Goal: Transaction & Acquisition: Register for event/course

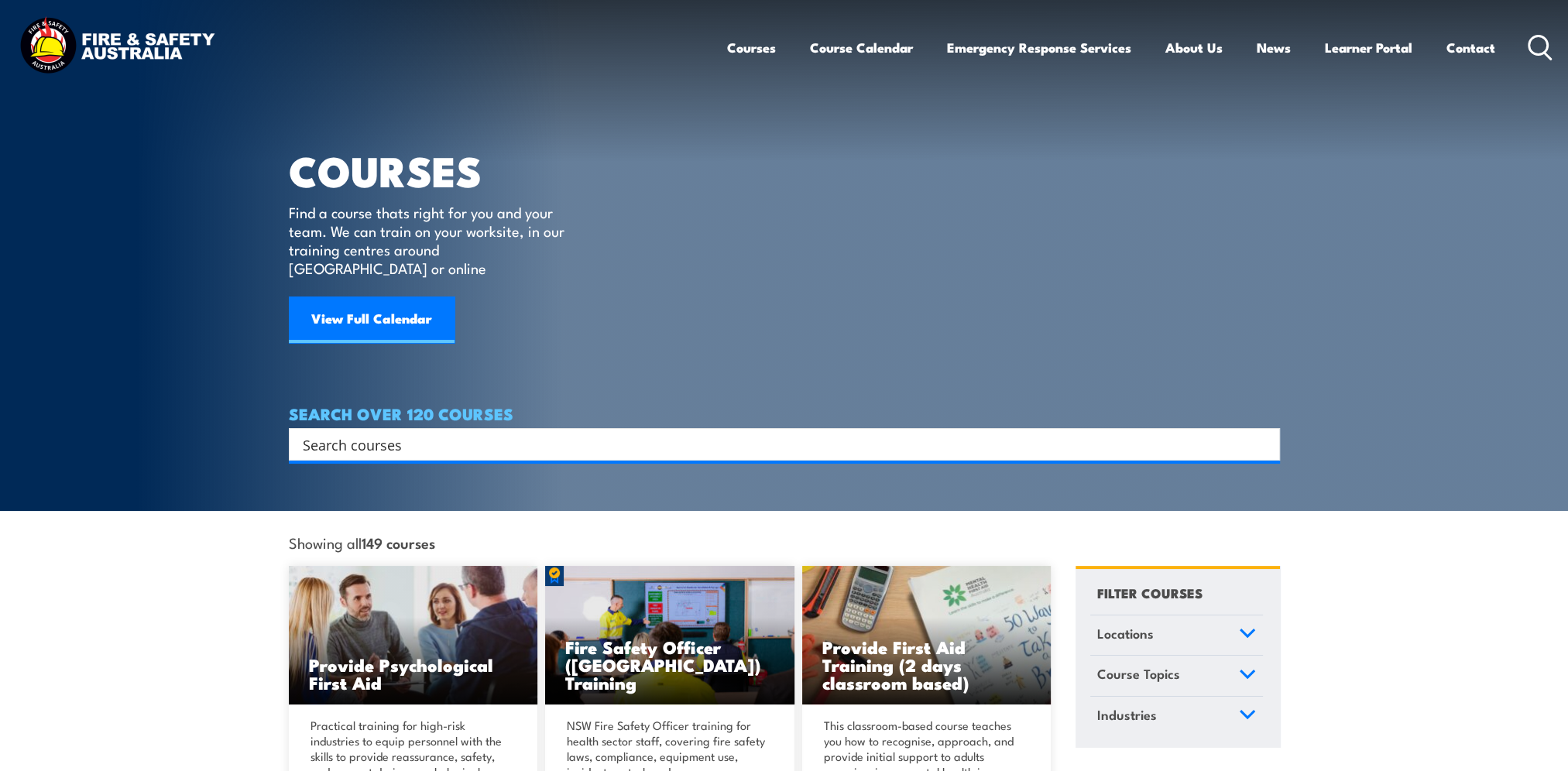
click at [556, 433] on input "Search input" at bounding box center [774, 445] width 943 height 24
type input "S189"
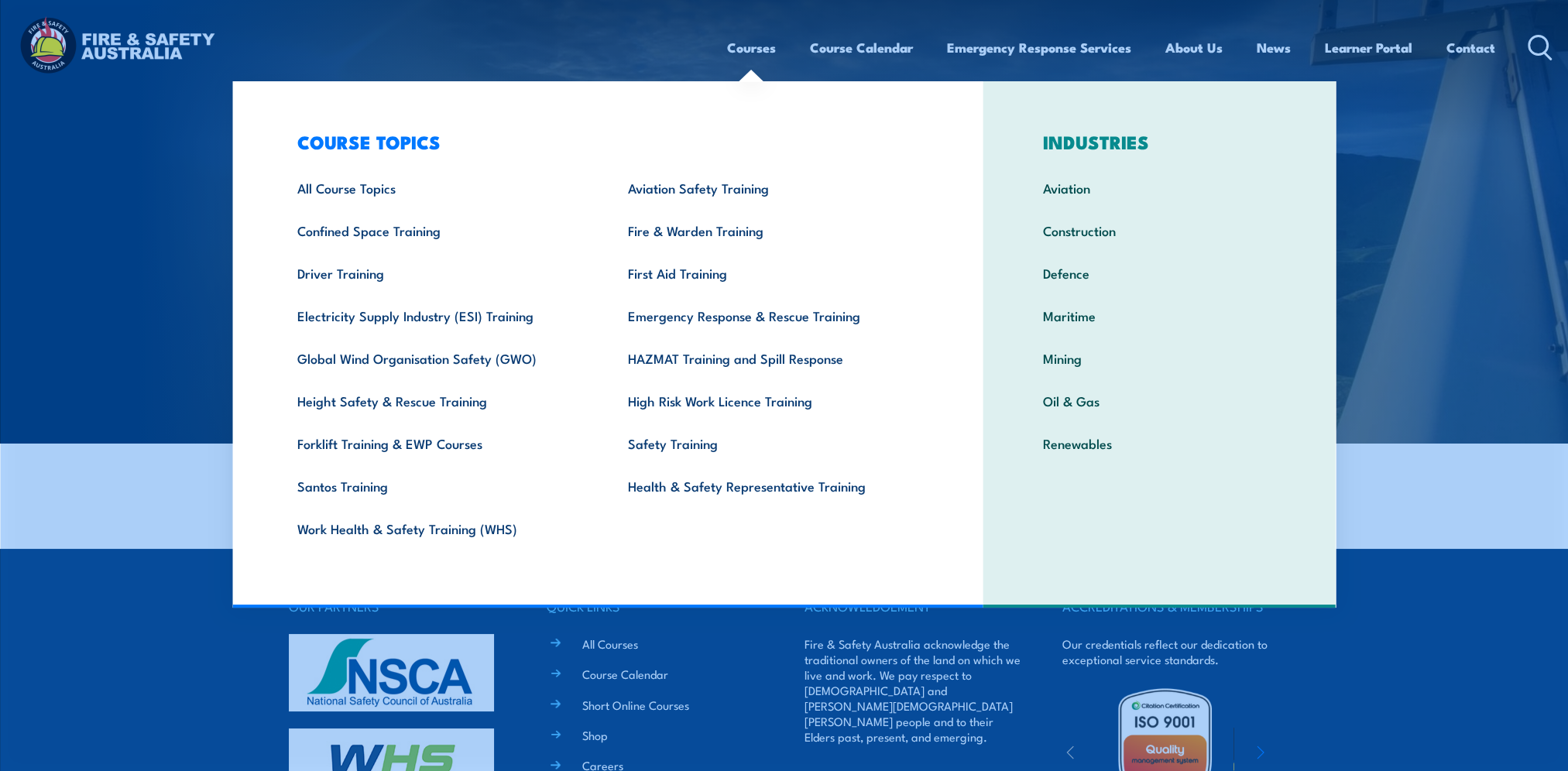
click at [753, 46] on link "Courses" at bounding box center [752, 47] width 49 height 41
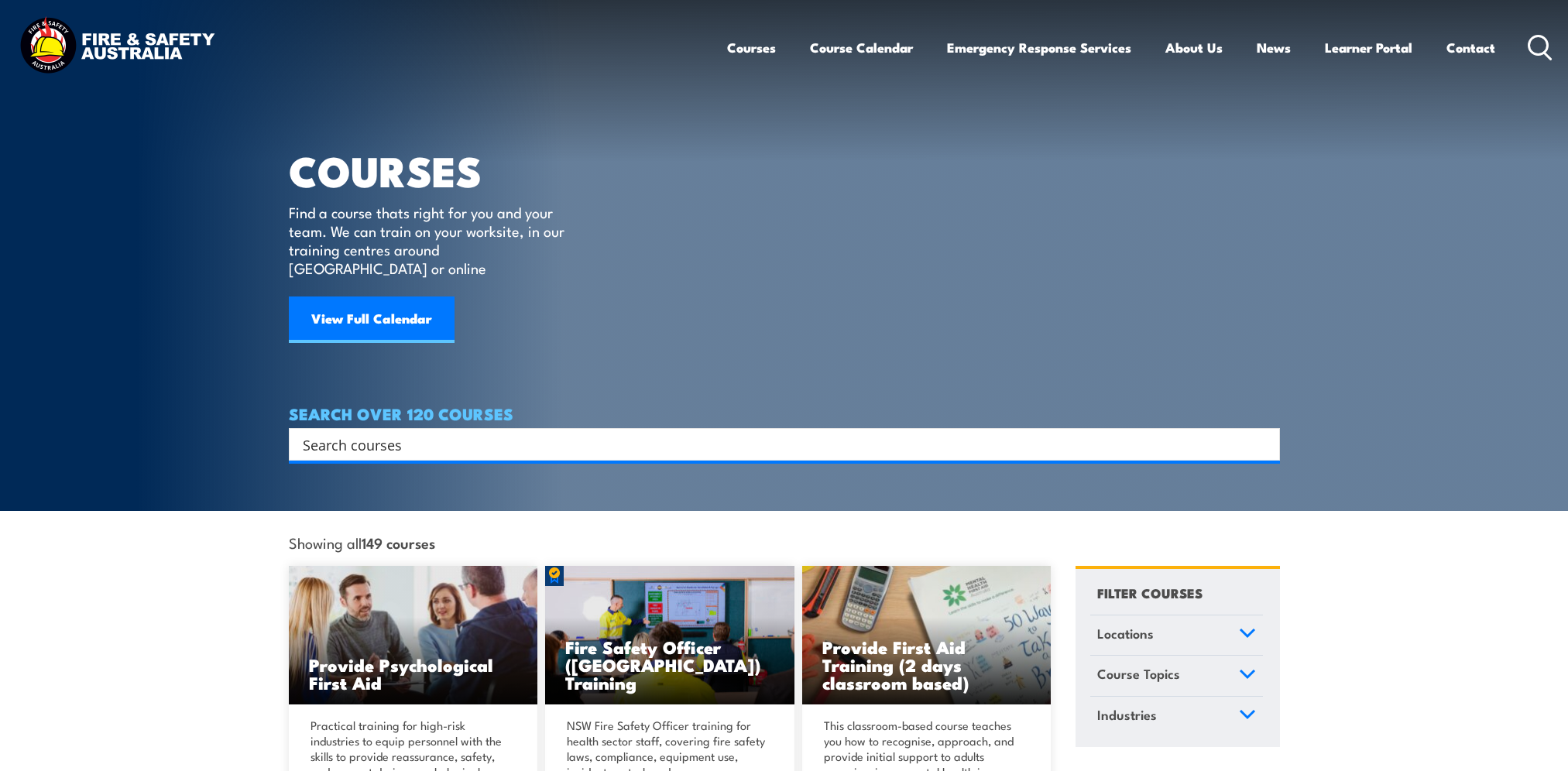
click at [520, 433] on input "Search input" at bounding box center [774, 445] width 943 height 24
type input "G189"
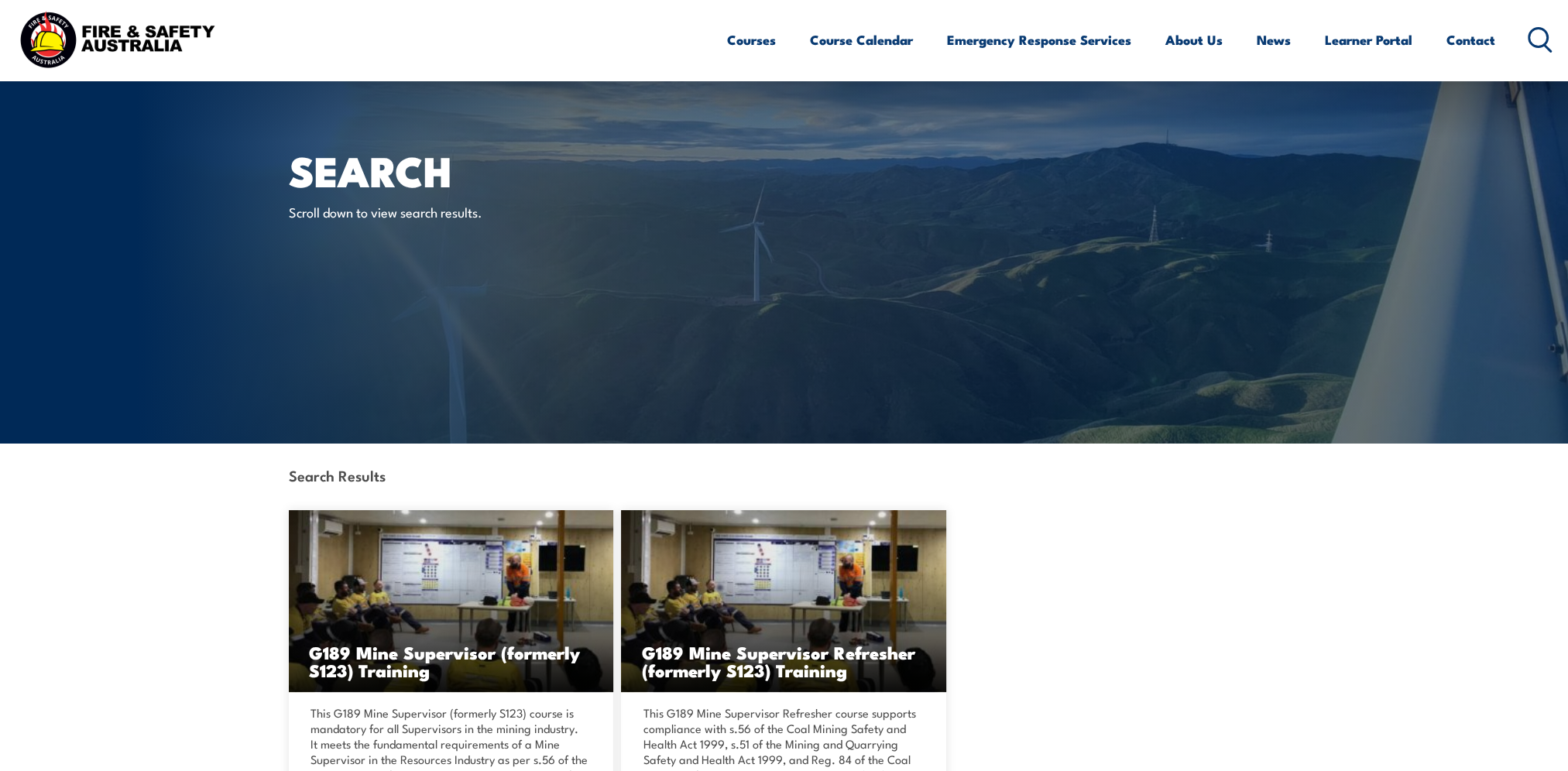
scroll to position [310, 0]
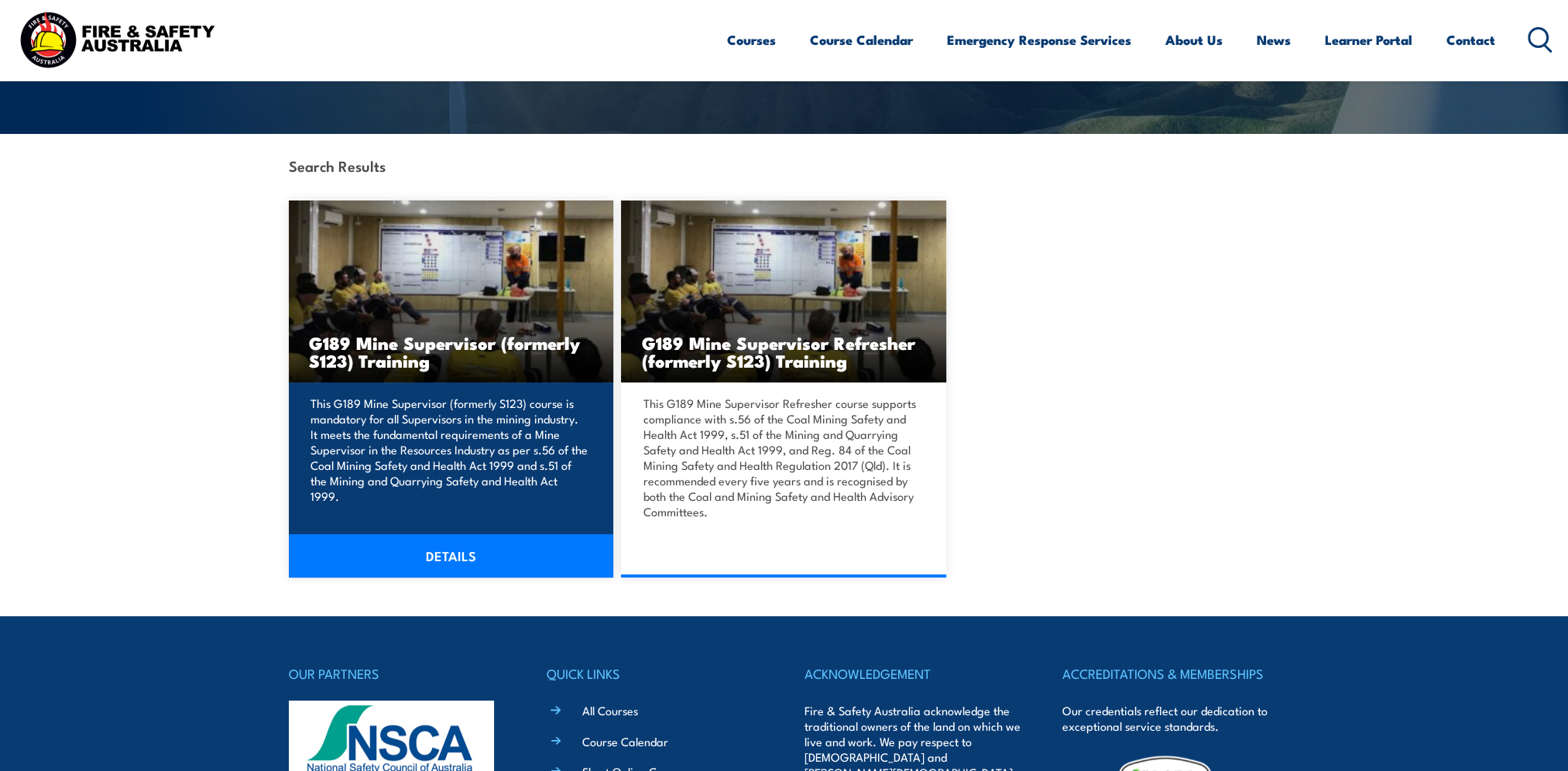
click at [473, 556] on link "DETAILS" at bounding box center [452, 556] width 326 height 44
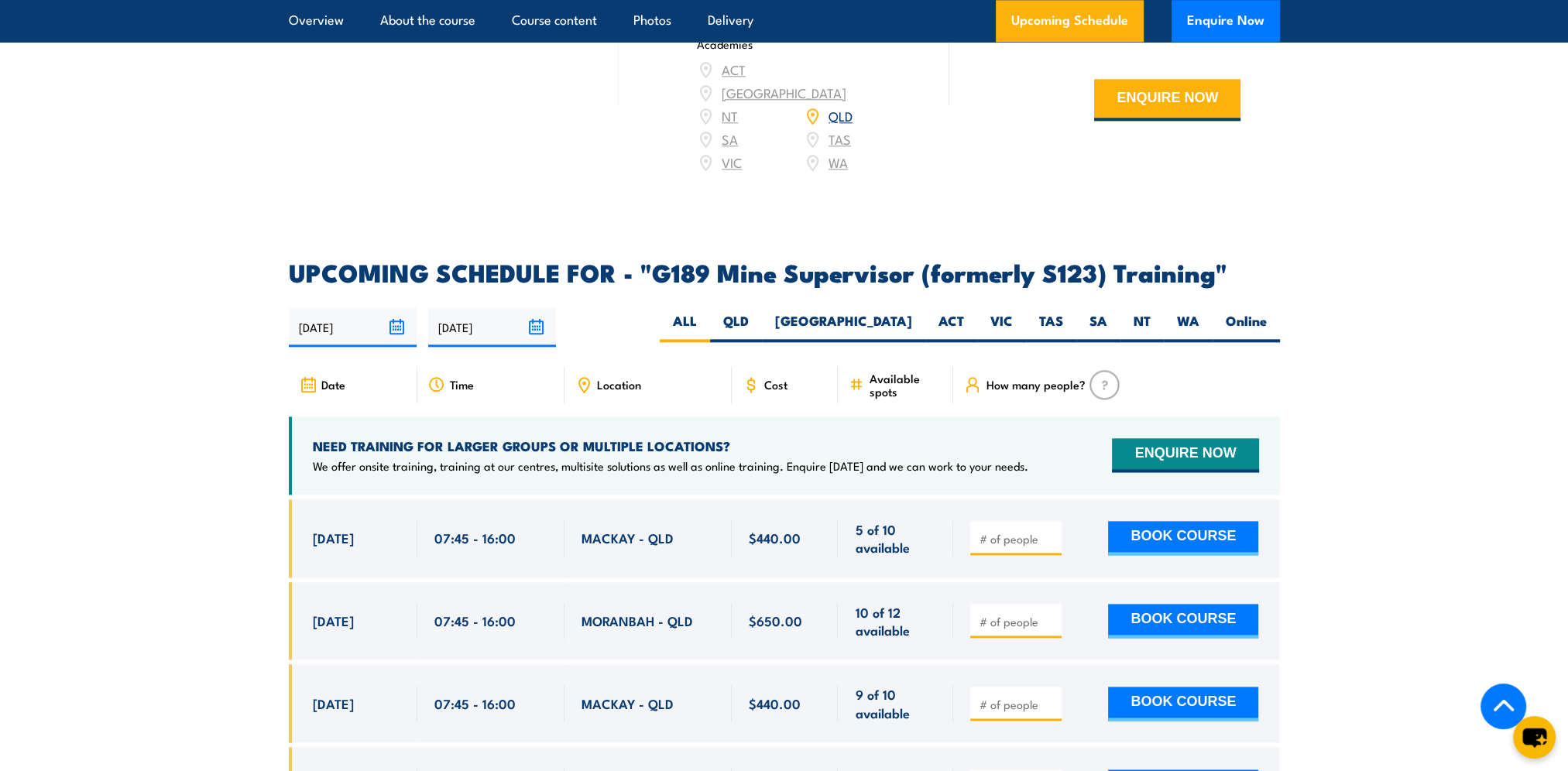
scroll to position [2555, 0]
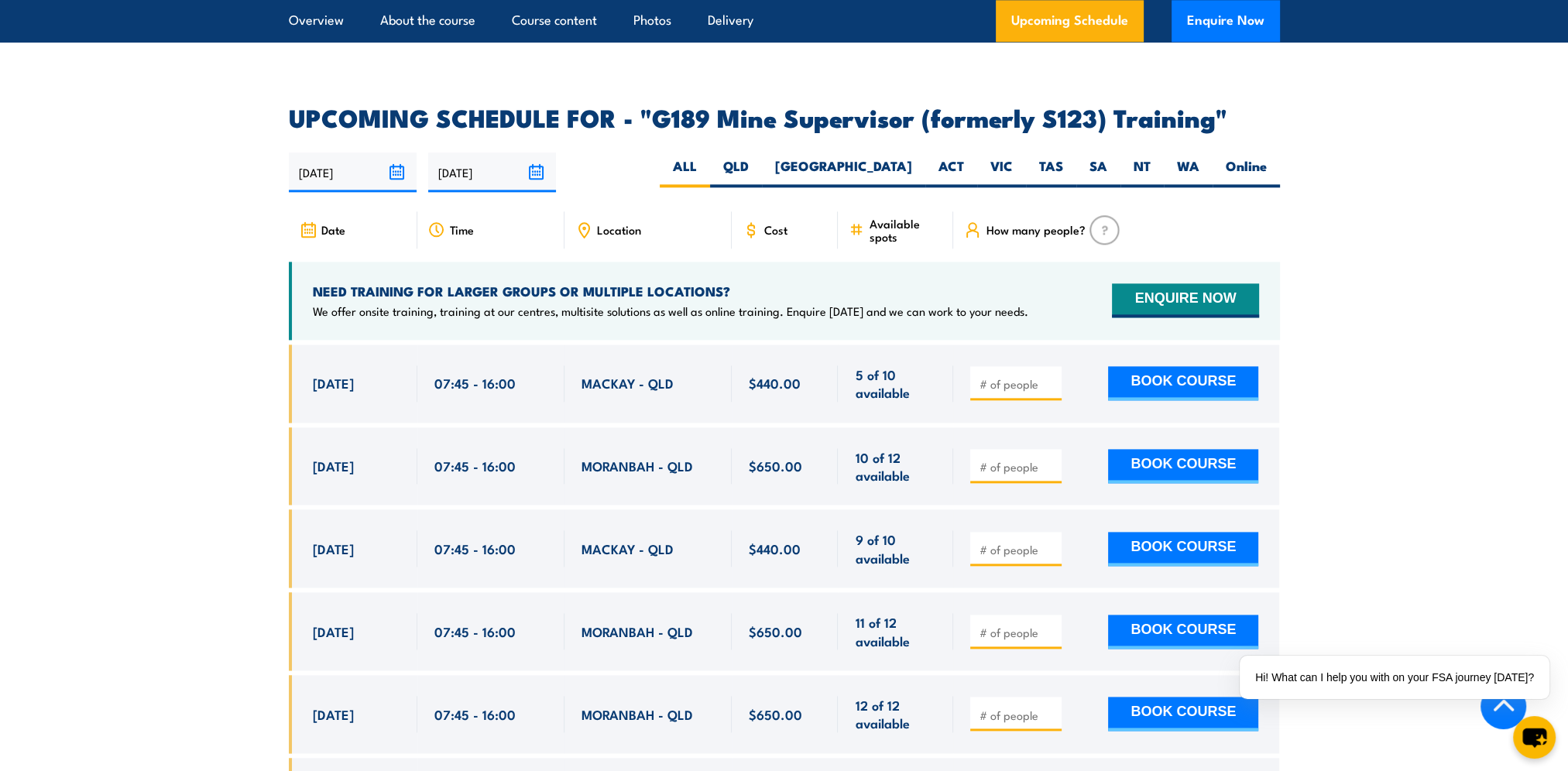
click at [1029, 459] on input "number" at bounding box center [1017, 466] width 77 height 15
type input "1"
click at [1178, 449] on button "BOOK COURSE" at bounding box center [1183, 466] width 150 height 34
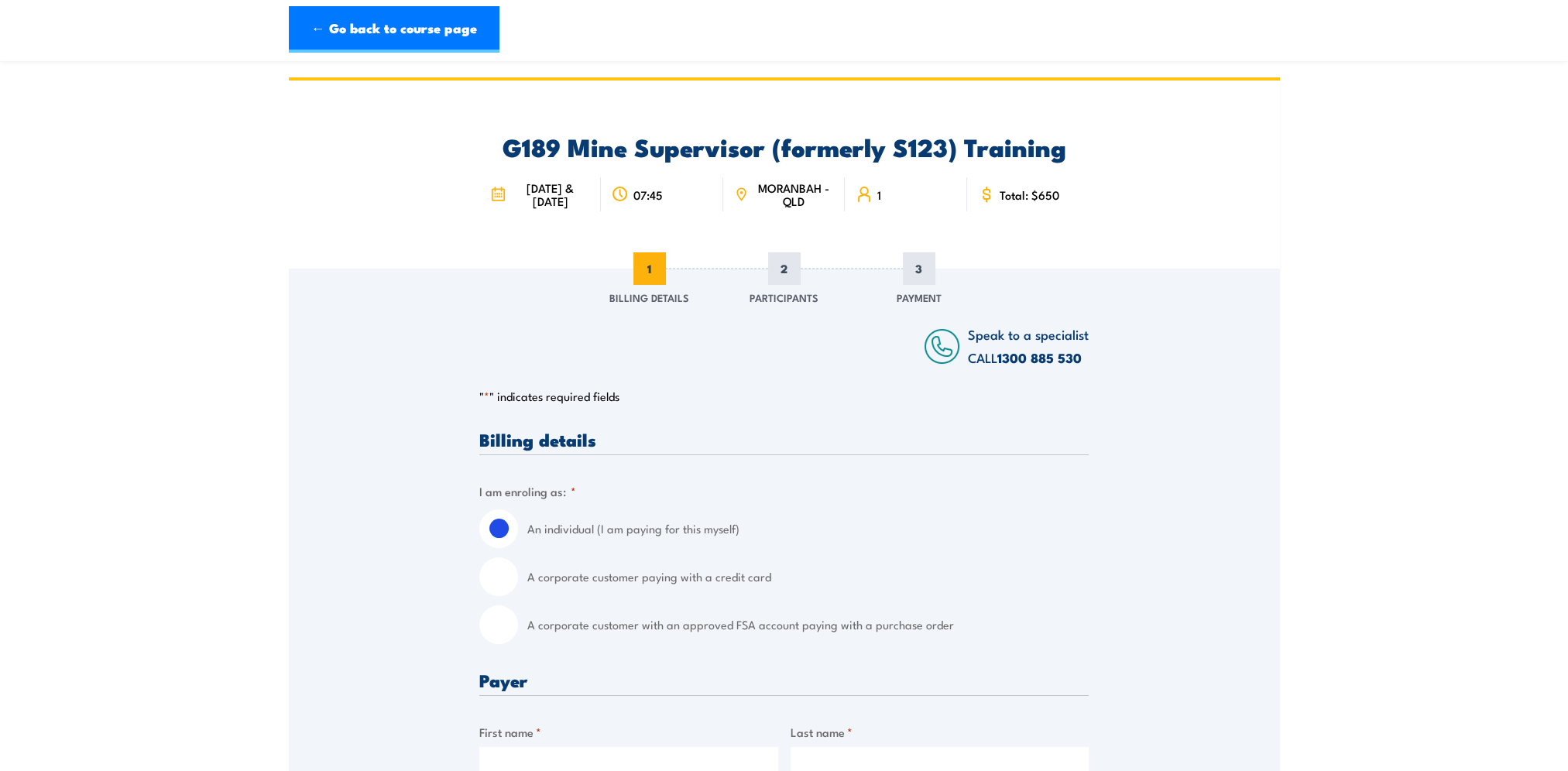
scroll to position [310, 0]
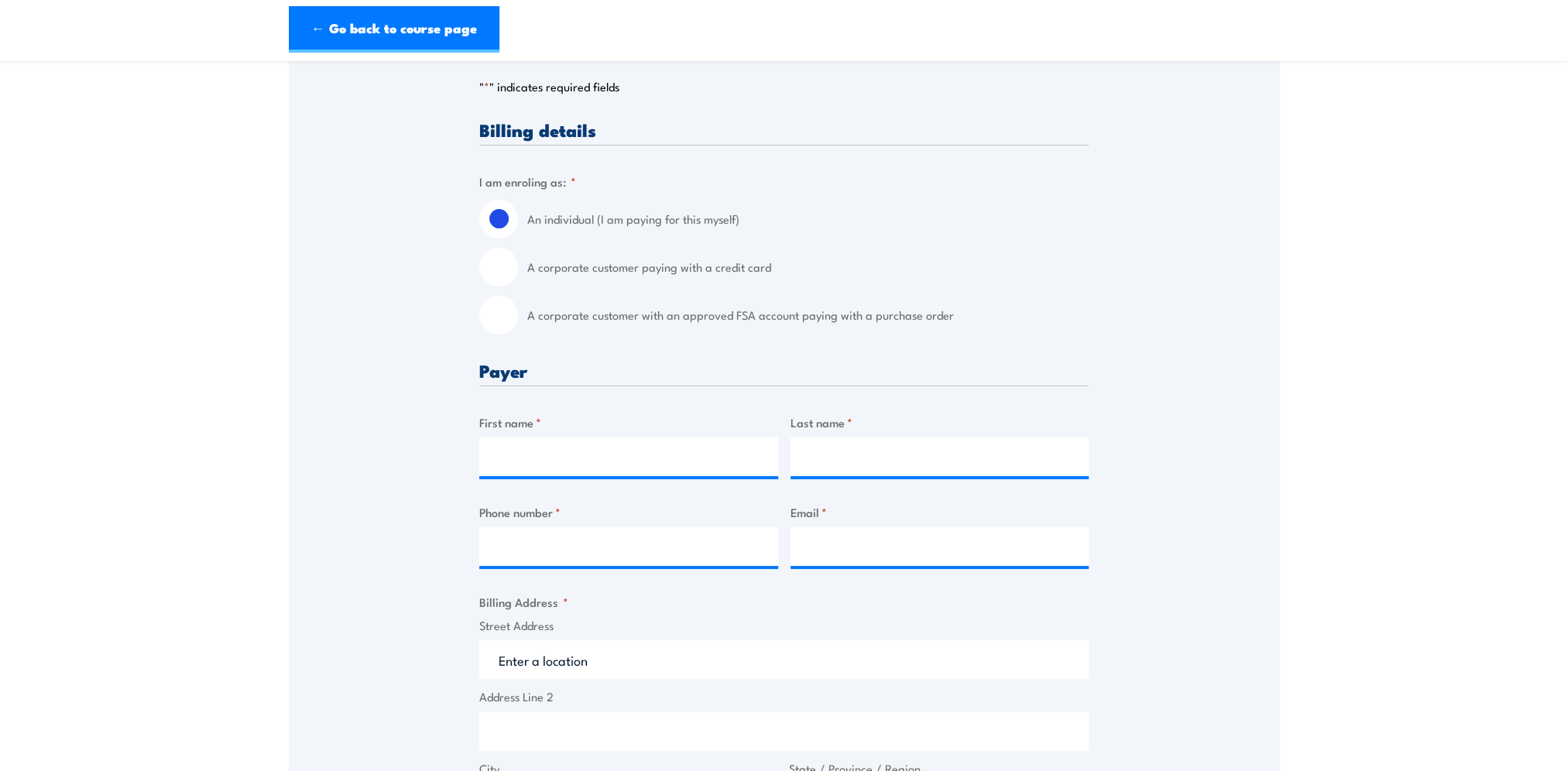
click at [507, 315] on input "A corporate customer with an approved FSA account paying with a purchase order" at bounding box center [498, 315] width 39 height 39
radio input "true"
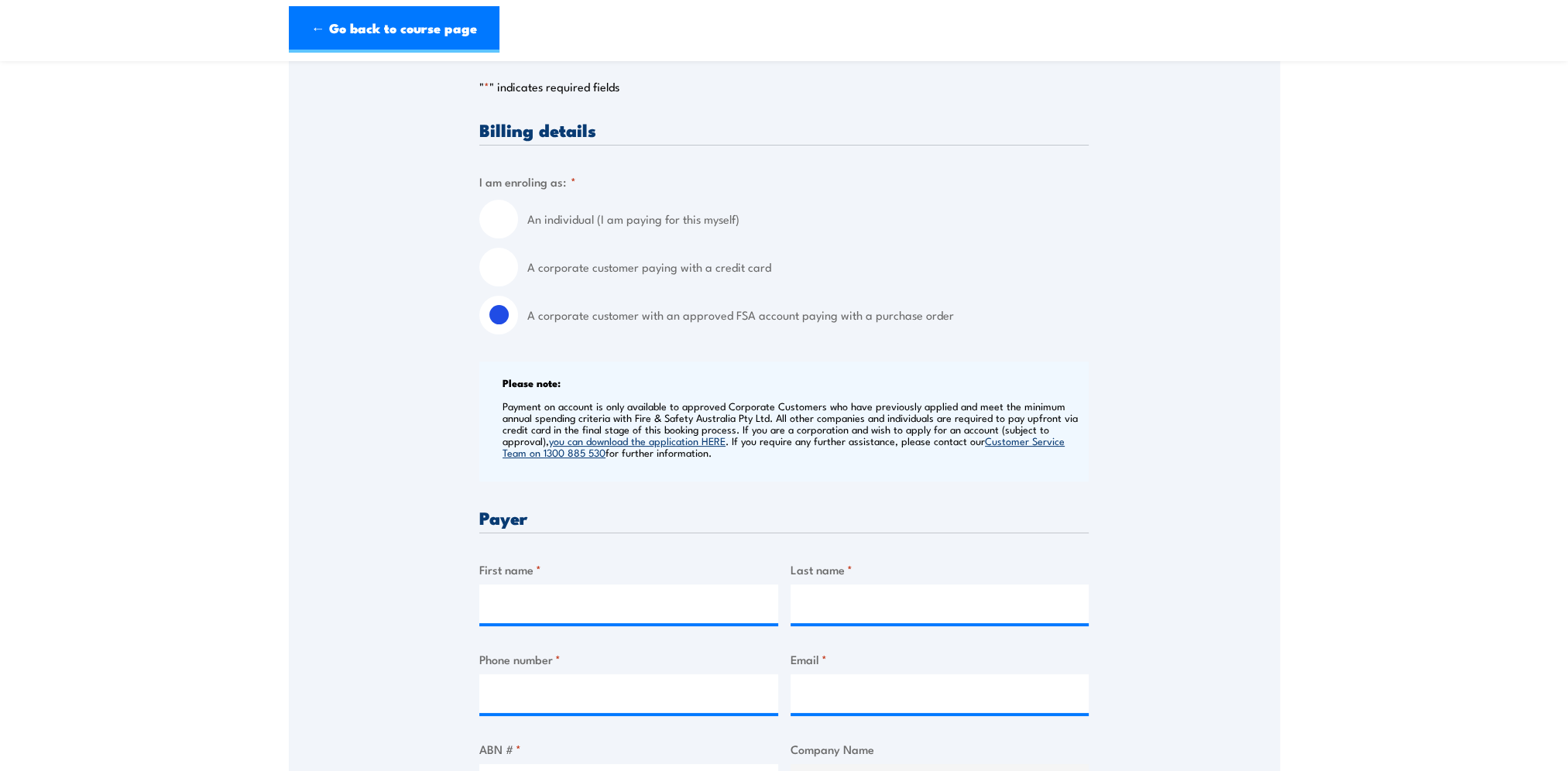
scroll to position [465, 0]
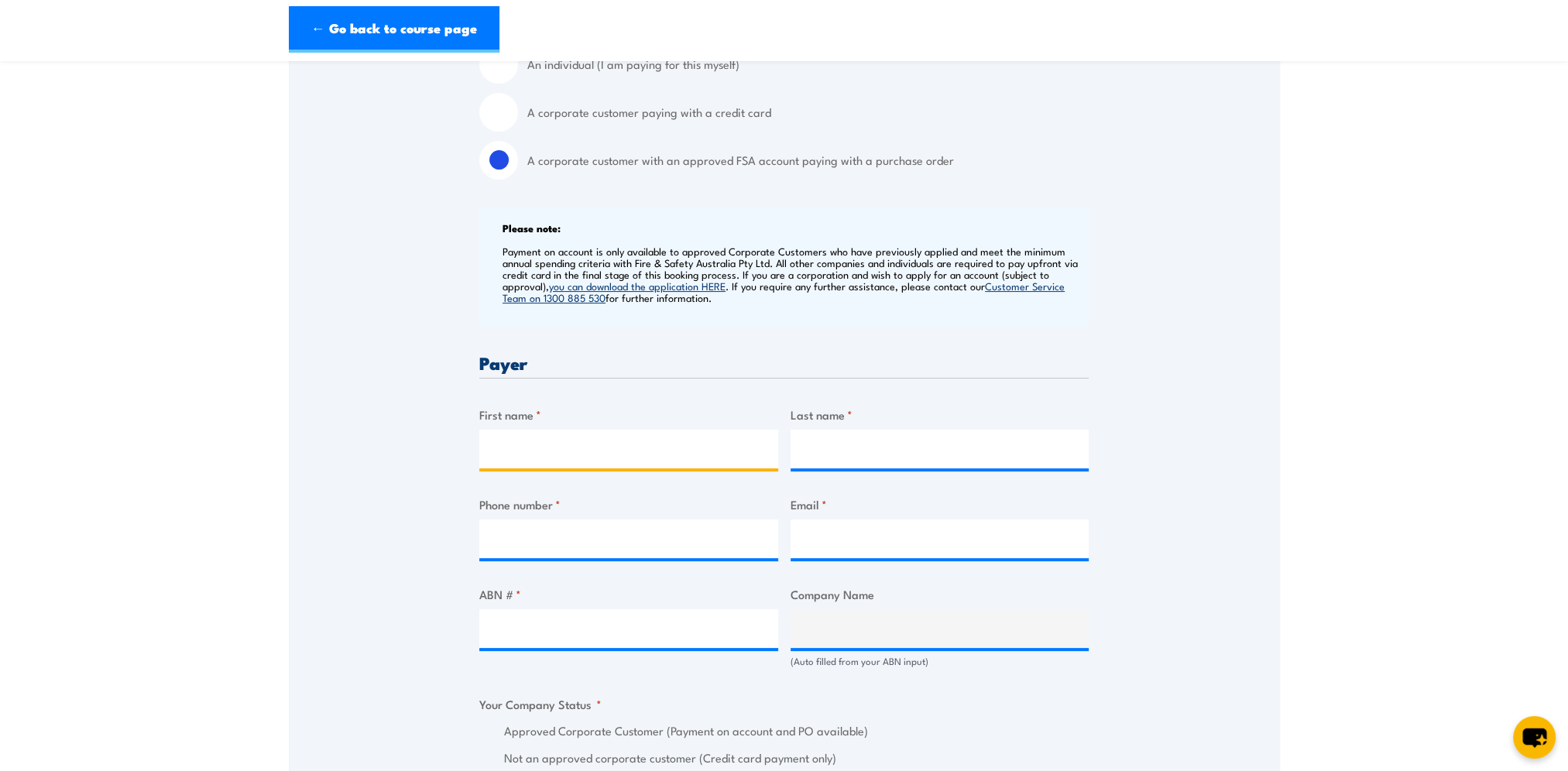
click at [535, 446] on input "First name *" at bounding box center [628, 449] width 299 height 39
type input "[PERSON_NAME]"
type input "q"
type input "[PERSON_NAME]"
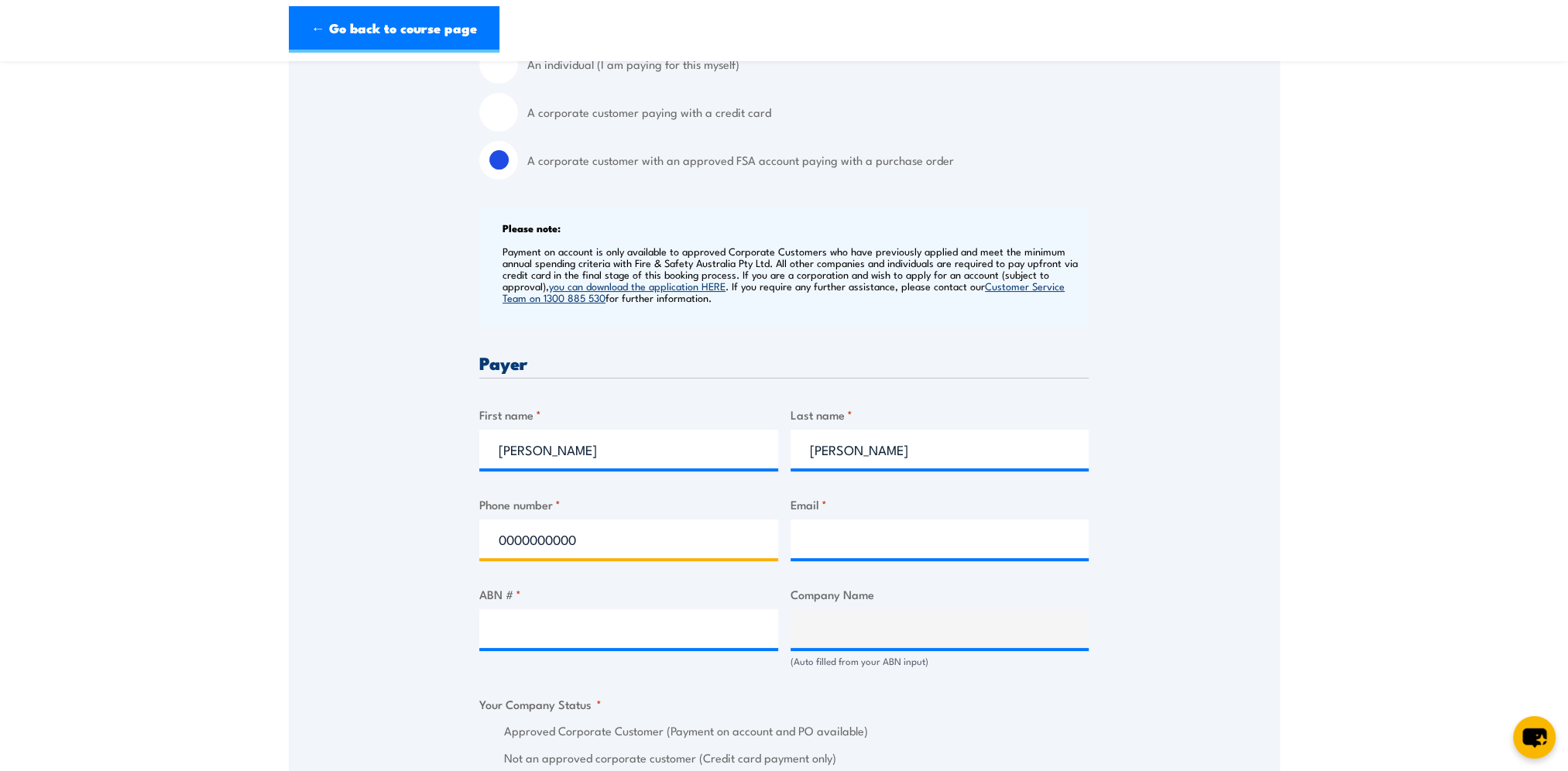
type input "0000000000"
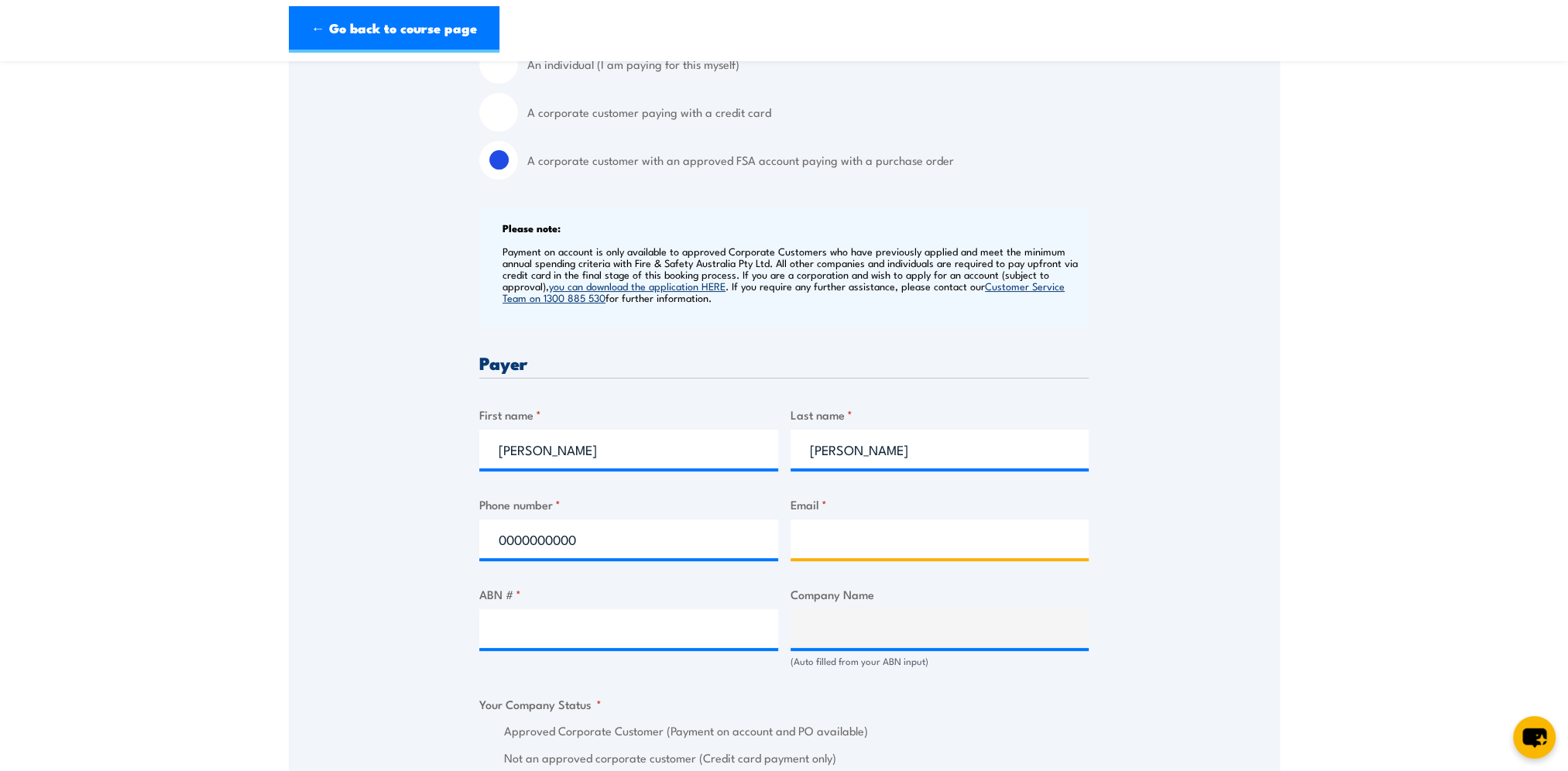
click at [849, 532] on input "Email *" at bounding box center [940, 538] width 299 height 39
paste input "bmatrainingbookingforminbox@bhp.com"
type input "bmatrainingbookingforminbox@bhp.com"
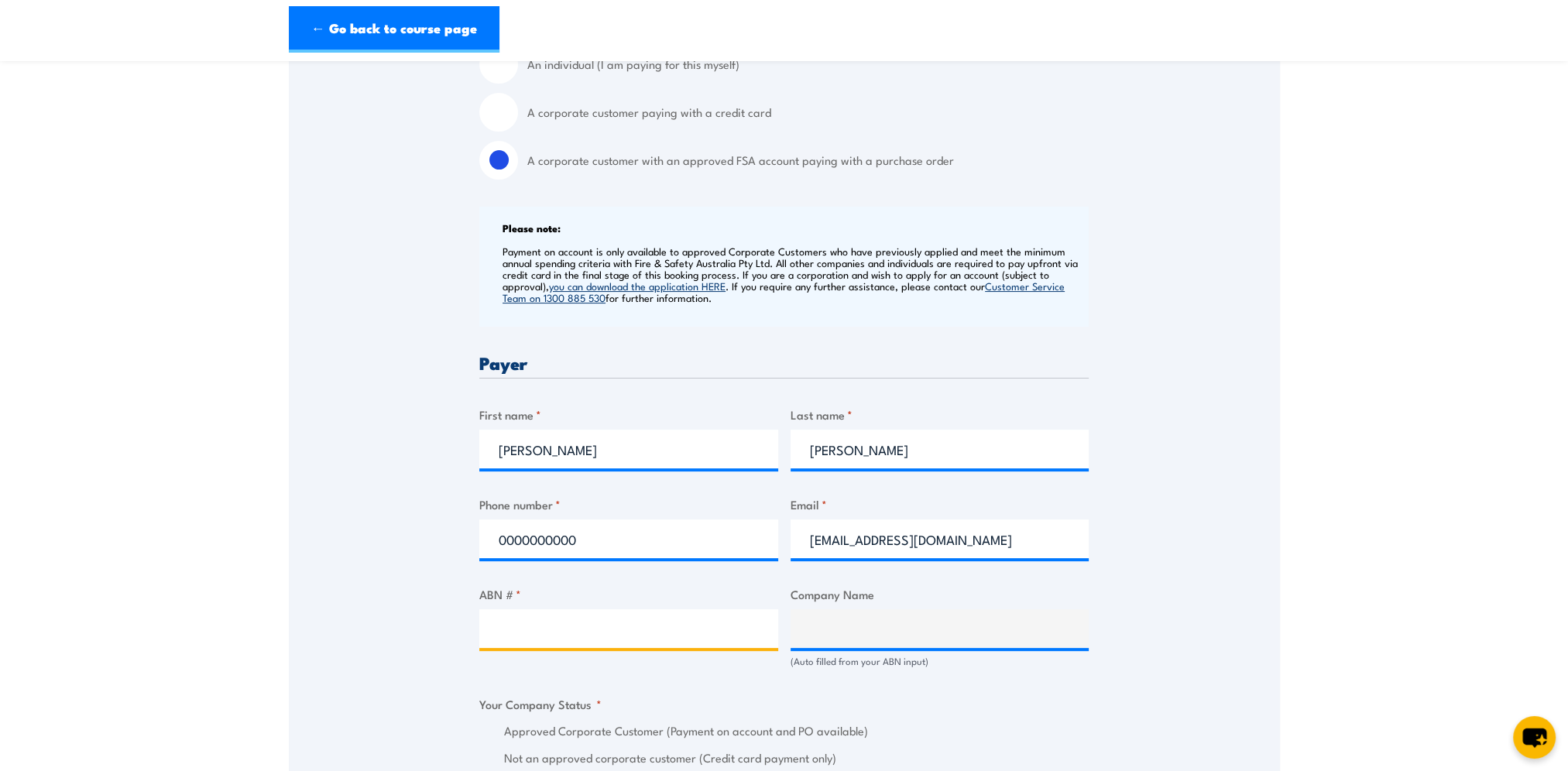
click at [552, 623] on input "ABN # *" at bounding box center [628, 628] width 299 height 39
paste input "67096412752"
type input "67096412752"
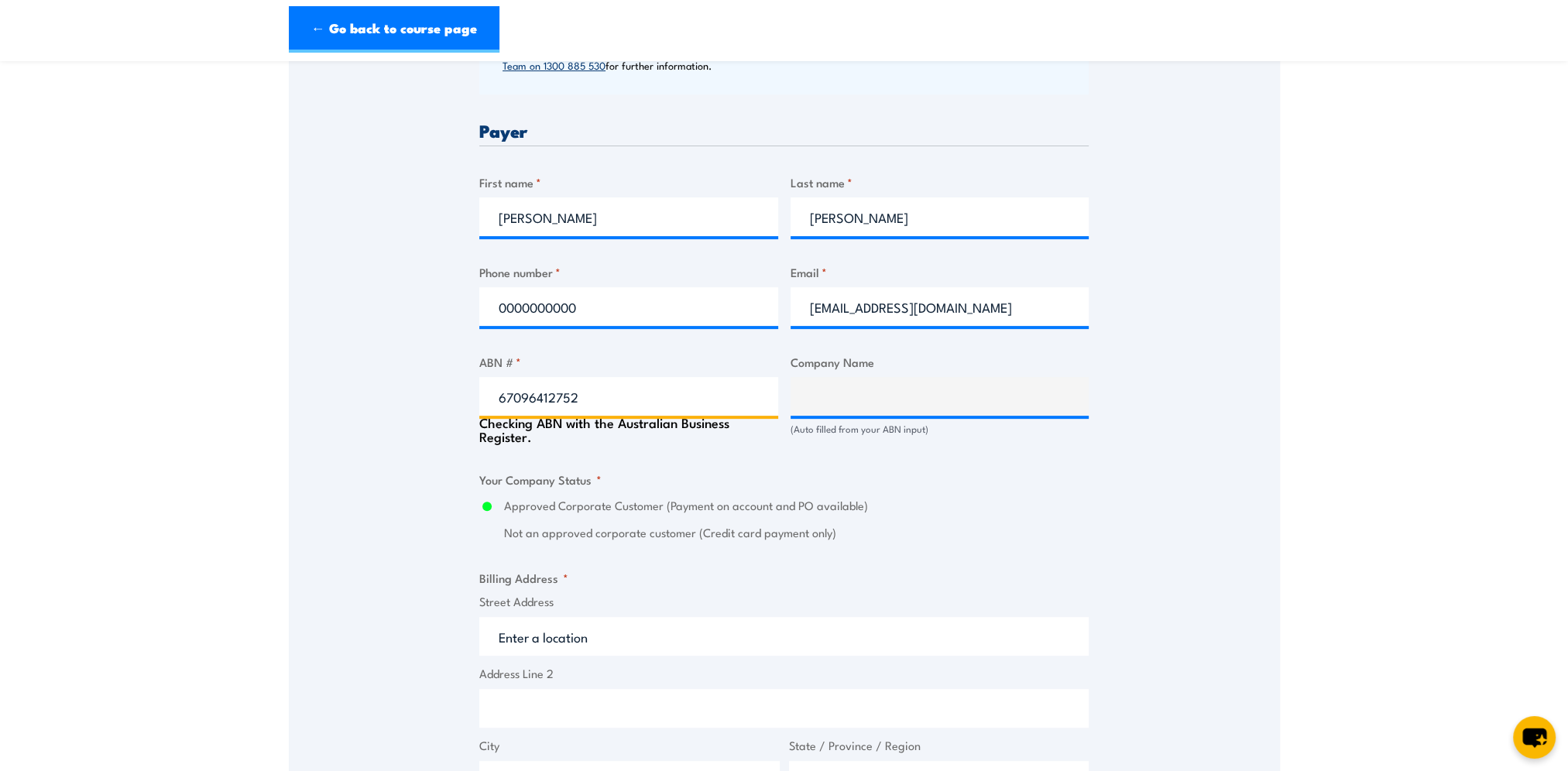
type input "BM ALLIANCE COAL OPERATIONS PTY LIMITED"
radio input "true"
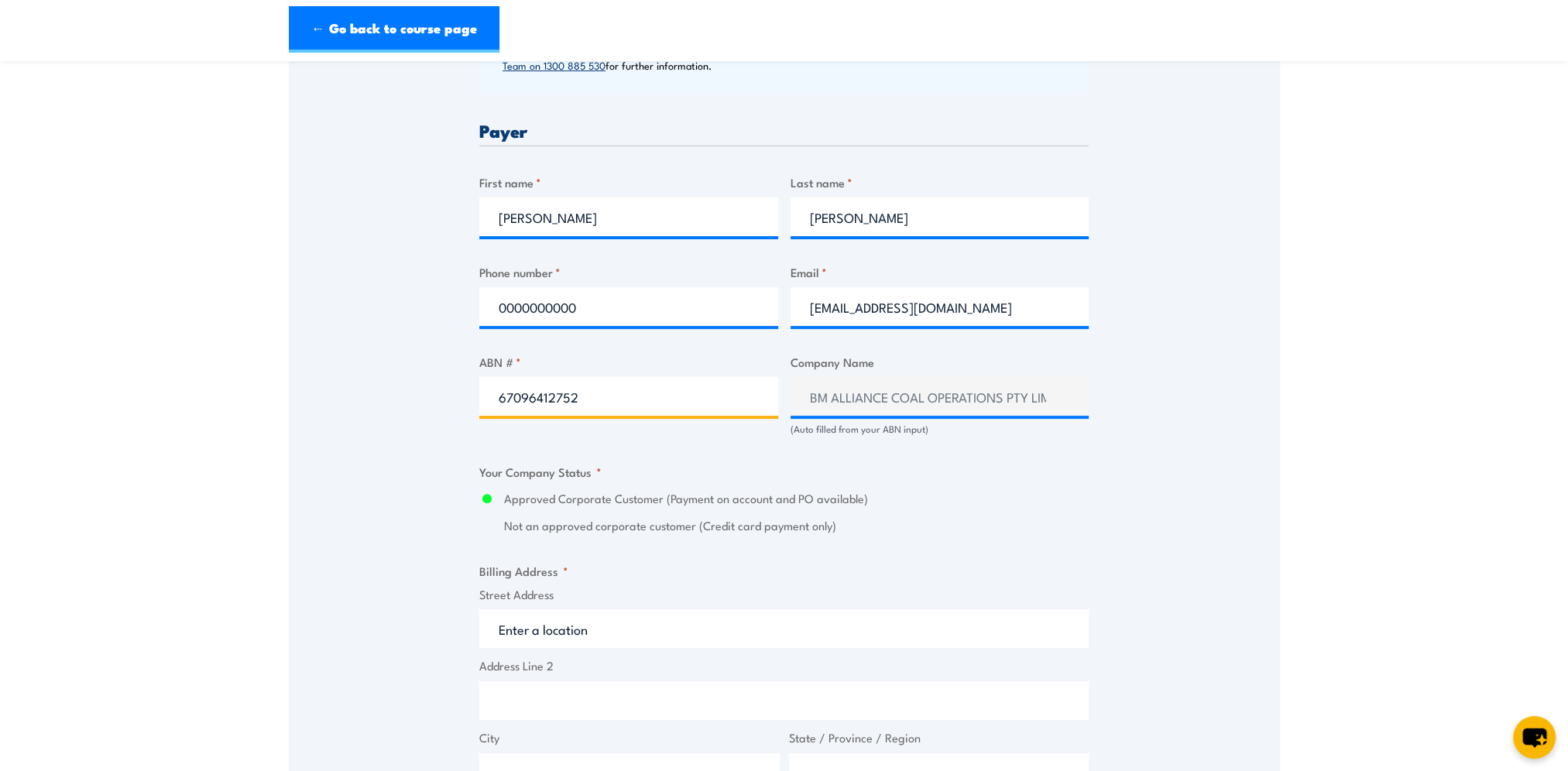
scroll to position [775, 0]
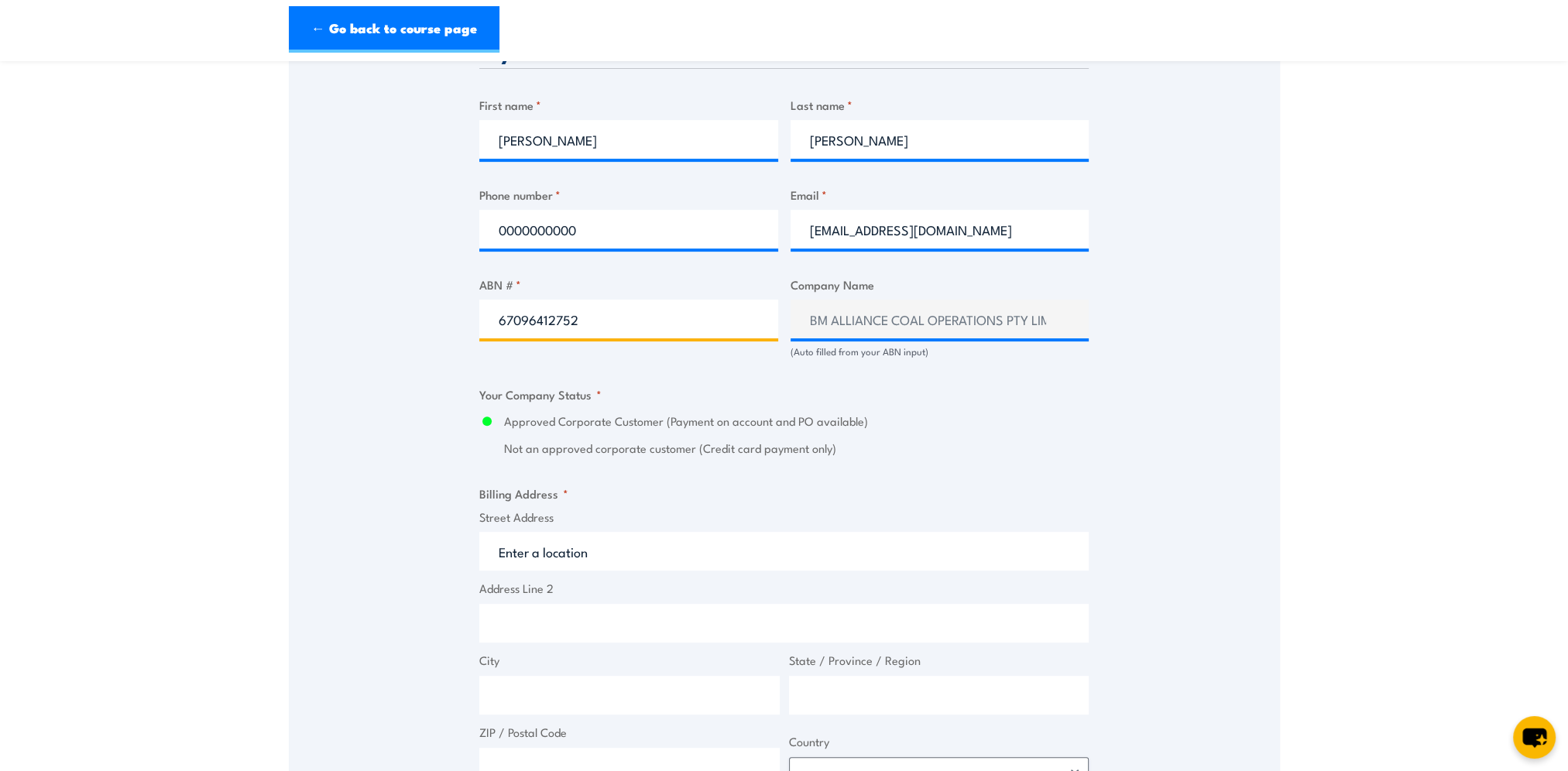
type input "67096412752"
click at [635, 556] on input "Street Address" at bounding box center [784, 551] width 609 height 39
type input "B"
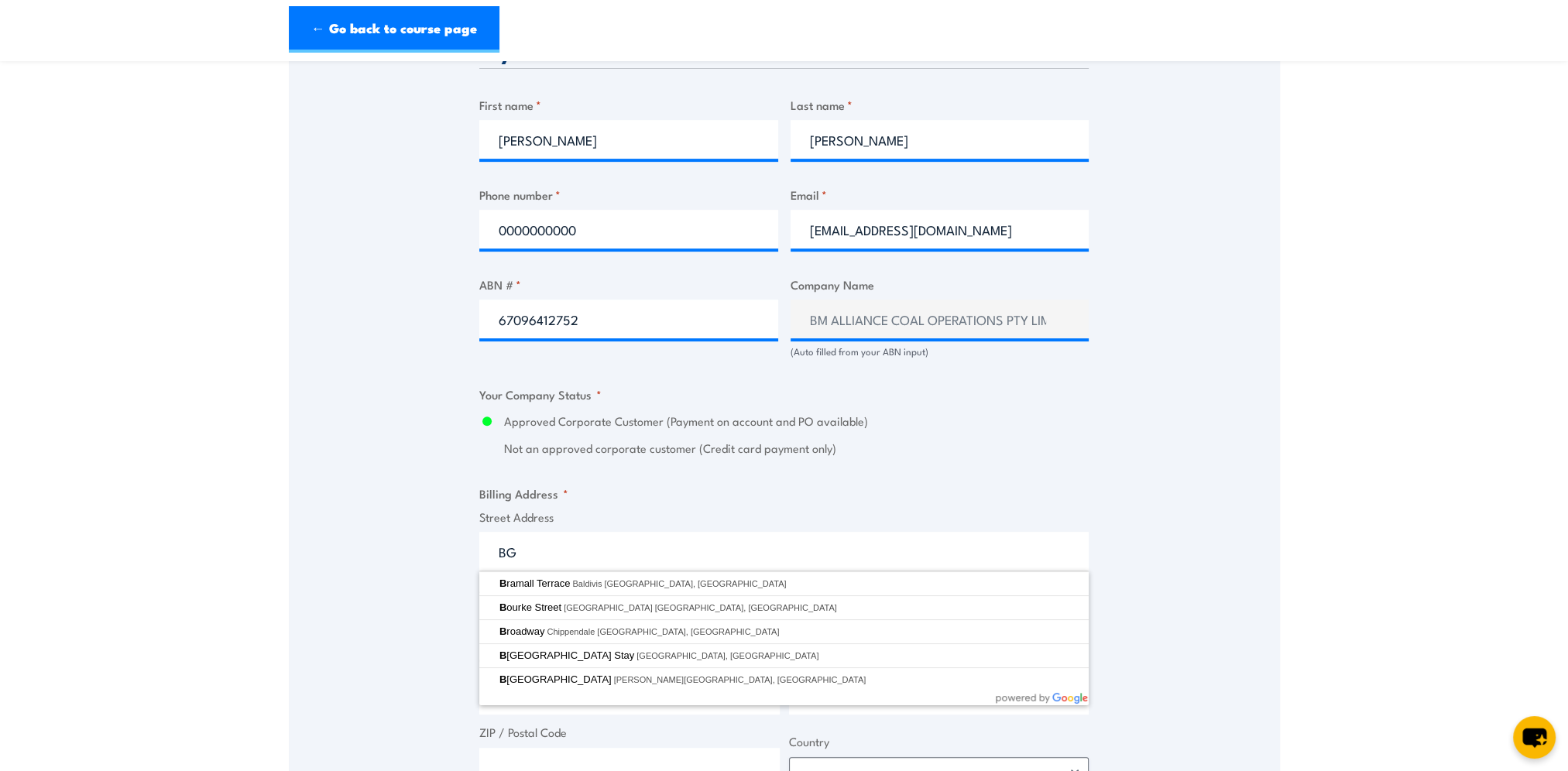
type input "B"
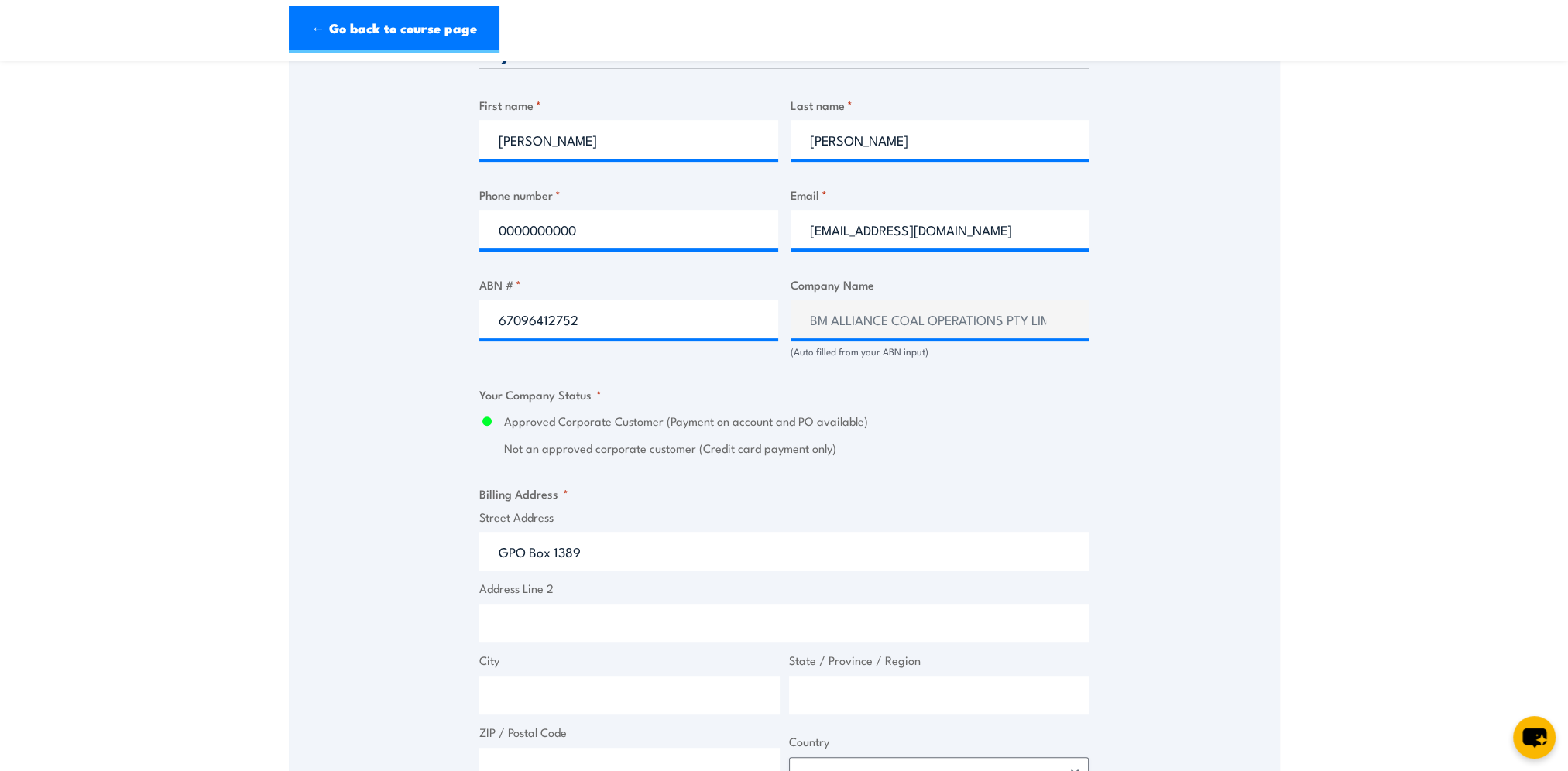
scroll to position [852, 0]
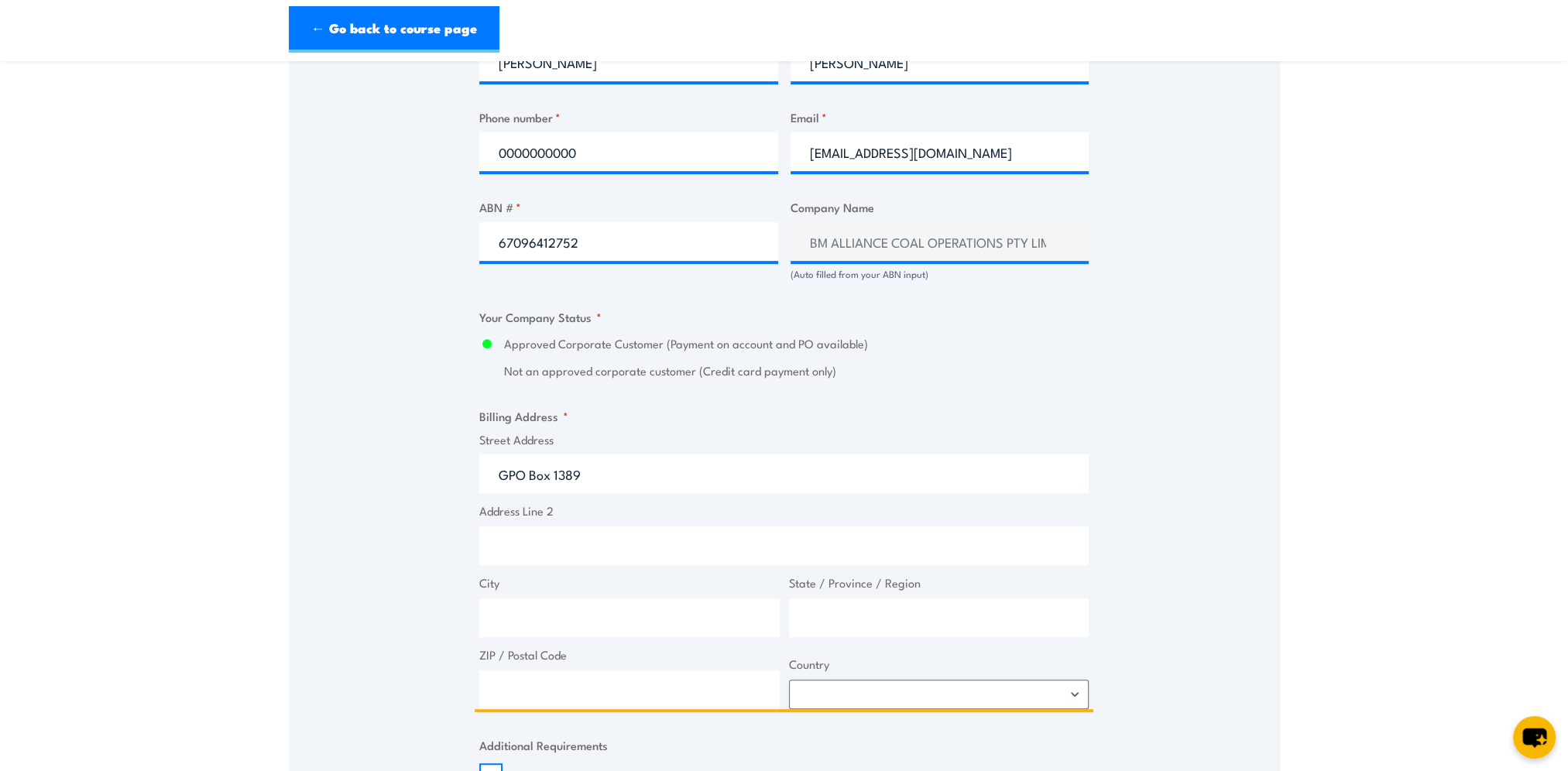
type input "GPO Box 1389"
click at [589, 605] on input "City" at bounding box center [629, 617] width 300 height 39
type input "Brisbane"
type input "Queensland"
type input "4001"
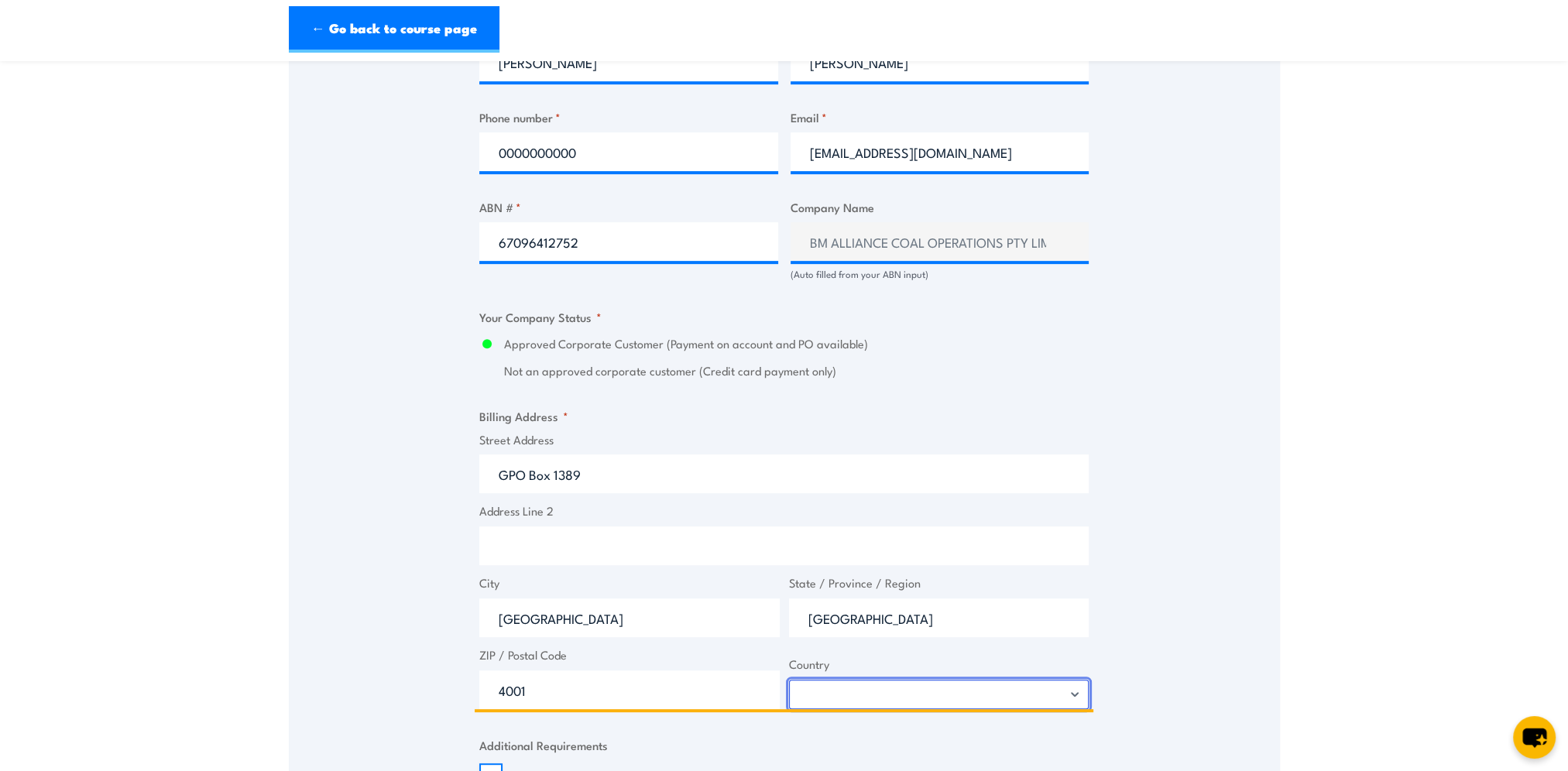
select select "[GEOGRAPHIC_DATA]"
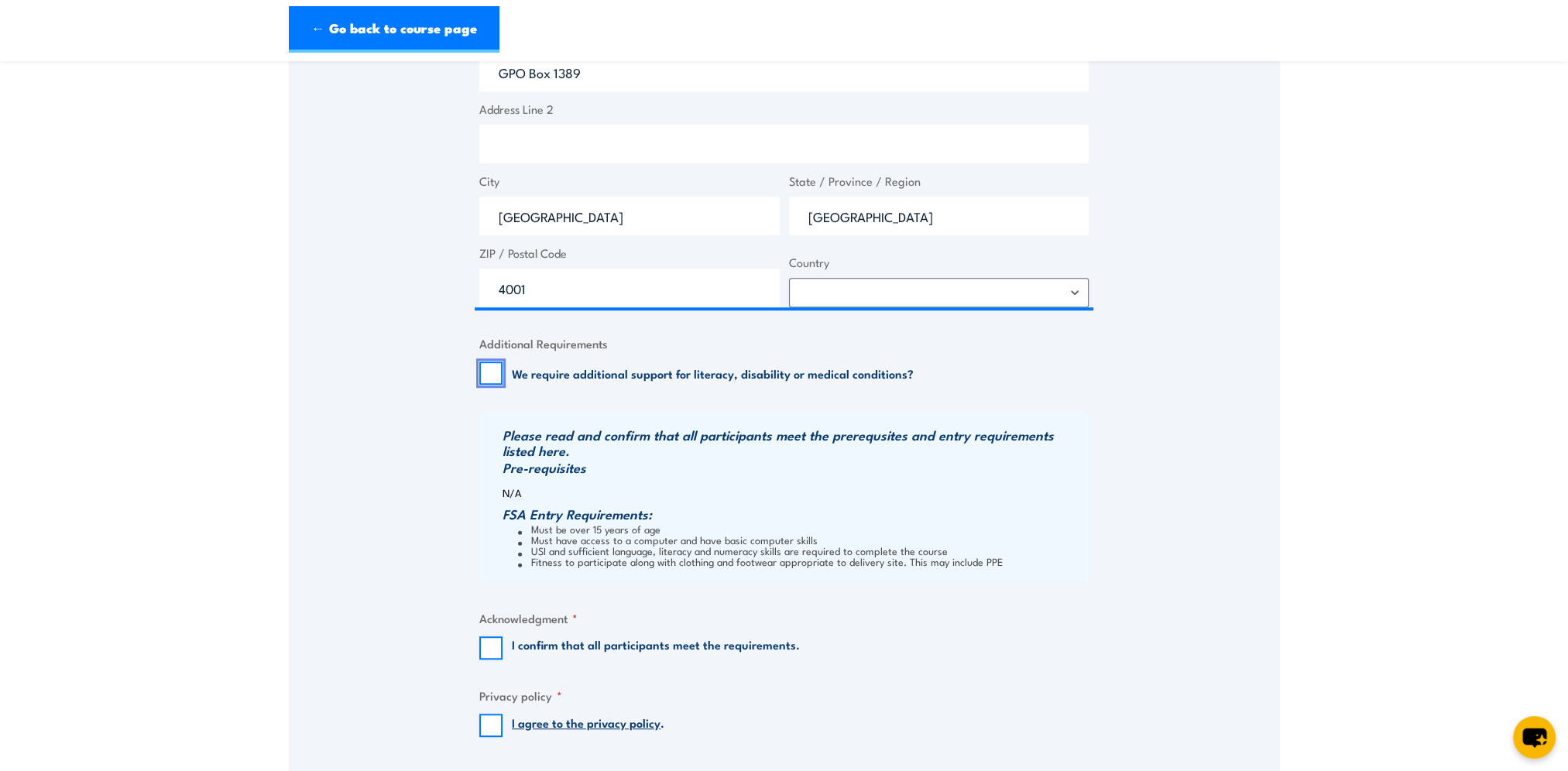
scroll to position [1408, 0]
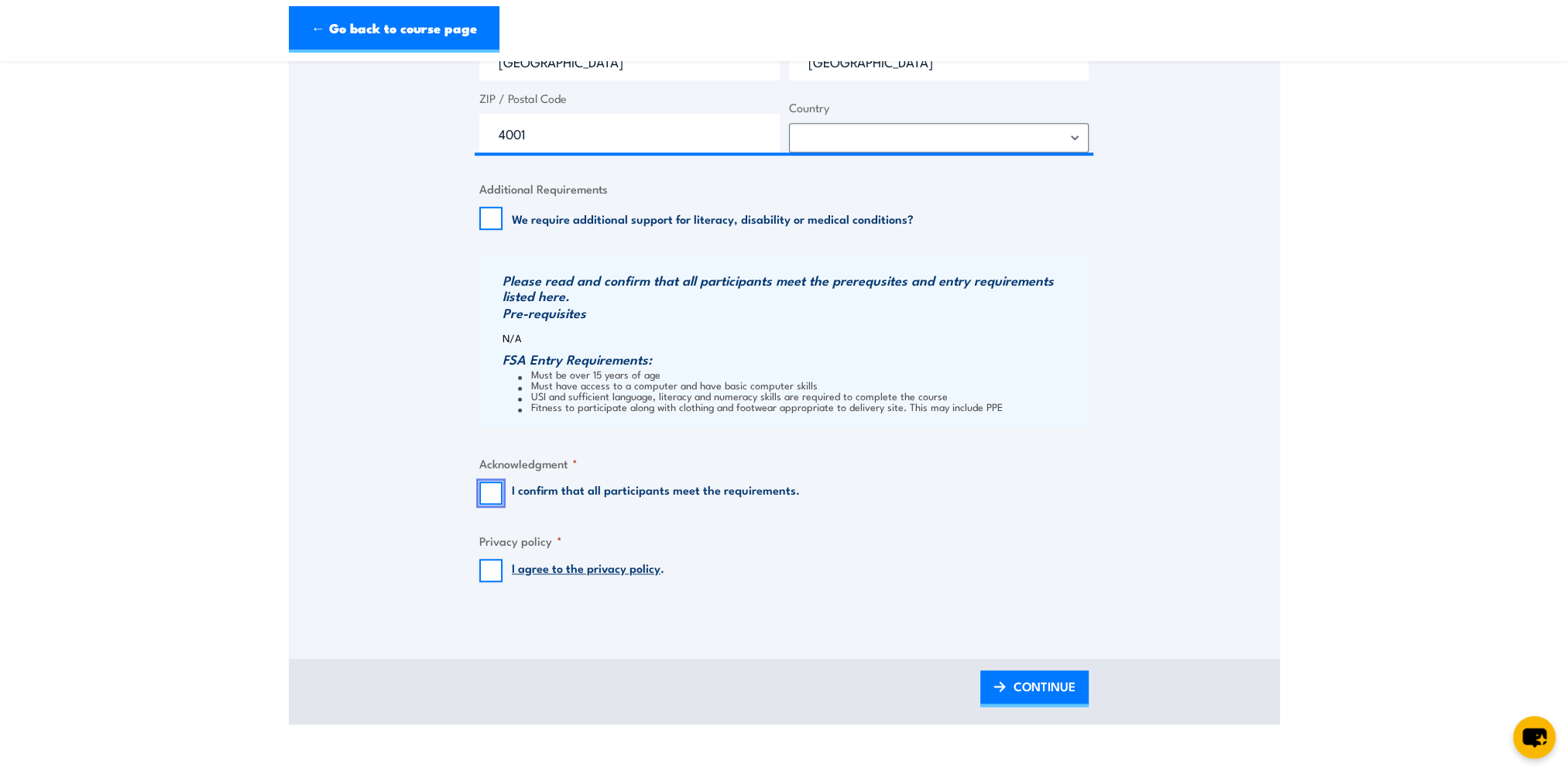
click at [497, 502] on input "I confirm that all participants meet the requirements." at bounding box center [491, 494] width 24 height 24
checkbox input "true"
drag, startPoint x: 491, startPoint y: 547, endPoint x: 504, endPoint y: 576, distance: 31.8
click at [491, 548] on legend "Privacy policy *" at bounding box center [520, 541] width 83 height 18
click at [504, 577] on div "I agree to the privacy policy ." at bounding box center [572, 571] width 186 height 24
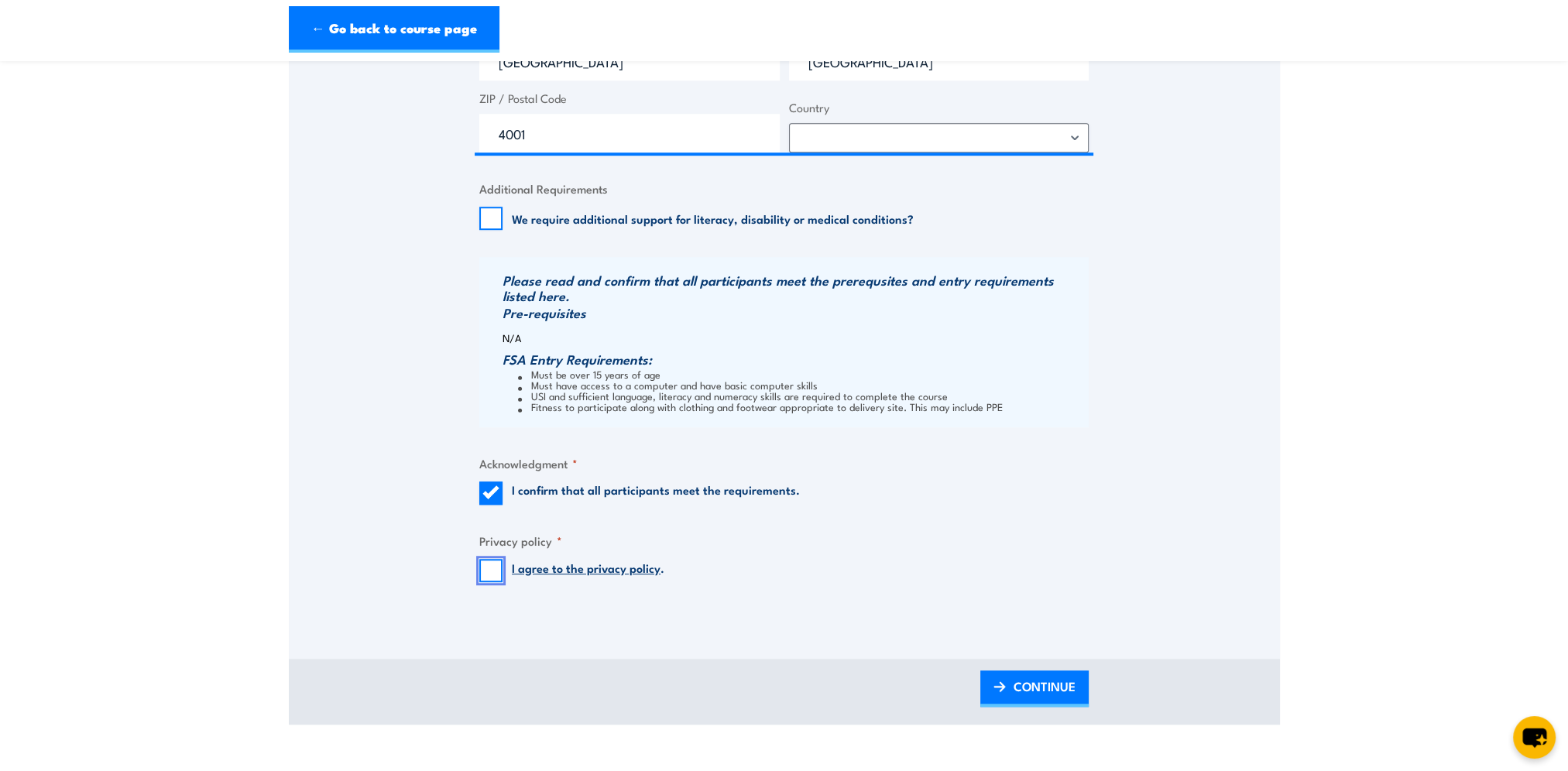
click at [485, 565] on input "I agree to the privacy policy ." at bounding box center [491, 571] width 24 height 24
checkbox input "true"
click at [1081, 686] on link "CONTINUE" at bounding box center [1034, 688] width 108 height 36
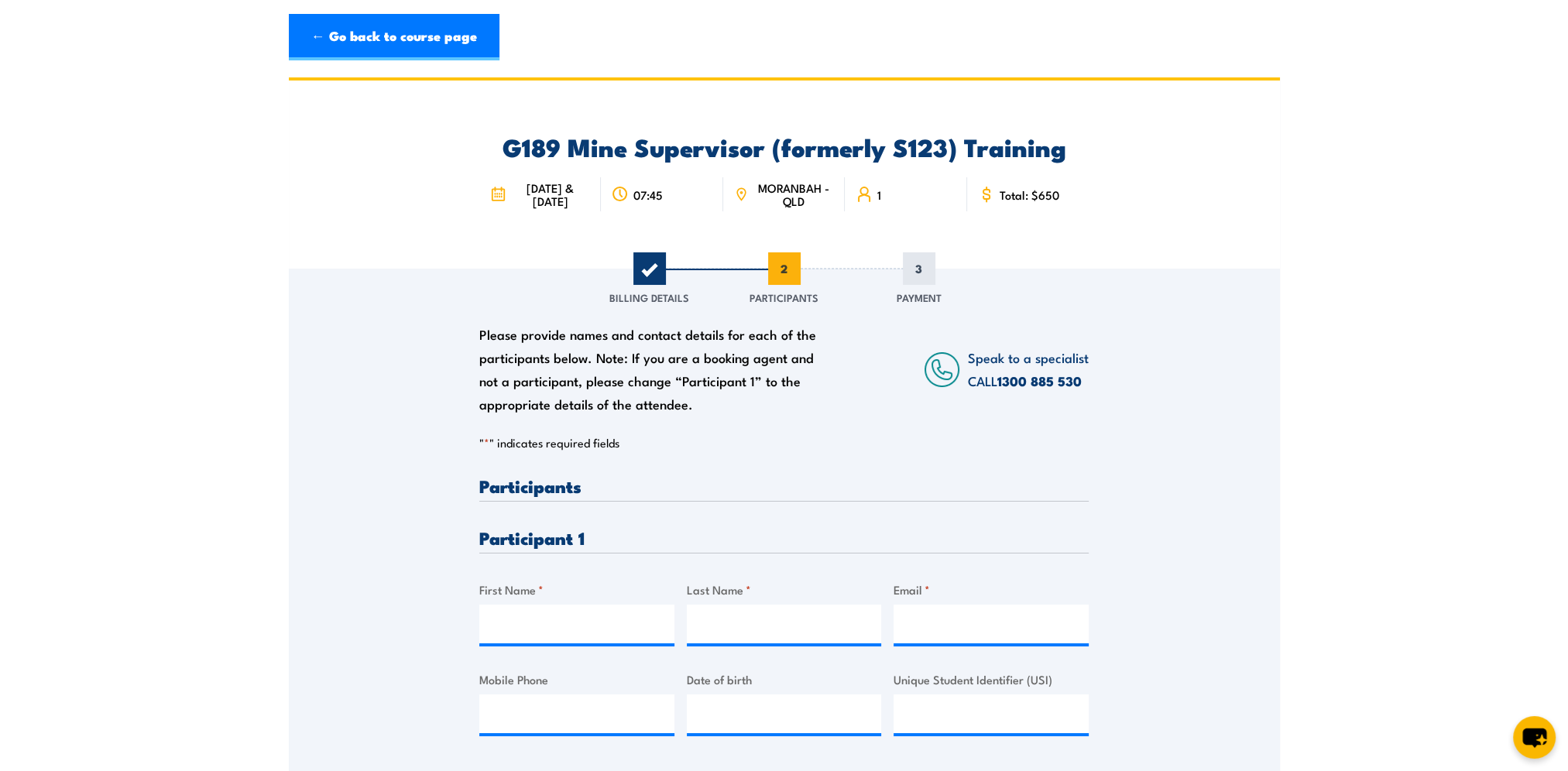
scroll to position [232, 0]
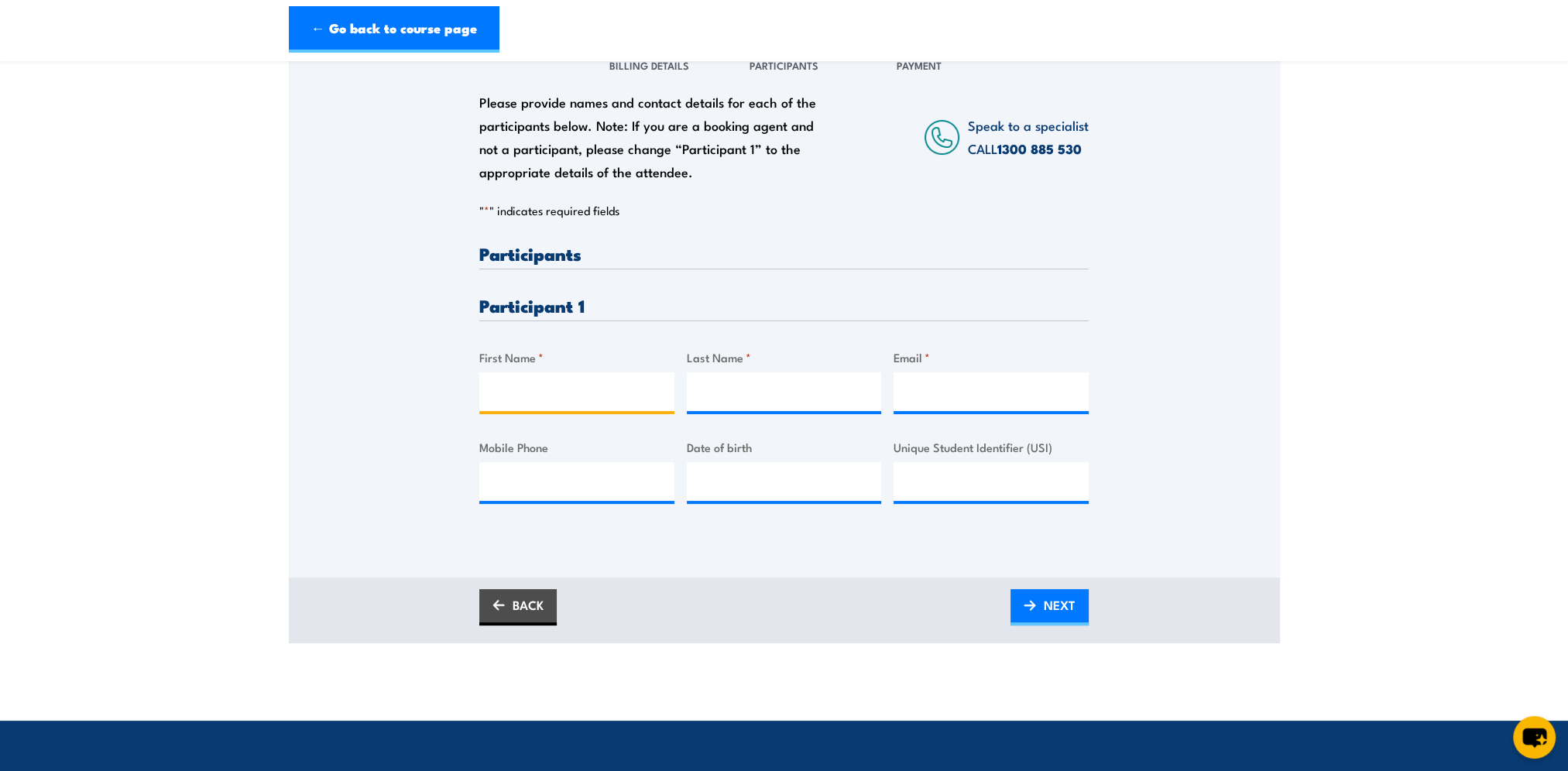
click at [542, 392] on input "First Name *" at bounding box center [577, 392] width 196 height 39
click at [554, 396] on input "First Name *" at bounding box center [577, 392] width 196 height 39
type input "Carly"
type input "Augustine"
click at [968, 396] on input "Email *" at bounding box center [991, 392] width 196 height 39
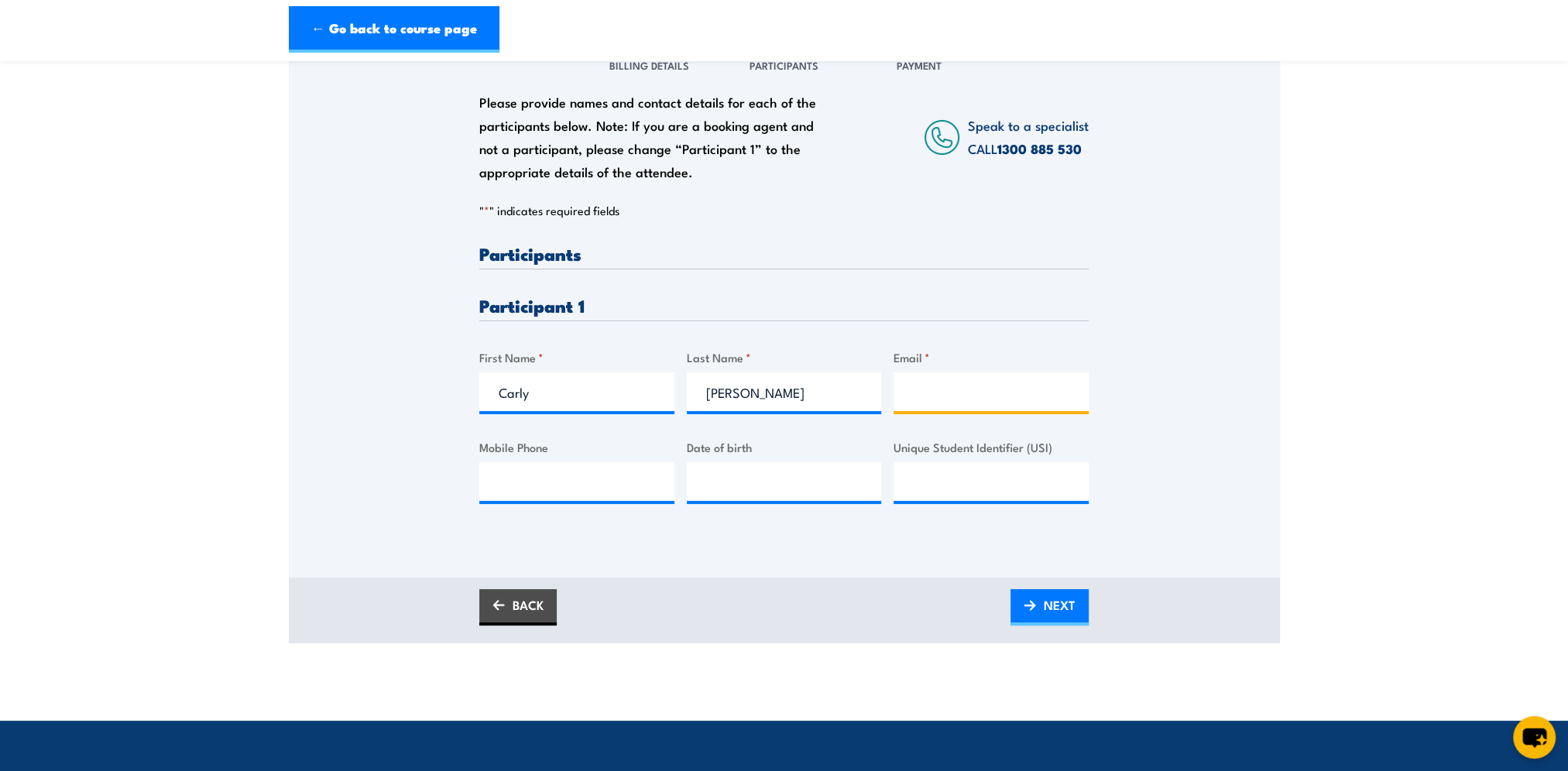
paste input "carly.augustine@bhp.com"
type input "carly.augustine@bhp.com"
click at [532, 477] on input "Mobile Phone" at bounding box center [577, 481] width 196 height 39
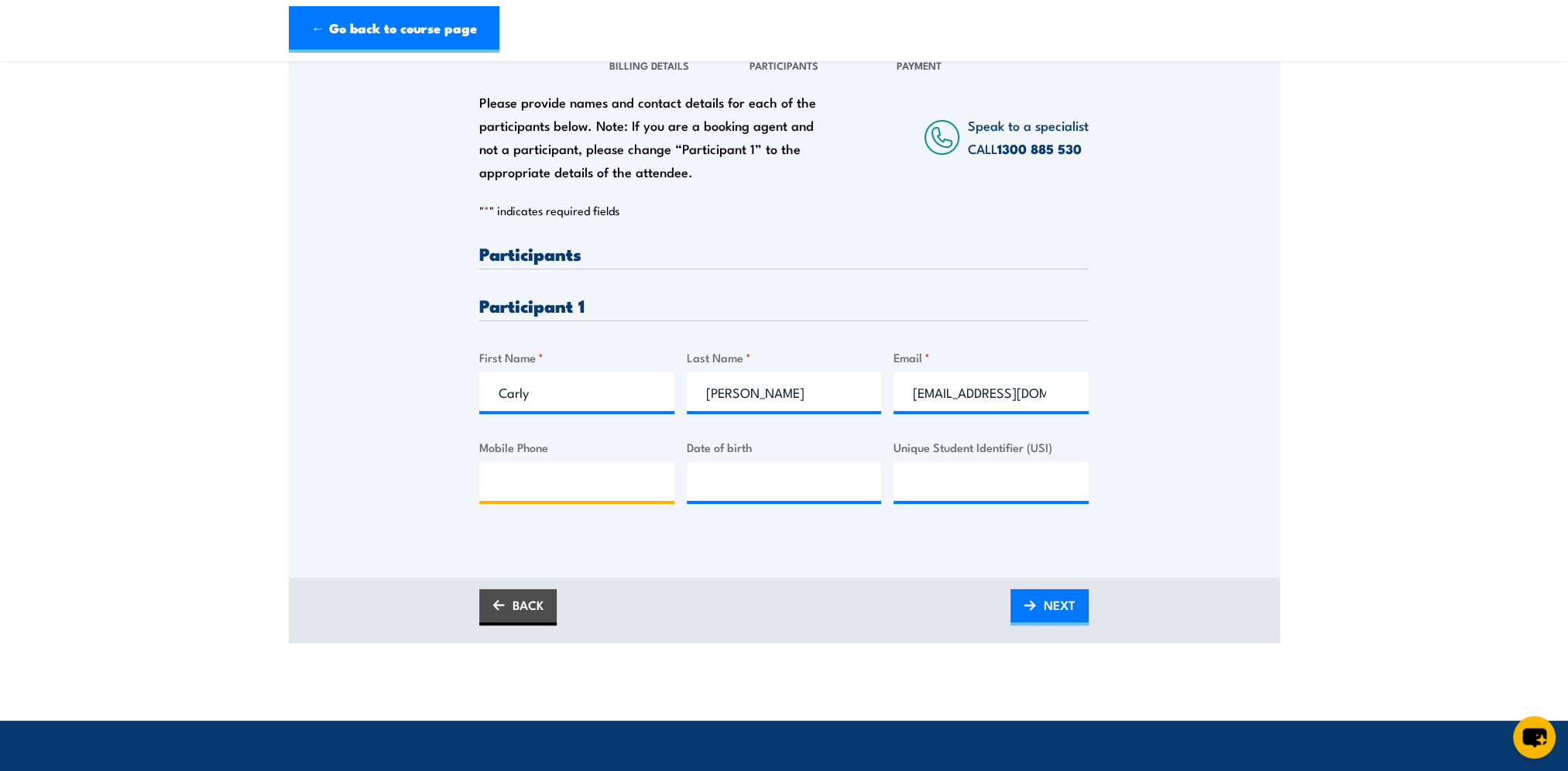
paste input "0488554383"
type input "0488554383"
click at [742, 476] on input "__/__/____" at bounding box center [784, 481] width 196 height 39
type input "28/08/1995"
drag, startPoint x: 1027, startPoint y: 487, endPoint x: 1026, endPoint y: 478, distance: 9.1
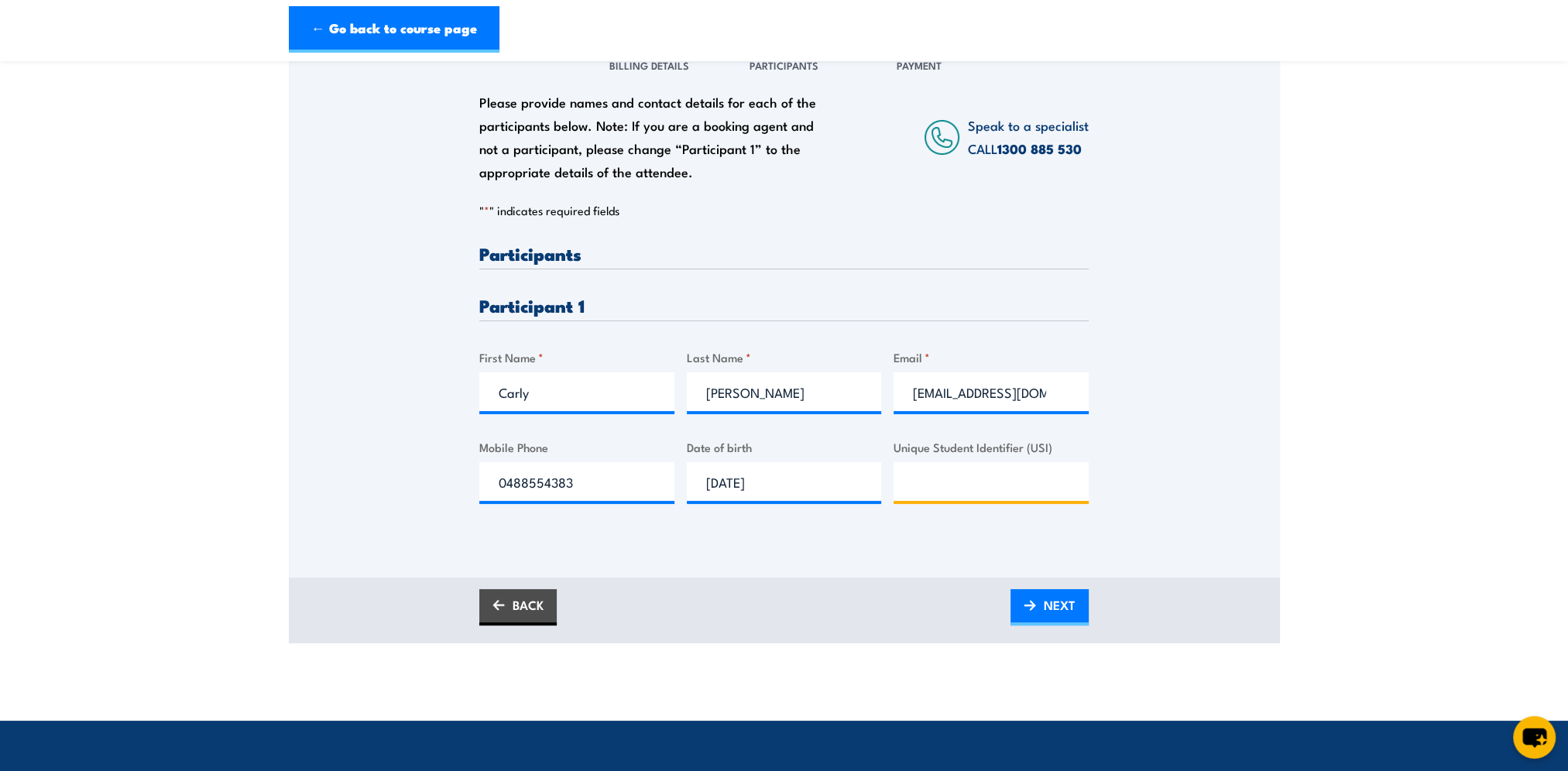
click at [1027, 487] on input "Unique Student Identifier (USI)" at bounding box center [991, 481] width 196 height 39
paste input "558SZ94RAY"
type input "558SZ94RAY"
click at [1069, 605] on span "NEXT" at bounding box center [1060, 605] width 32 height 41
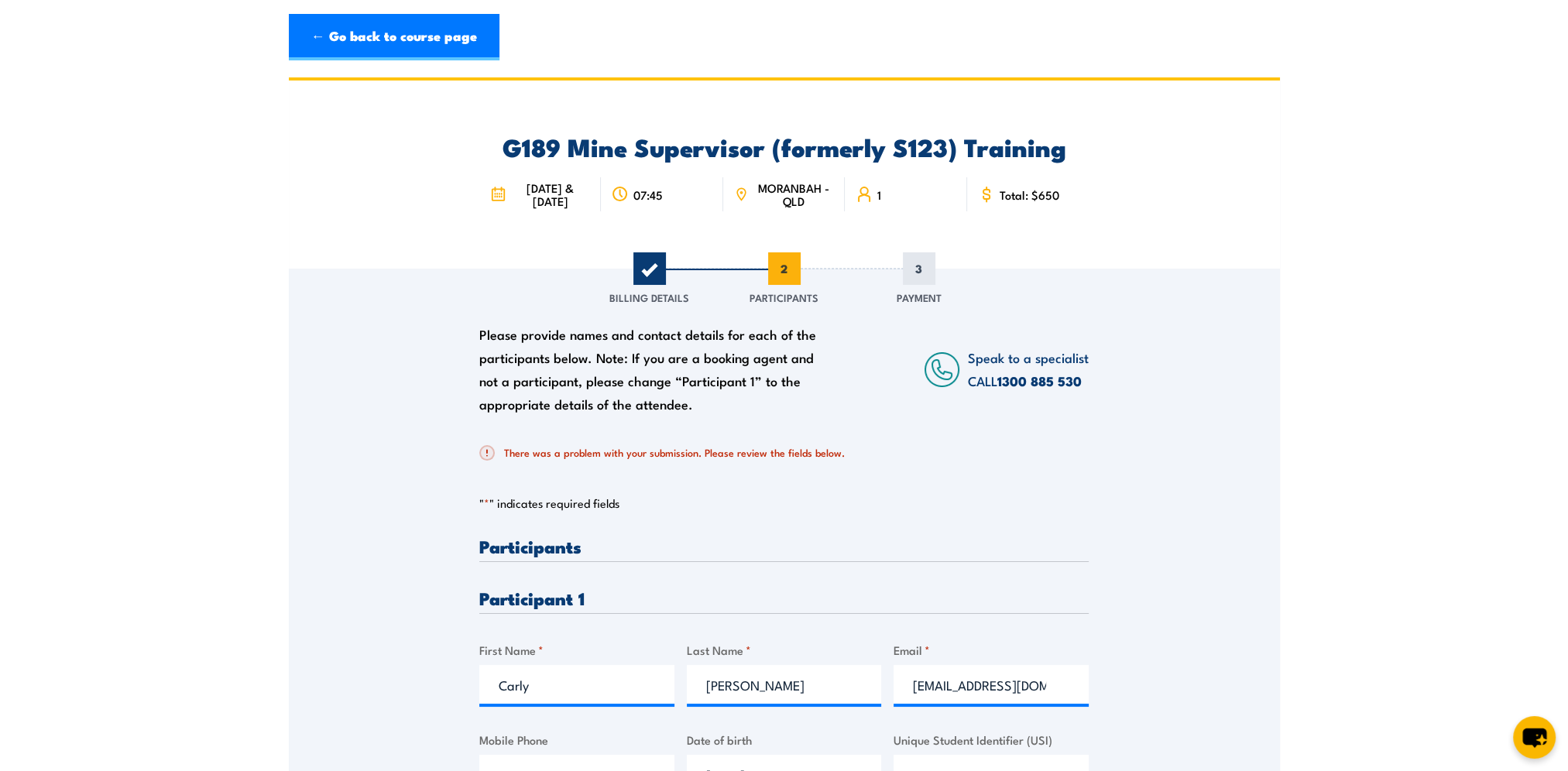
scroll to position [310, 0]
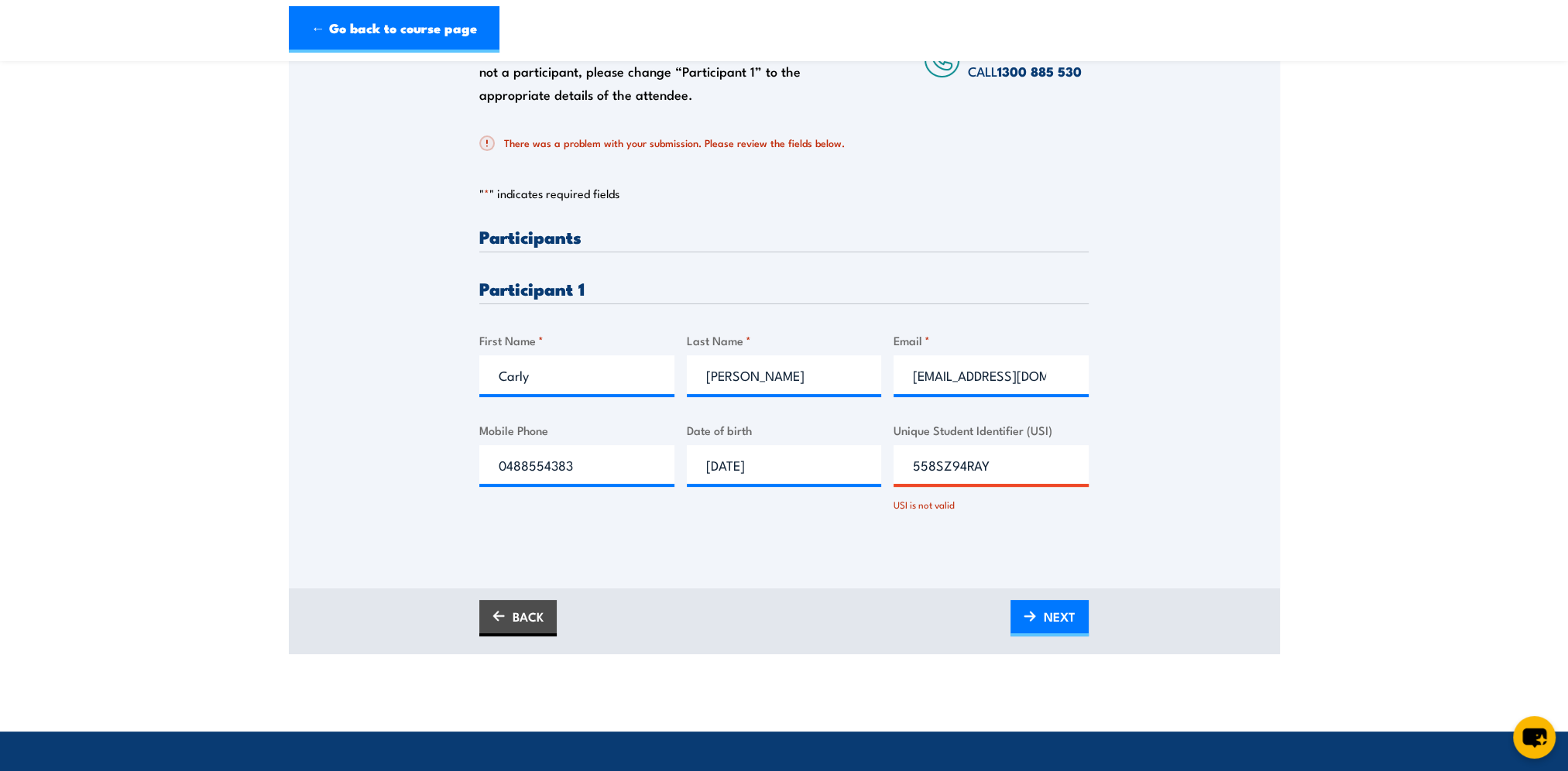
drag, startPoint x: 1010, startPoint y: 464, endPoint x: 745, endPoint y: 445, distance: 265.7
click at [749, 451] on div "Please provide names and contact details for each of the participants below. No…" at bounding box center [784, 383] width 609 height 311
click at [1049, 617] on span "NEXT" at bounding box center [1060, 616] width 32 height 41
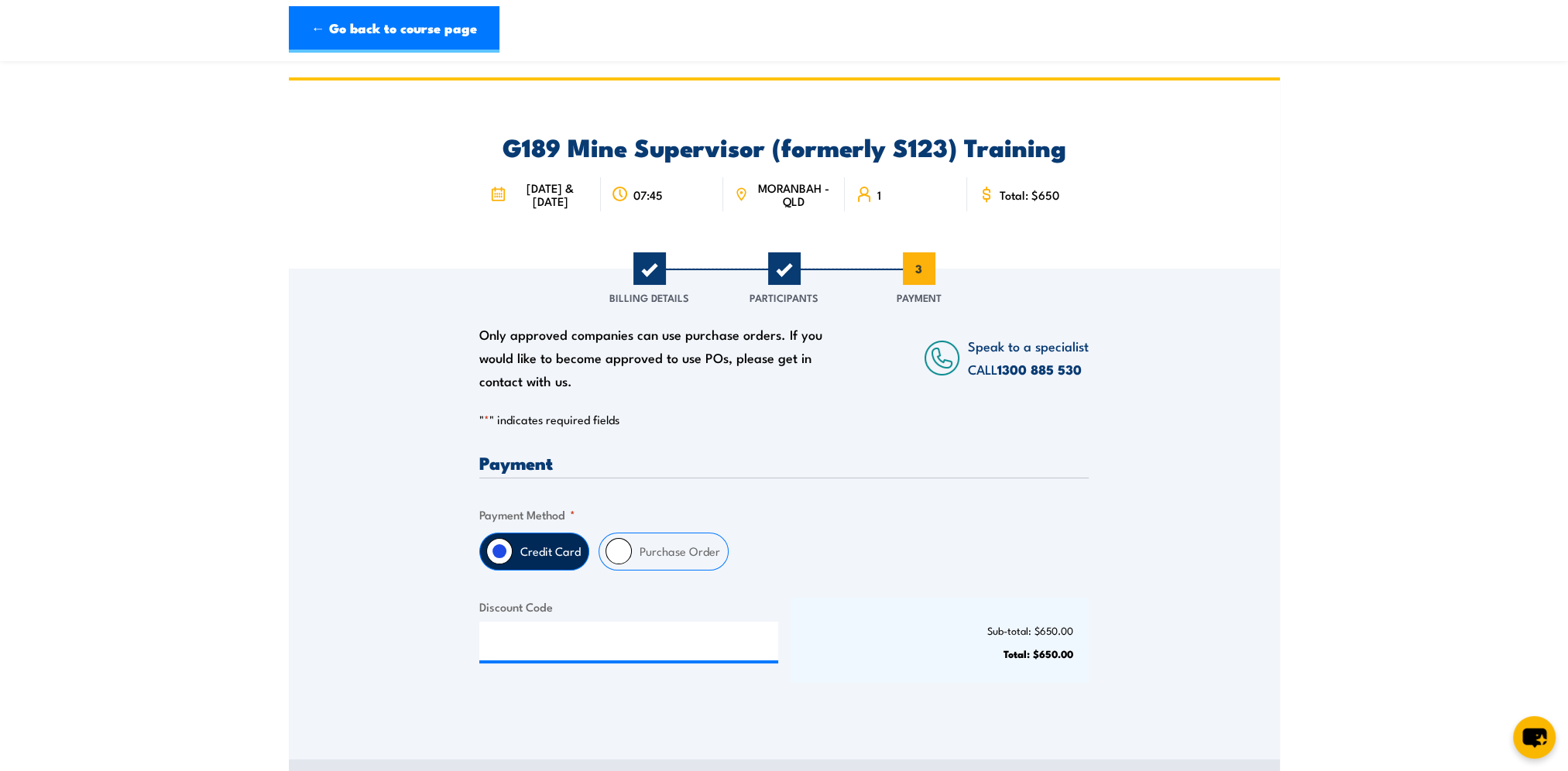
scroll to position [155, 0]
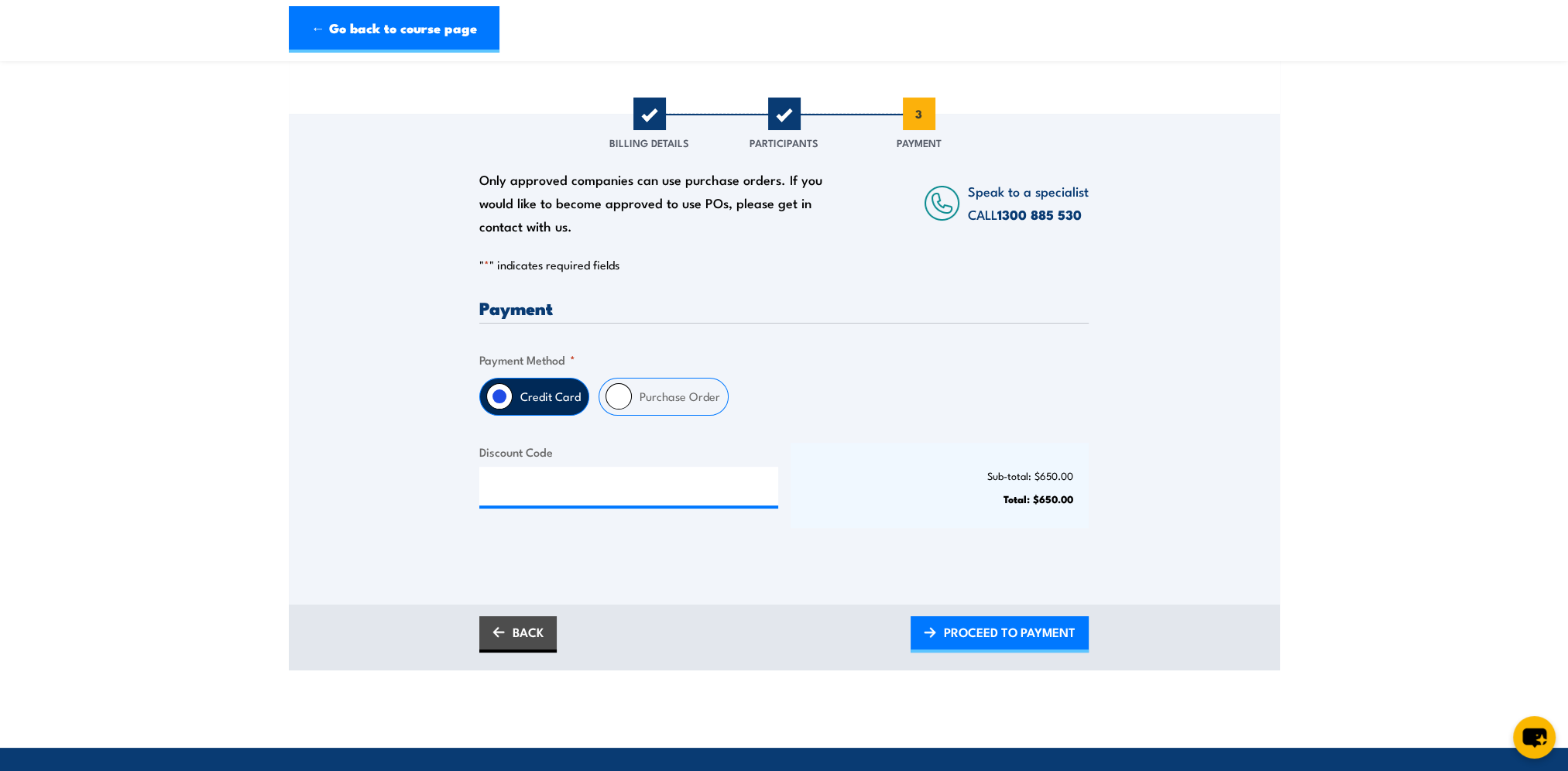
click at [628, 388] on div "Purchase Order" at bounding box center [663, 397] width 130 height 38
drag, startPoint x: 628, startPoint y: 388, endPoint x: 619, endPoint y: 391, distance: 9.5
click at [619, 391] on input "Purchase Order" at bounding box center [618, 396] width 26 height 26
radio input "true"
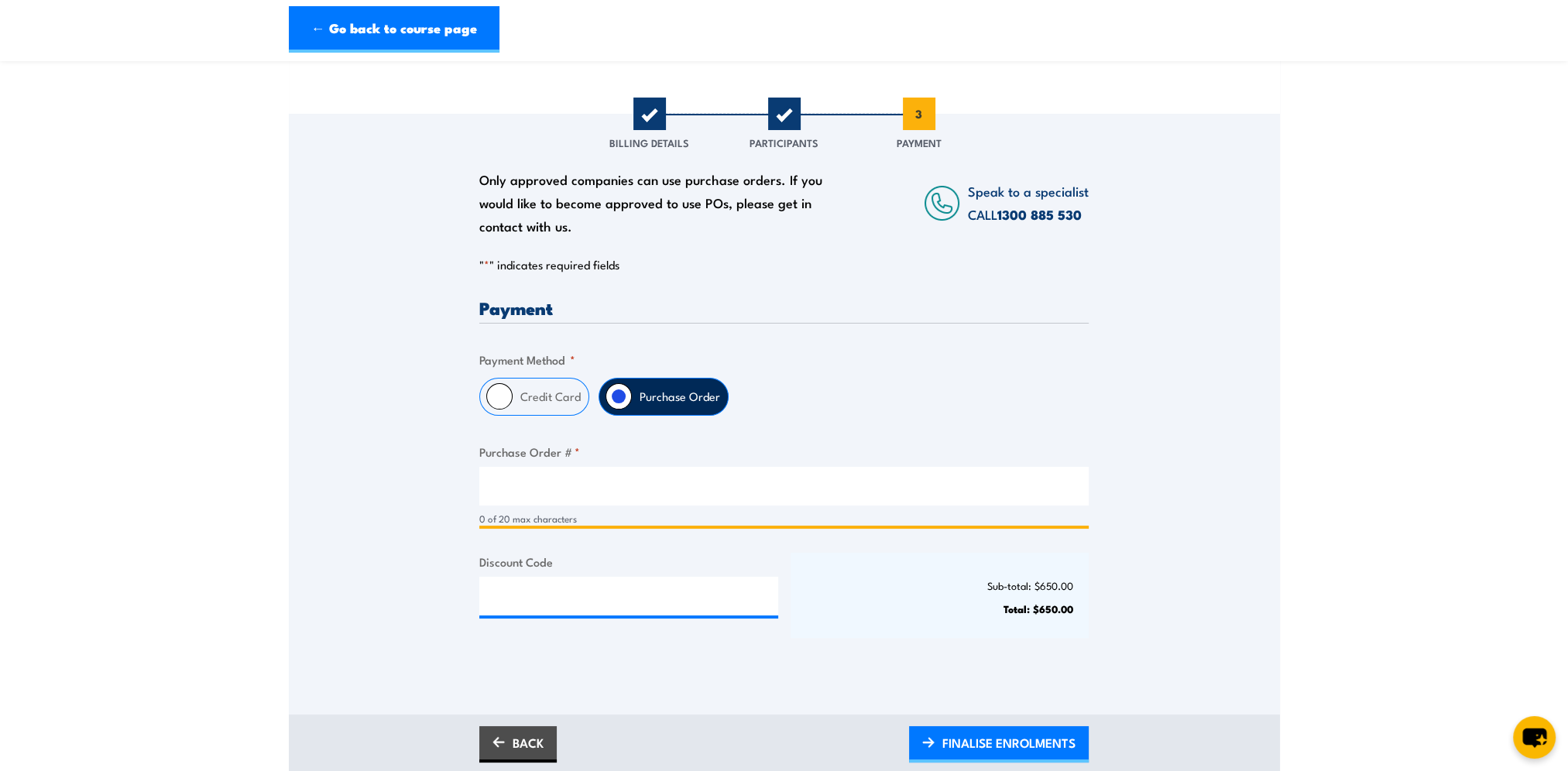
click at [557, 485] on input "Purchase Order # *" at bounding box center [784, 486] width 609 height 39
paste input "4518265506"
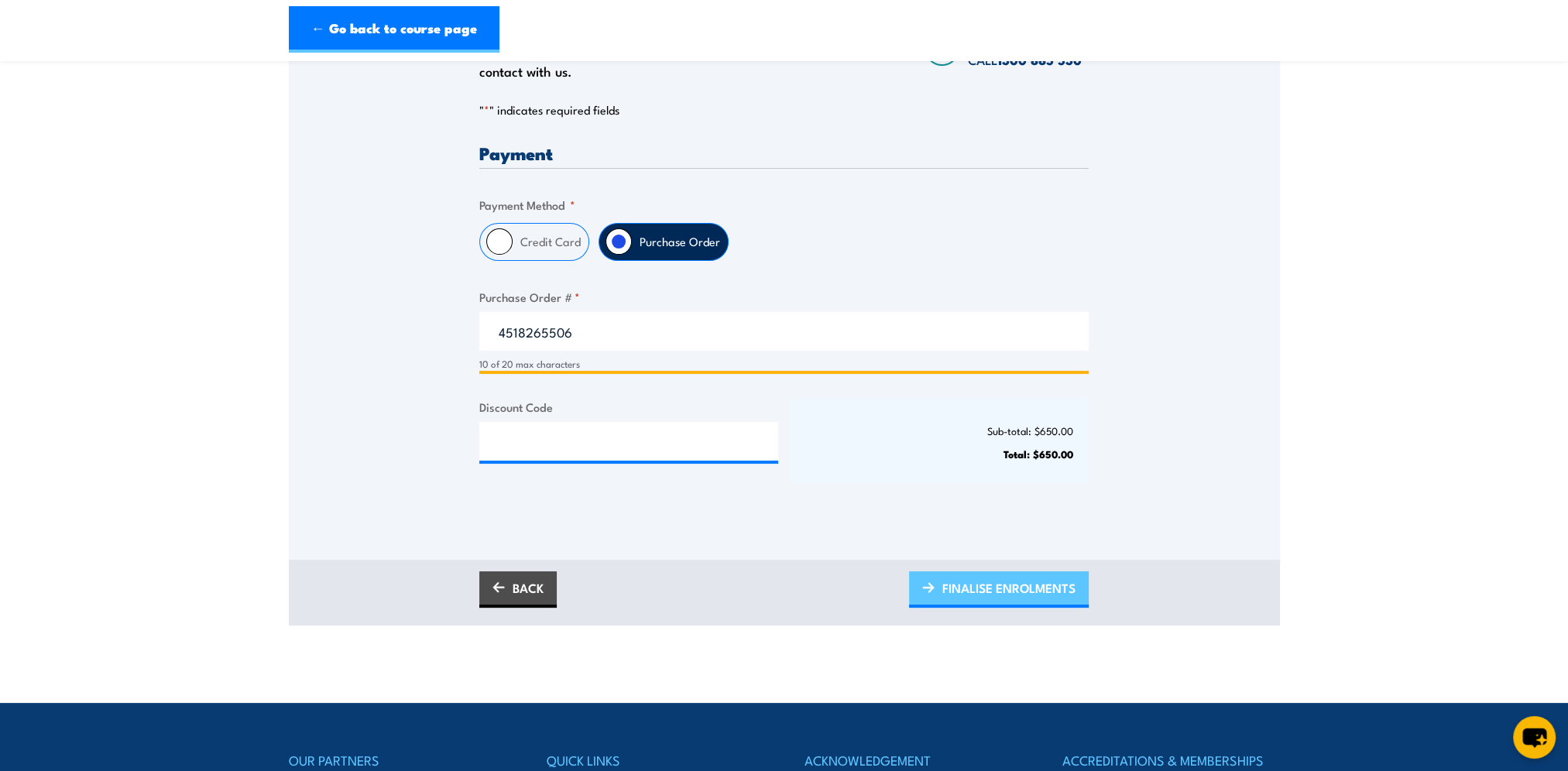
type input "4518265506"
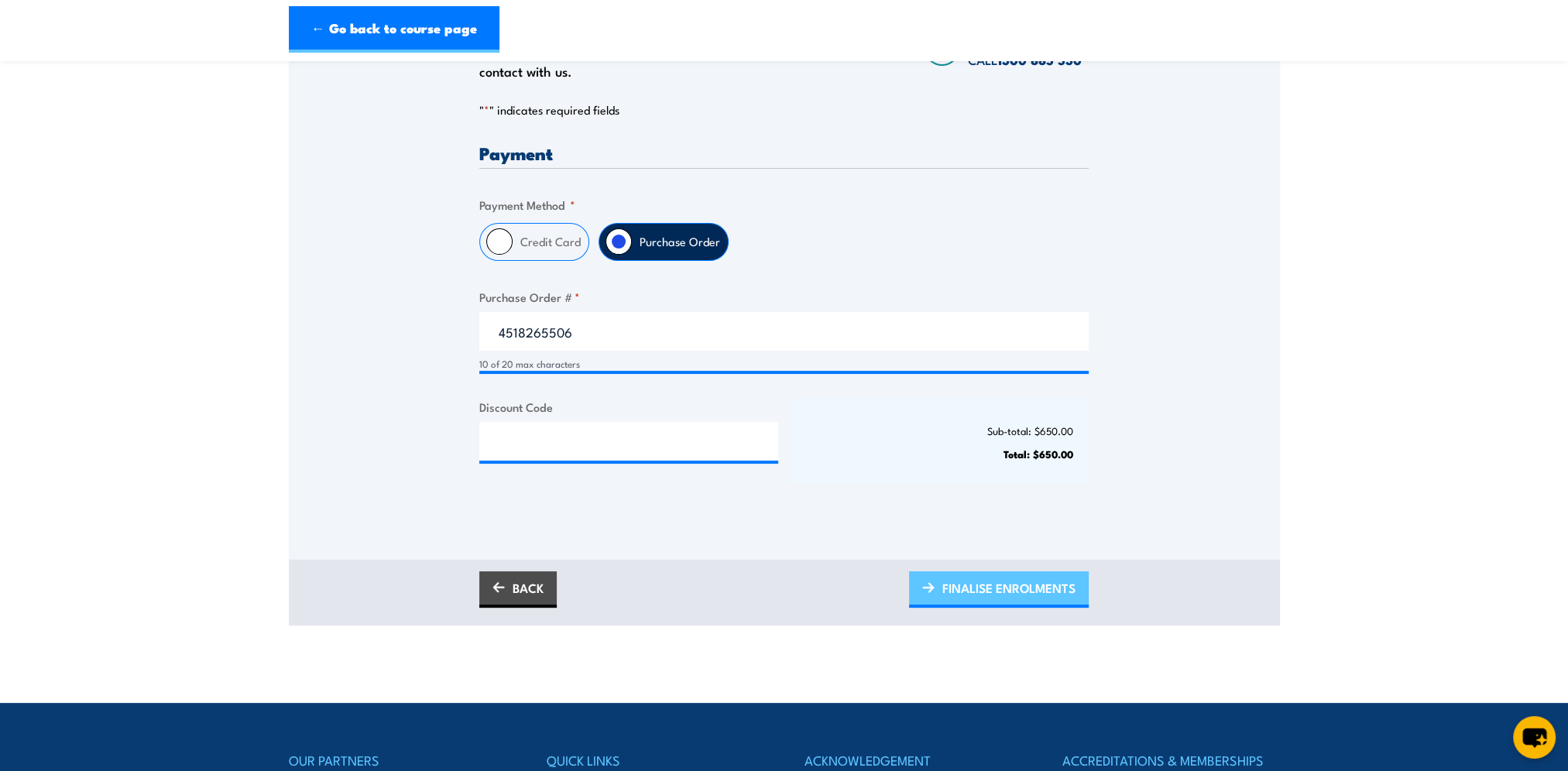
click at [963, 592] on span "FINALISE ENROLMENTS" at bounding box center [1009, 587] width 133 height 41
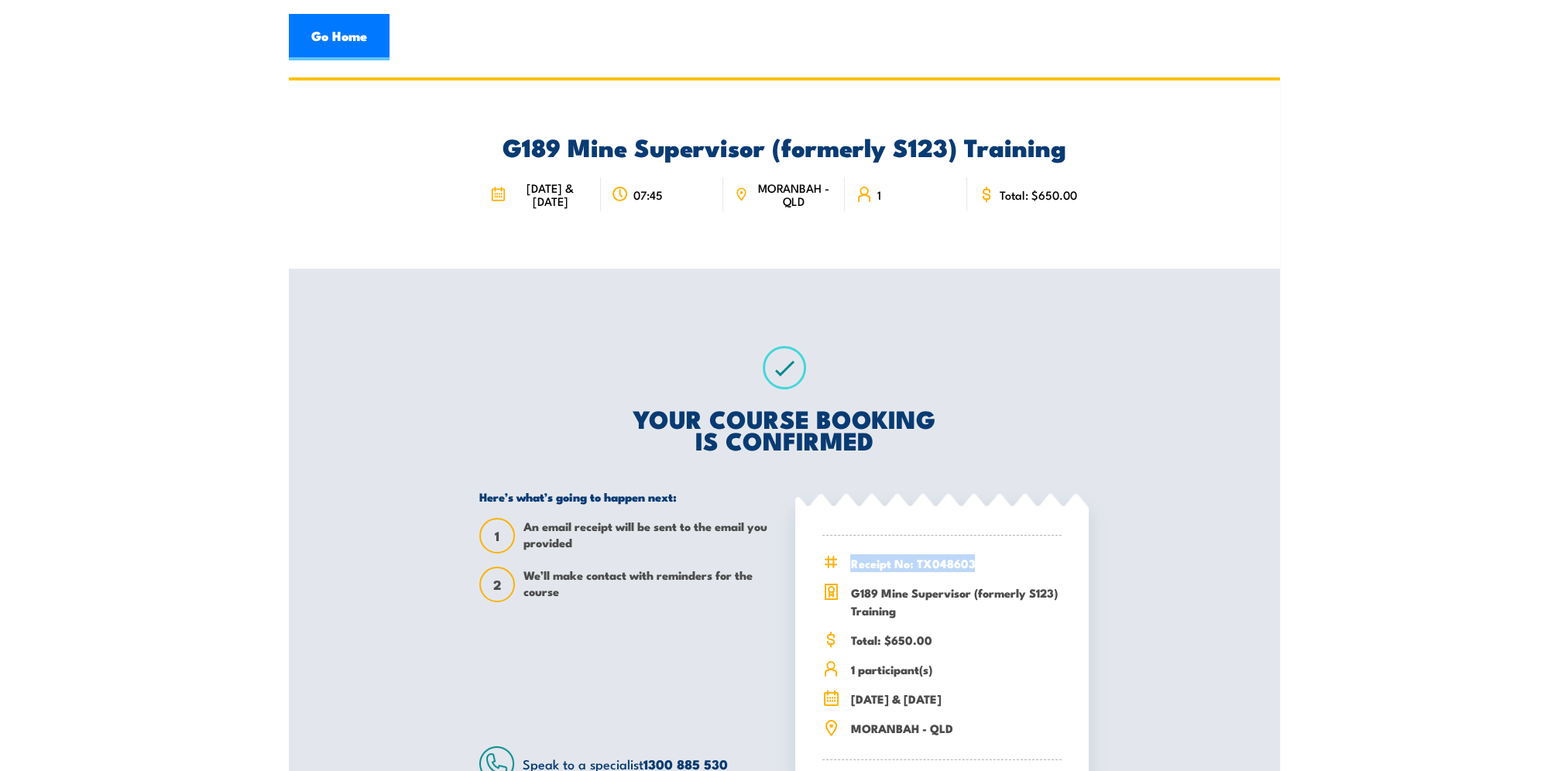
drag, startPoint x: 989, startPoint y: 564, endPoint x: 844, endPoint y: 560, distance: 145.1
click at [844, 560] on div "Receipt No: TX048603" at bounding box center [941, 564] width 239 height 18
copy span "Receipt No: TX048603"
click at [346, 39] on link "Go Home" at bounding box center [339, 36] width 101 height 46
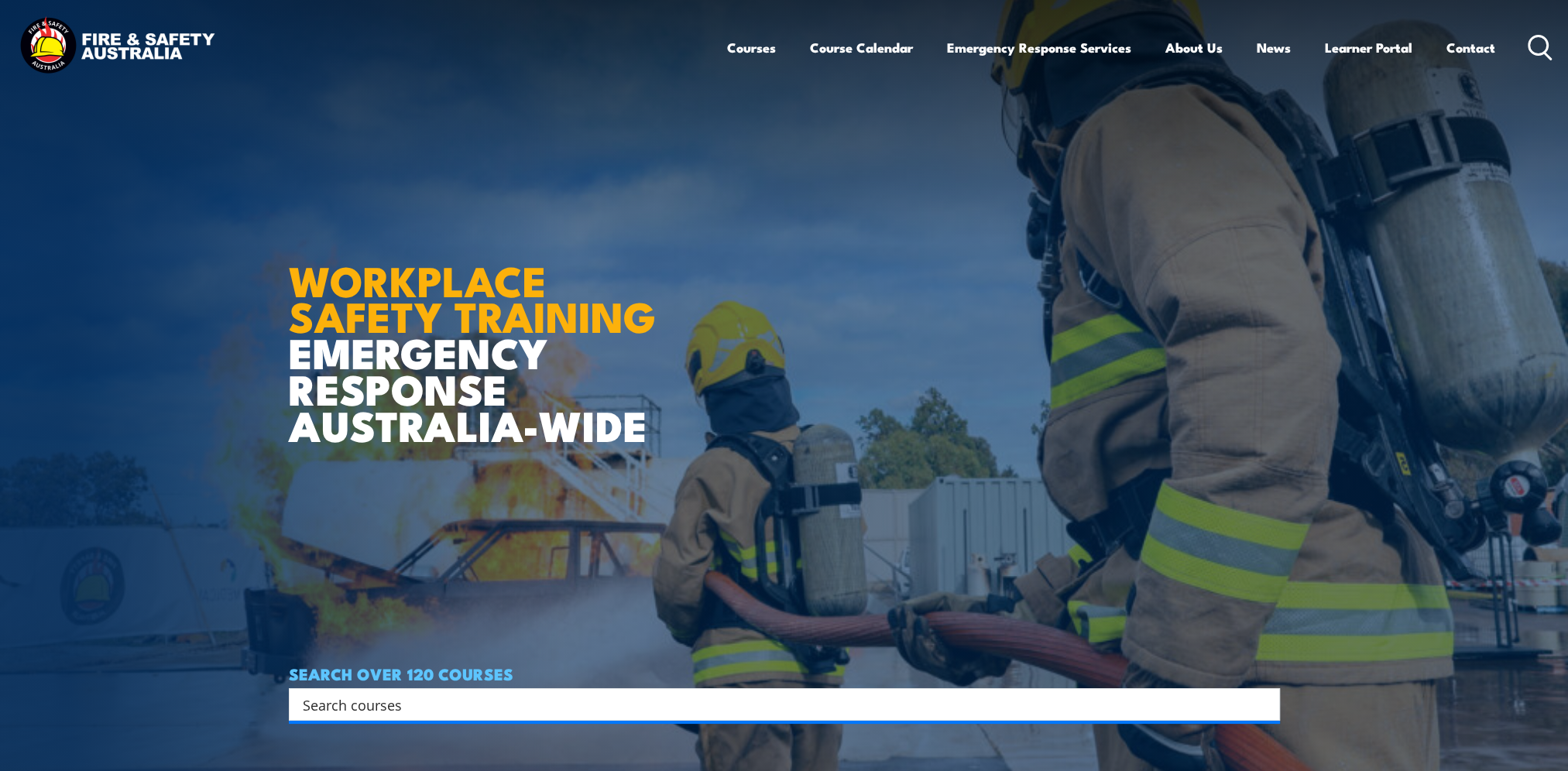
click at [527, 696] on input "Search input" at bounding box center [774, 705] width 943 height 24
type input "g2"
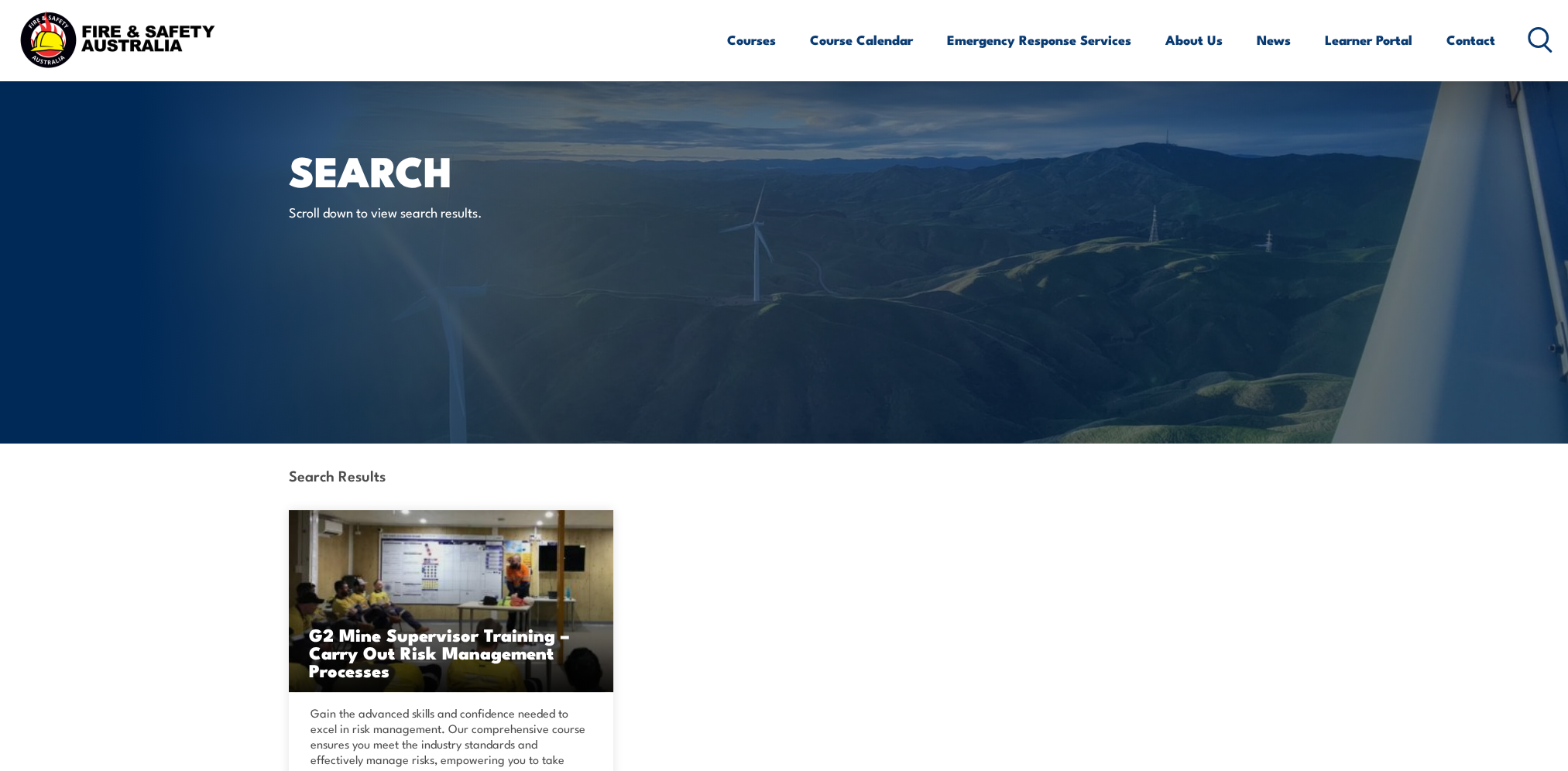
scroll to position [232, 0]
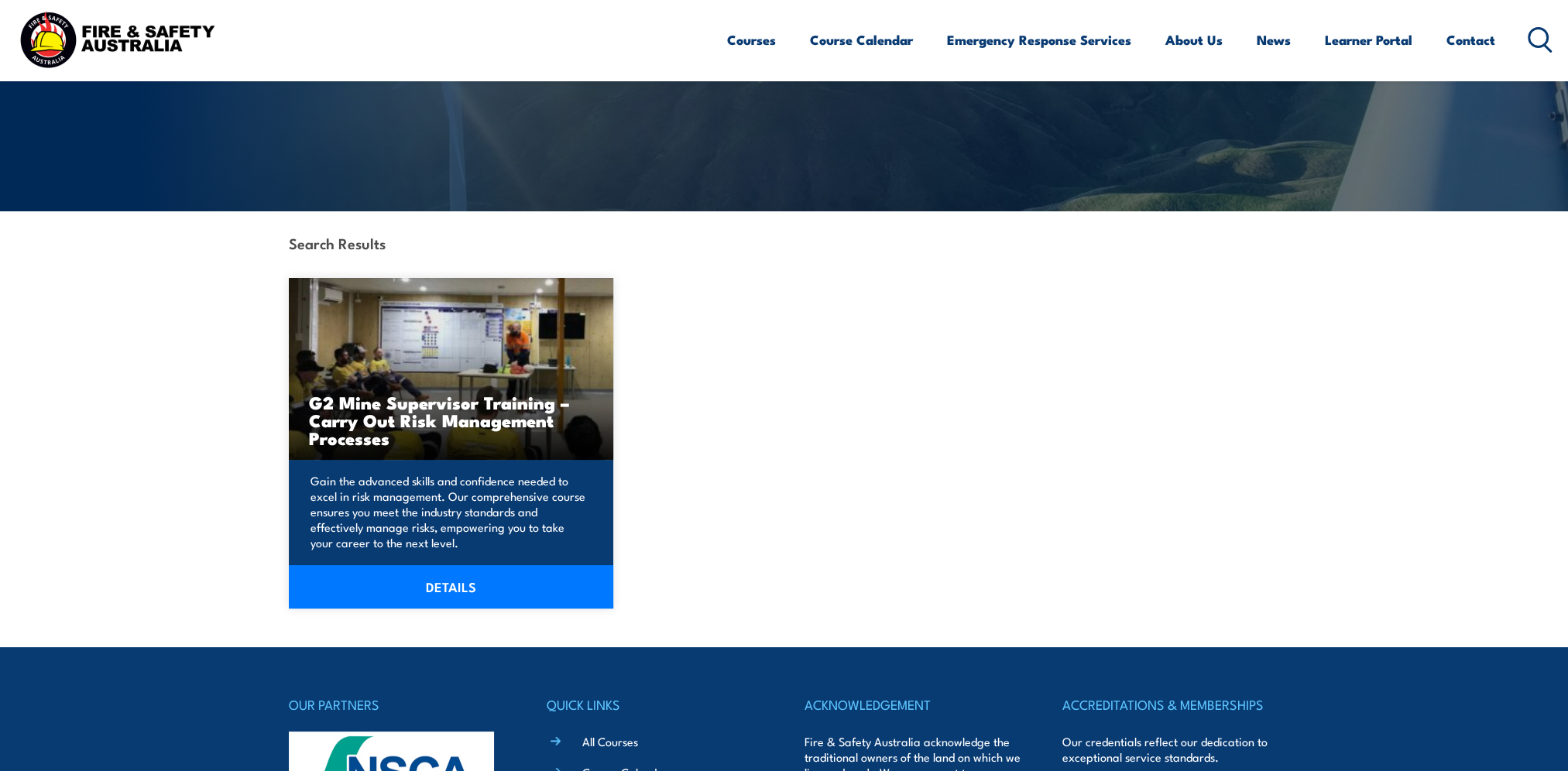
click at [383, 356] on img at bounding box center [452, 369] width 326 height 182
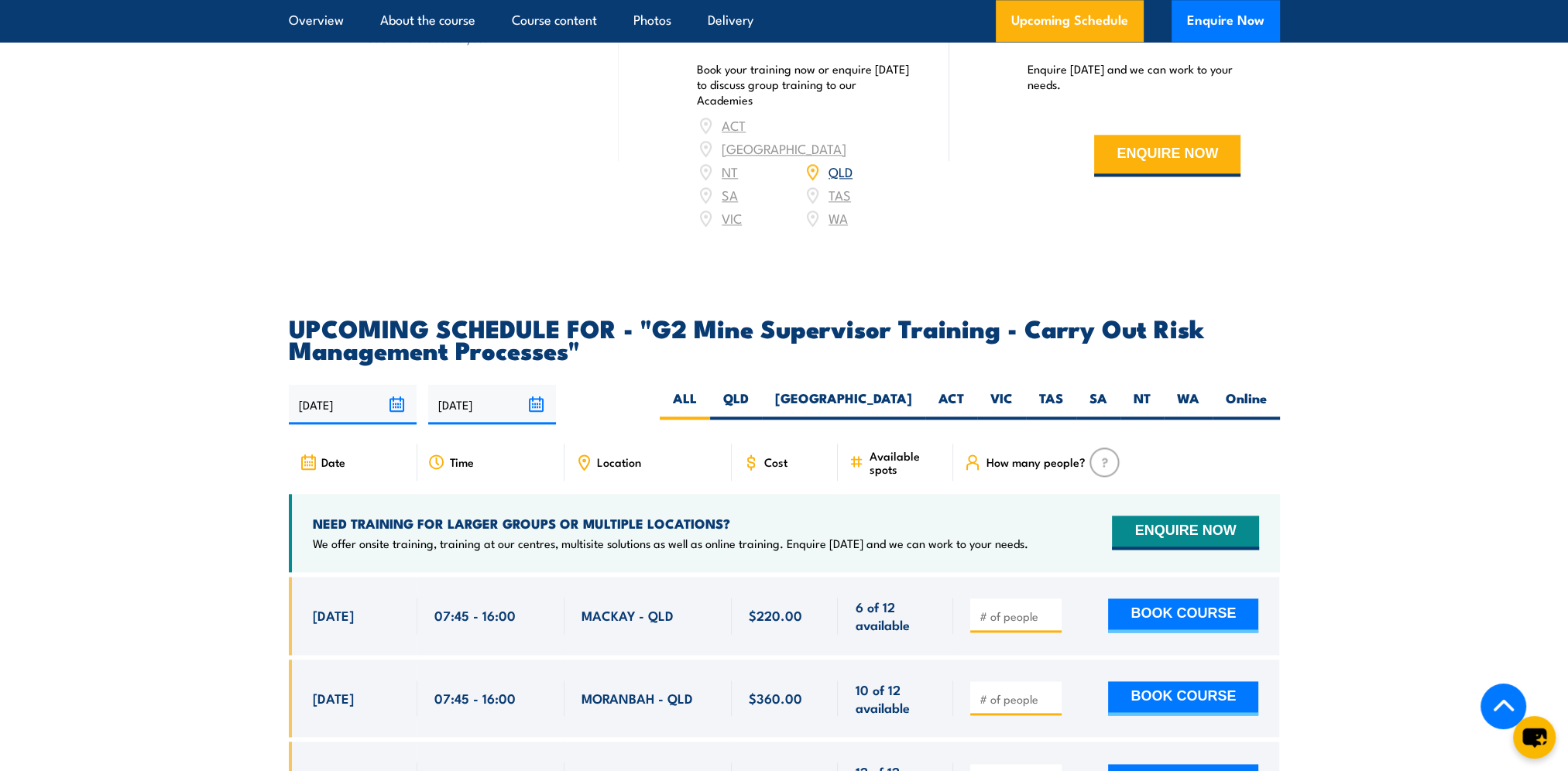
scroll to position [2709, 0]
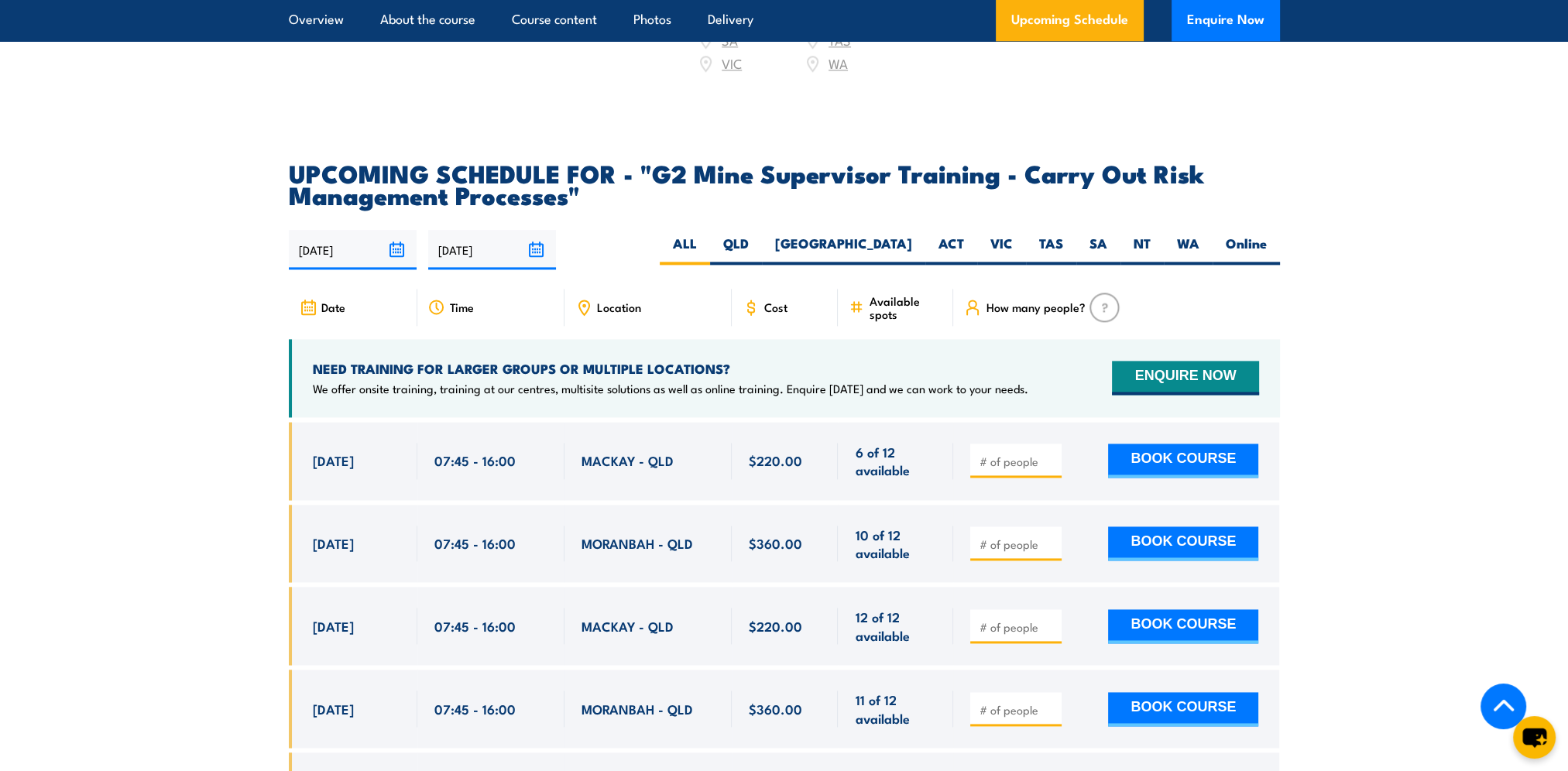
click at [1010, 552] on input "number" at bounding box center [1017, 544] width 77 height 15
type input "1"
click at [1214, 535] on div "1 BOOK COURSE" at bounding box center [1116, 544] width 326 height 78
click at [1212, 548] on button "BOOK COURSE" at bounding box center [1183, 543] width 150 height 34
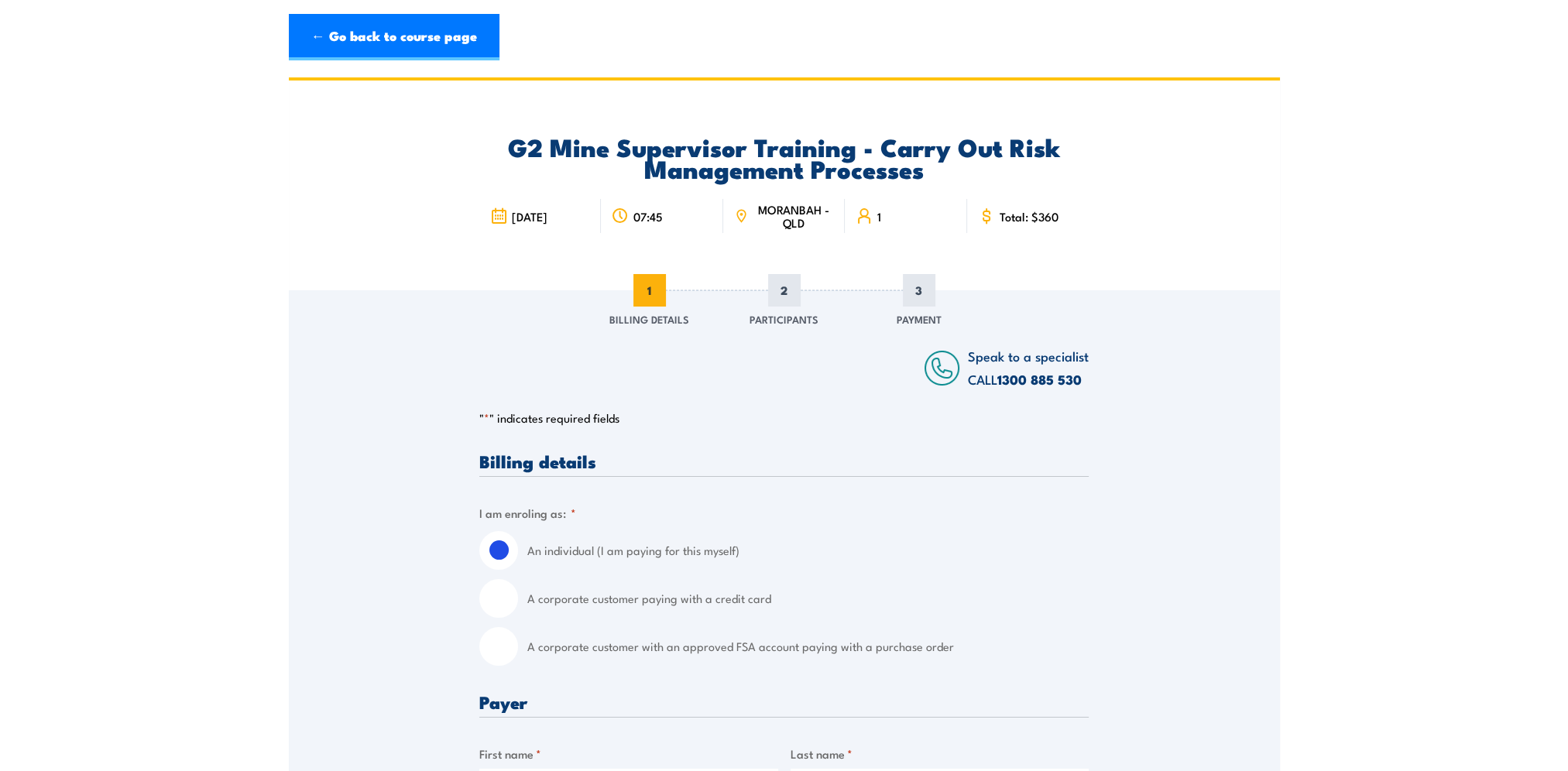
scroll to position [232, 0]
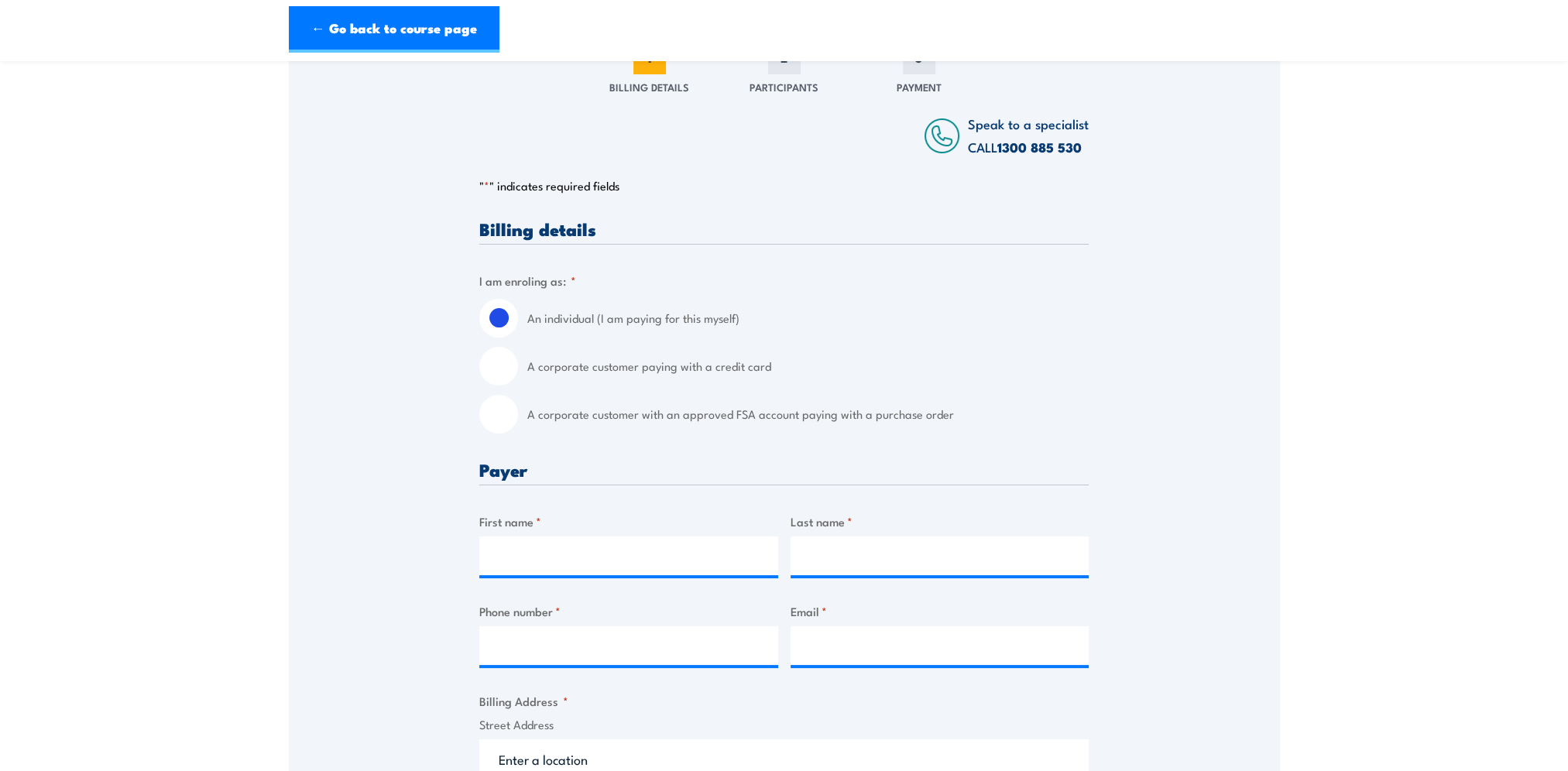
click at [509, 416] on input "A corporate customer with an approved FSA account paying with a purchase order" at bounding box center [498, 414] width 39 height 39
radio input "true"
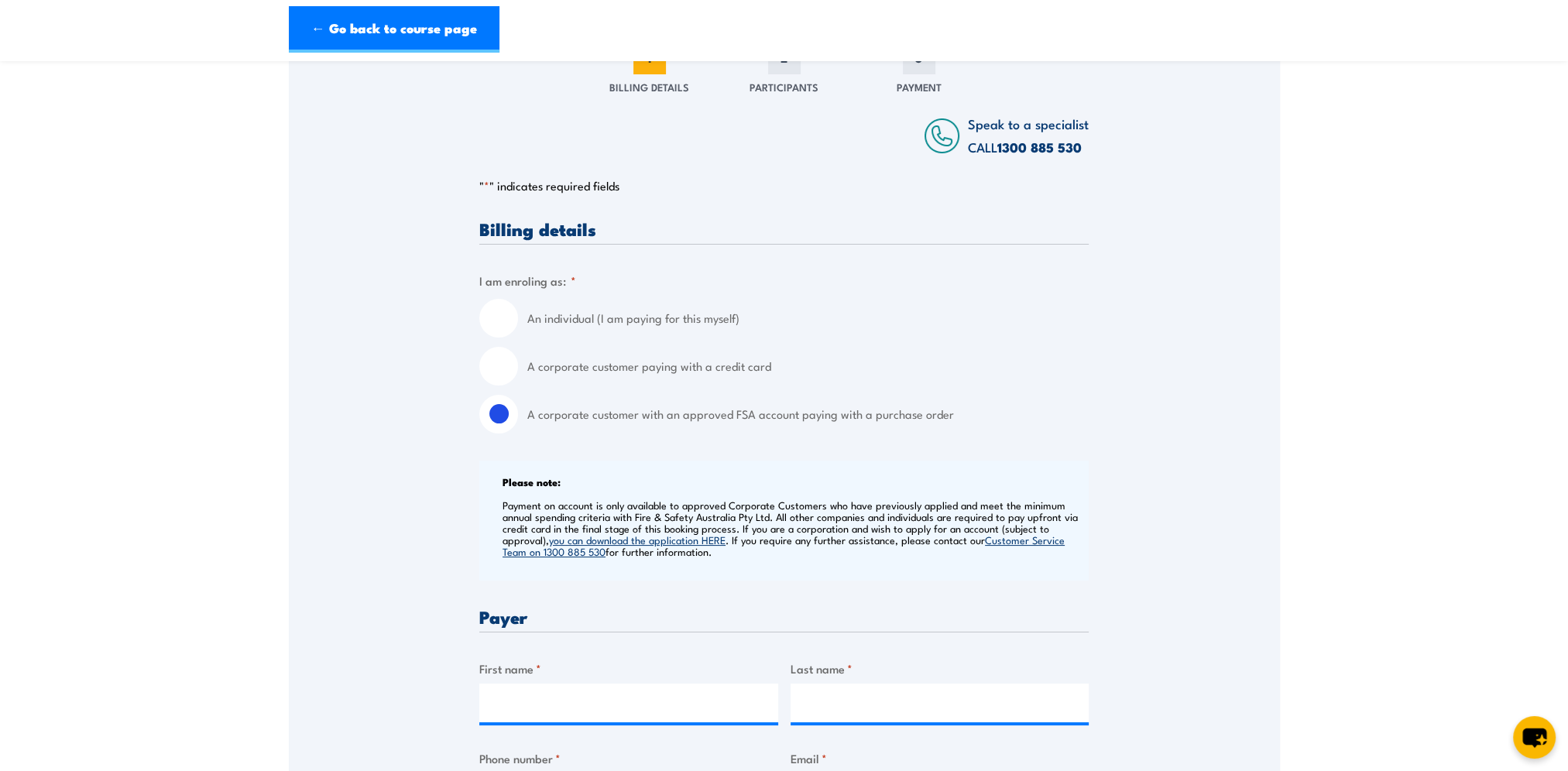
scroll to position [542, 0]
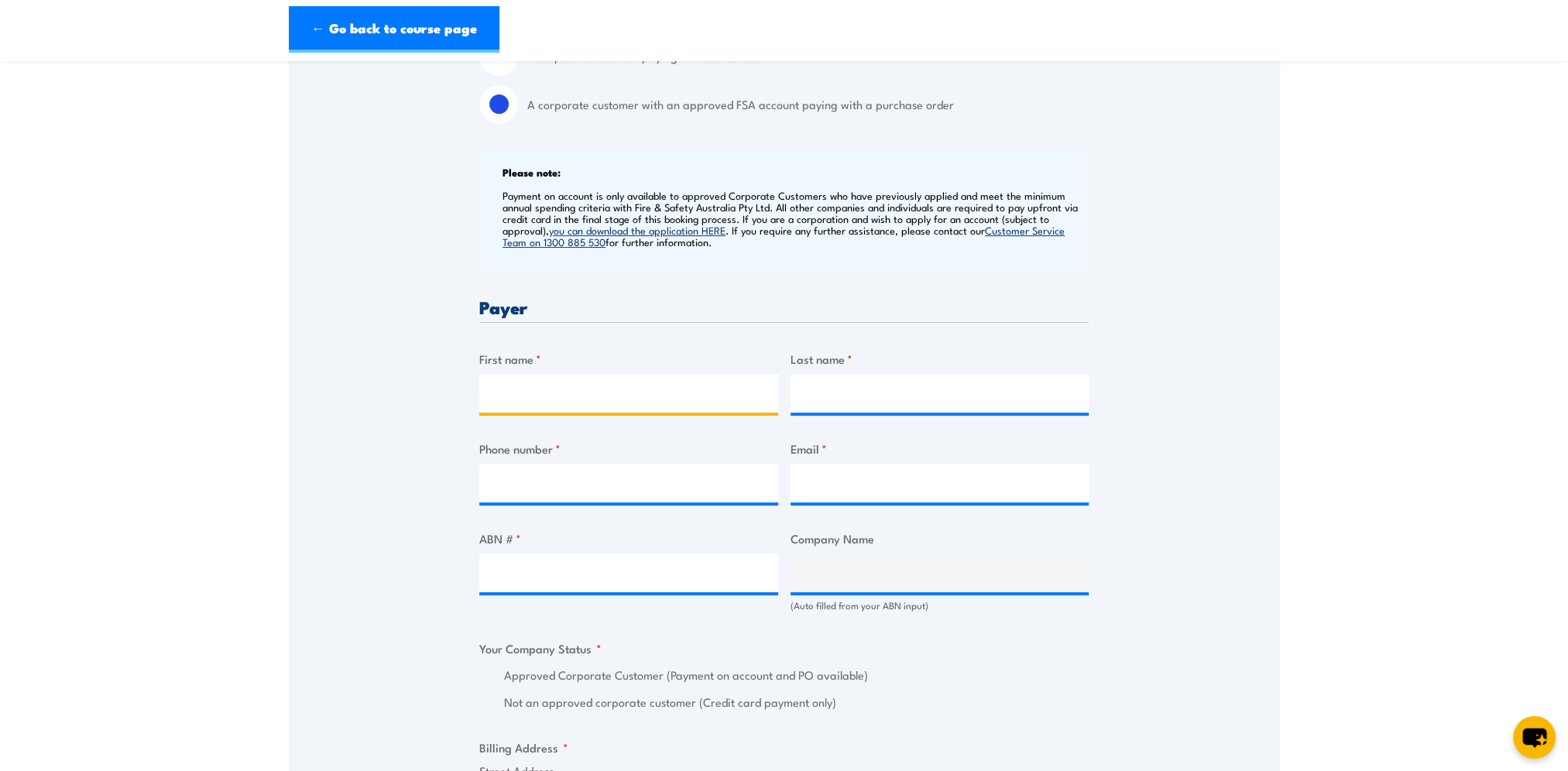
click at [539, 386] on input "First name *" at bounding box center [628, 393] width 299 height 39
type input "Tara"
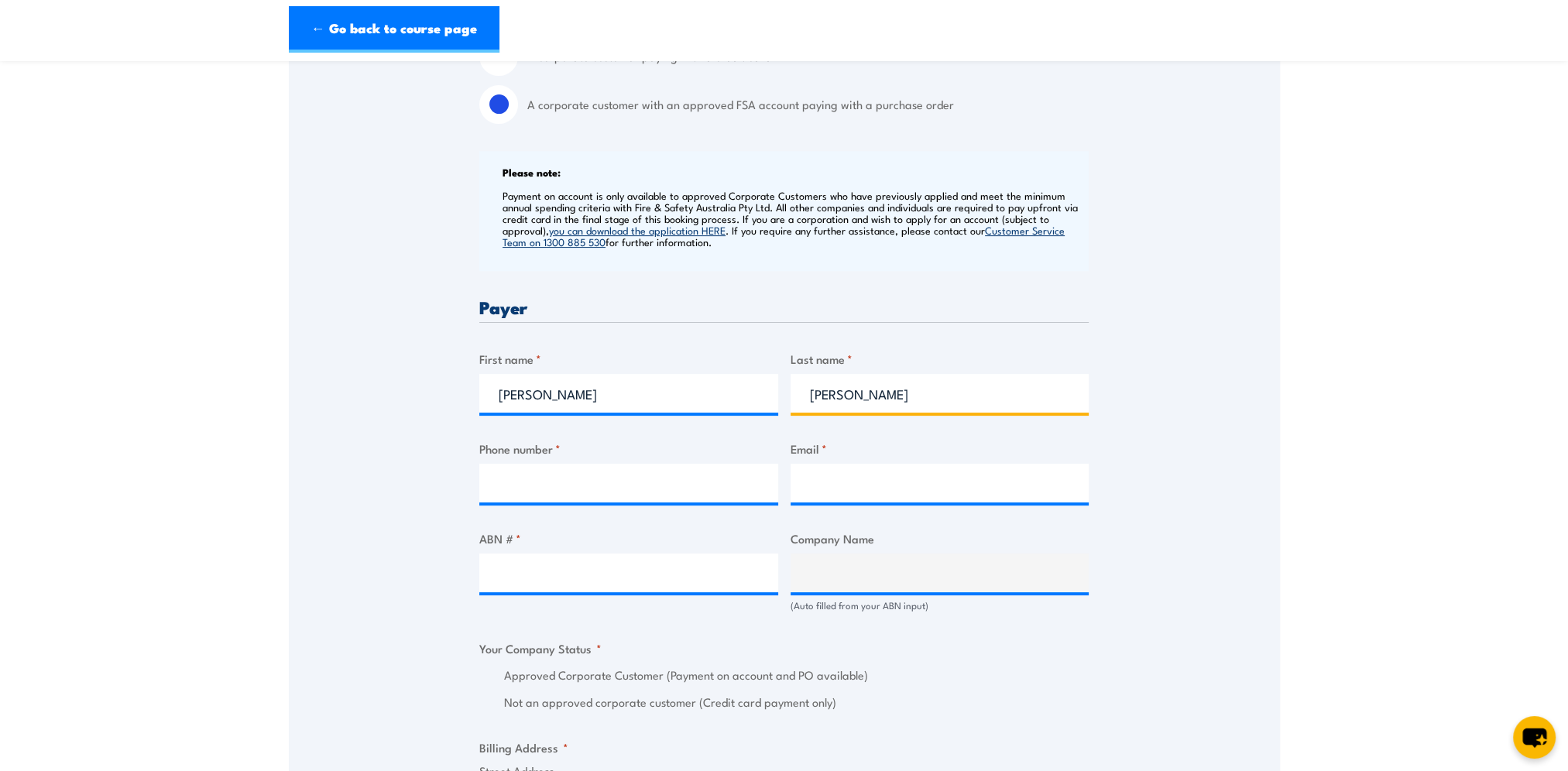
type input "Walker"
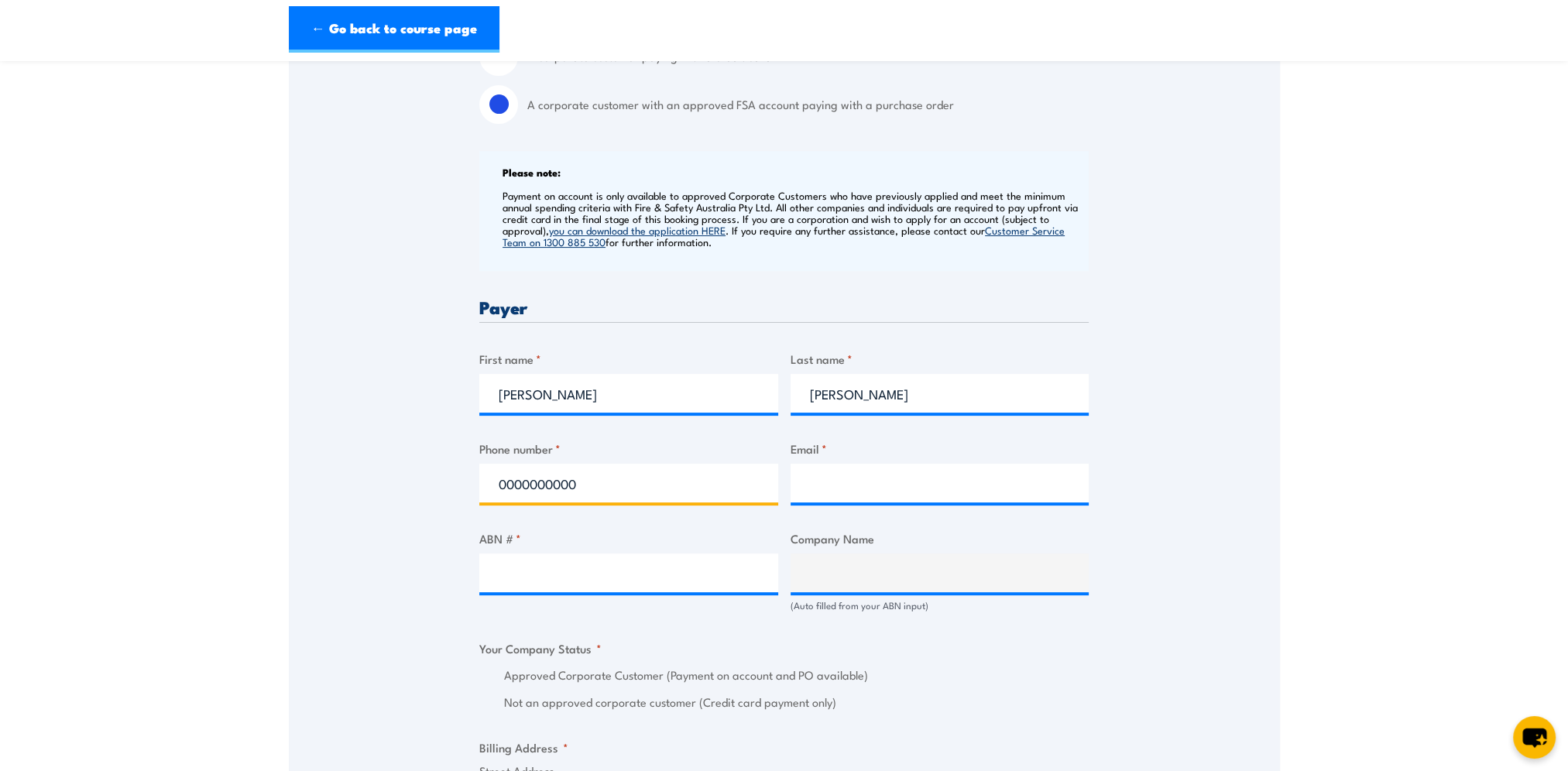
type input "0000000000"
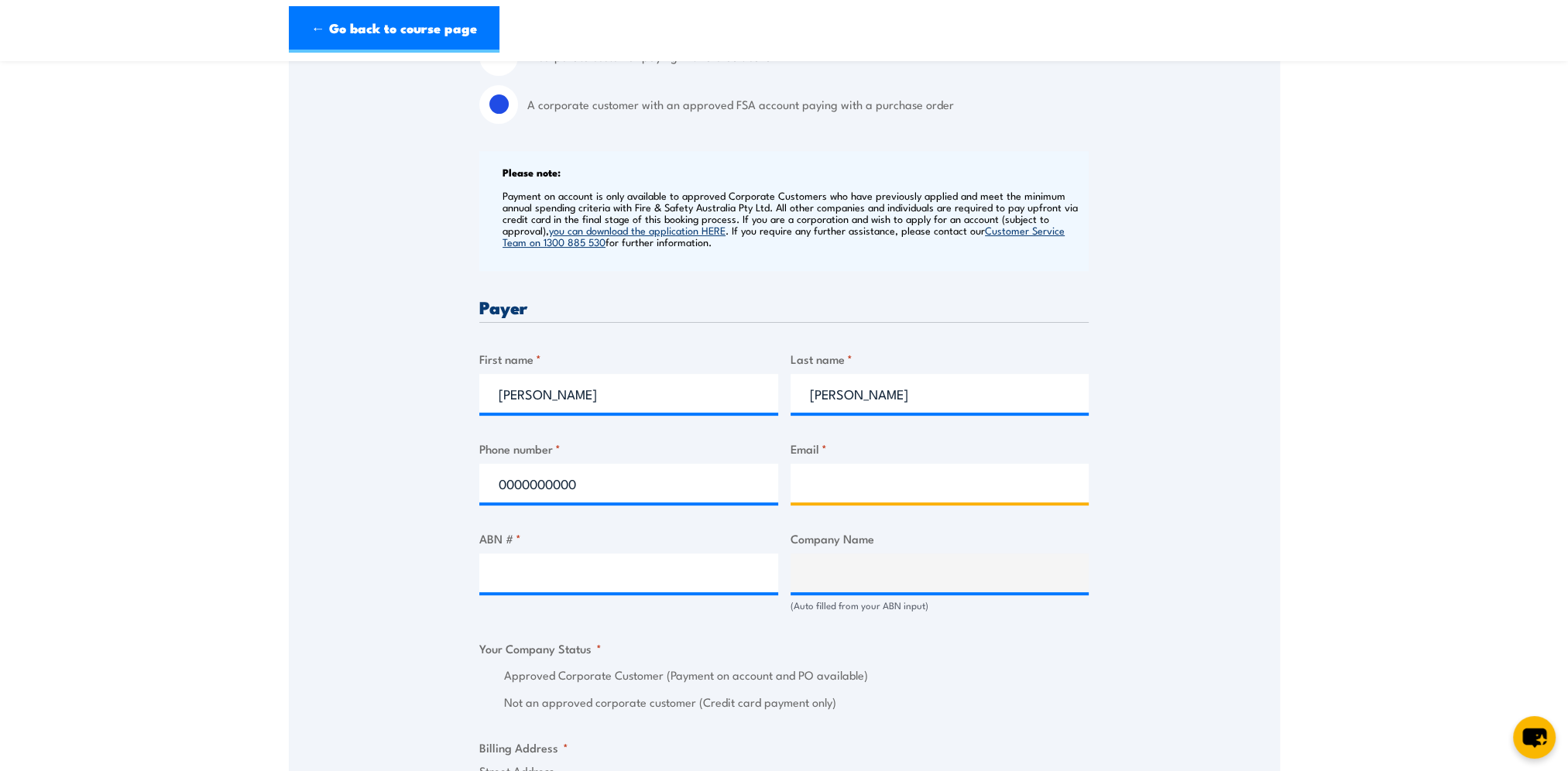
click at [886, 482] on input "Email *" at bounding box center [940, 483] width 299 height 39
paste input "bmatrainingbookingforminbox@bhp.com"
type input "bmatrainingbookingforminbox@bhp.com"
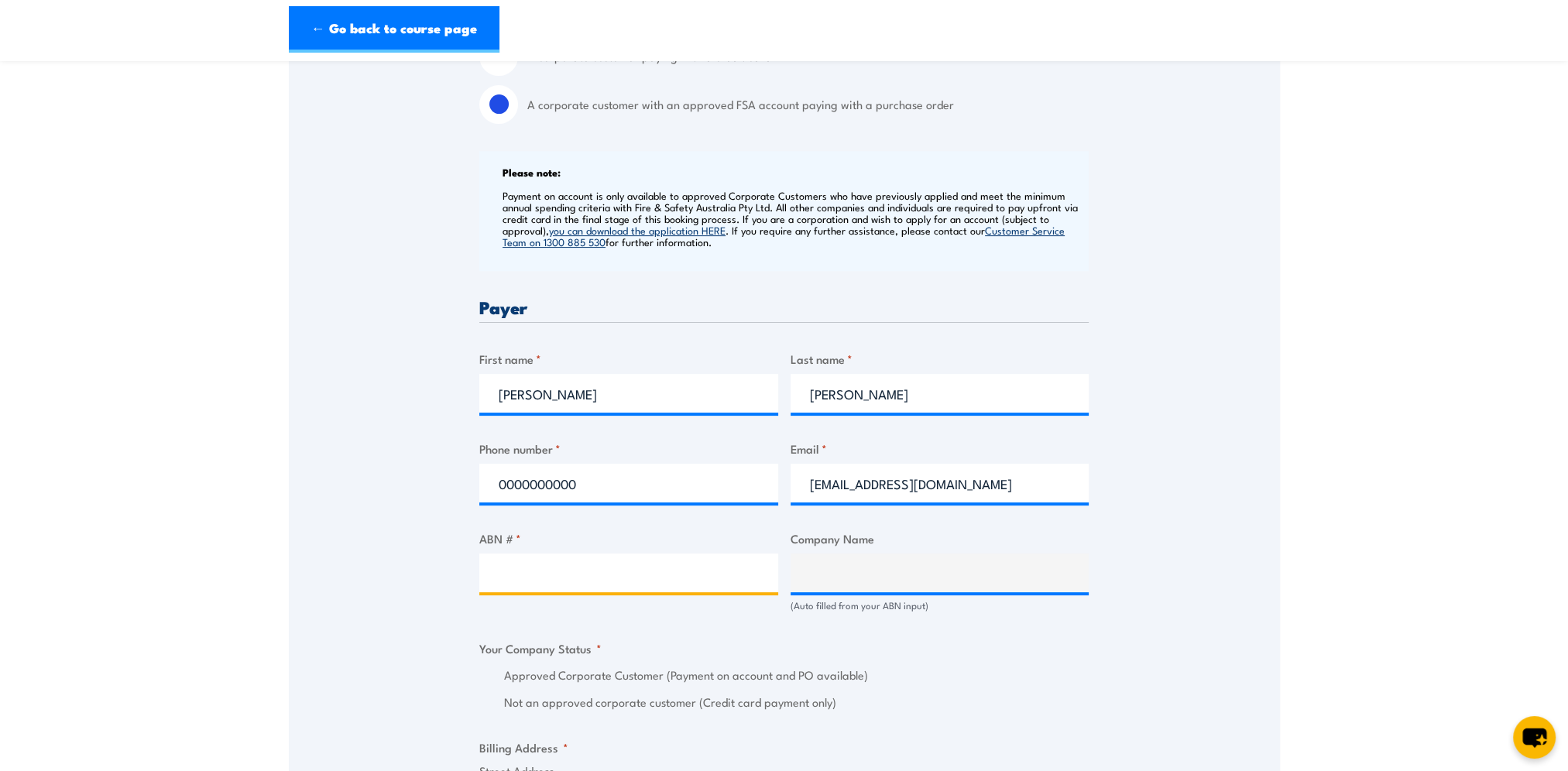
click at [543, 572] on input "ABN # *" at bounding box center [628, 573] width 299 height 39
type input "67096412752"
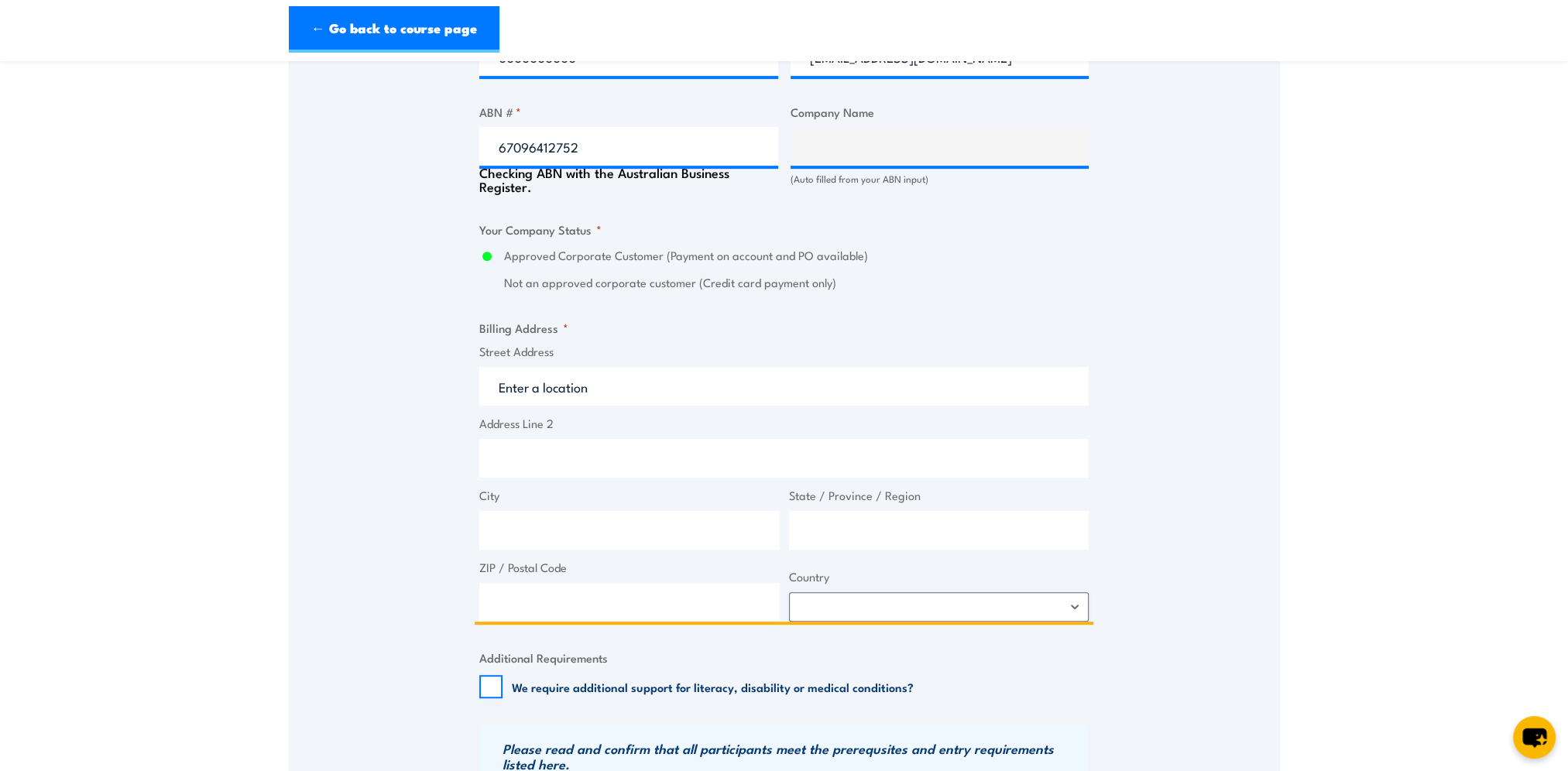
type input "BM ALLIANCE COAL OPERATIONS PTY LIMITED"
radio input "true"
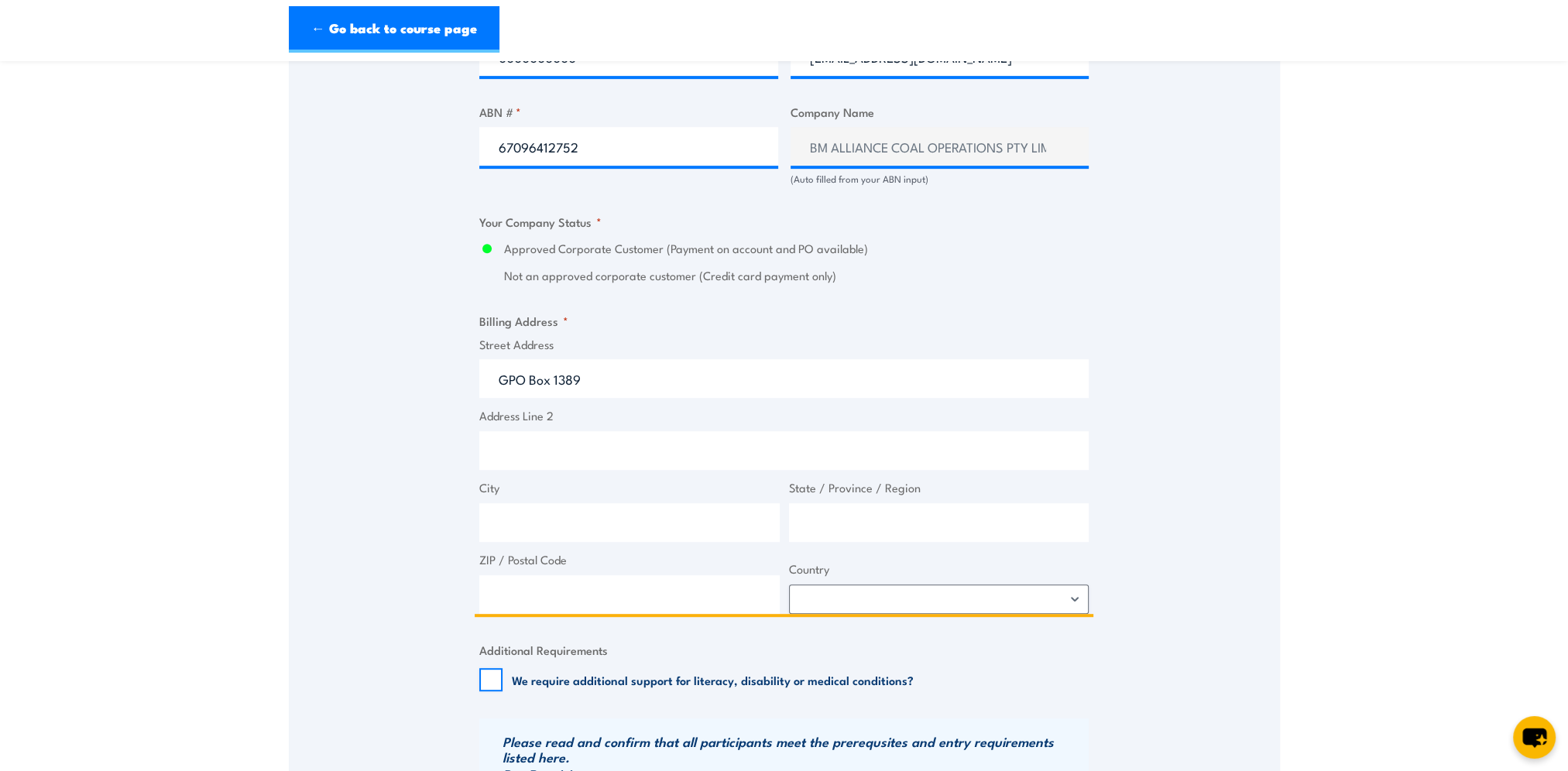
type input "GPO Box 1389"
type input "Brisbane"
type input "Queensland"
type input "4001"
select select "Australia"
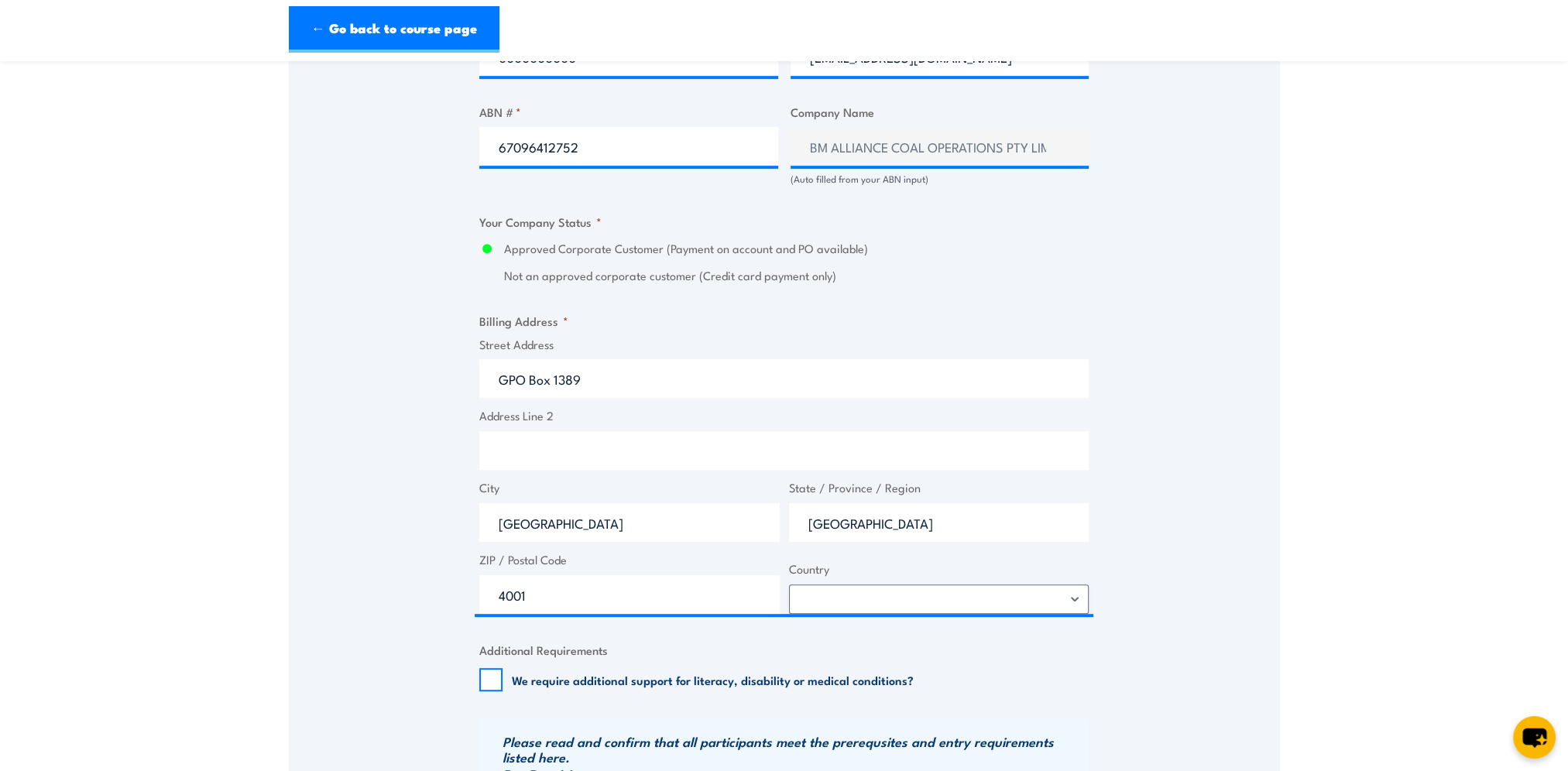
scroll to position [1537, 0]
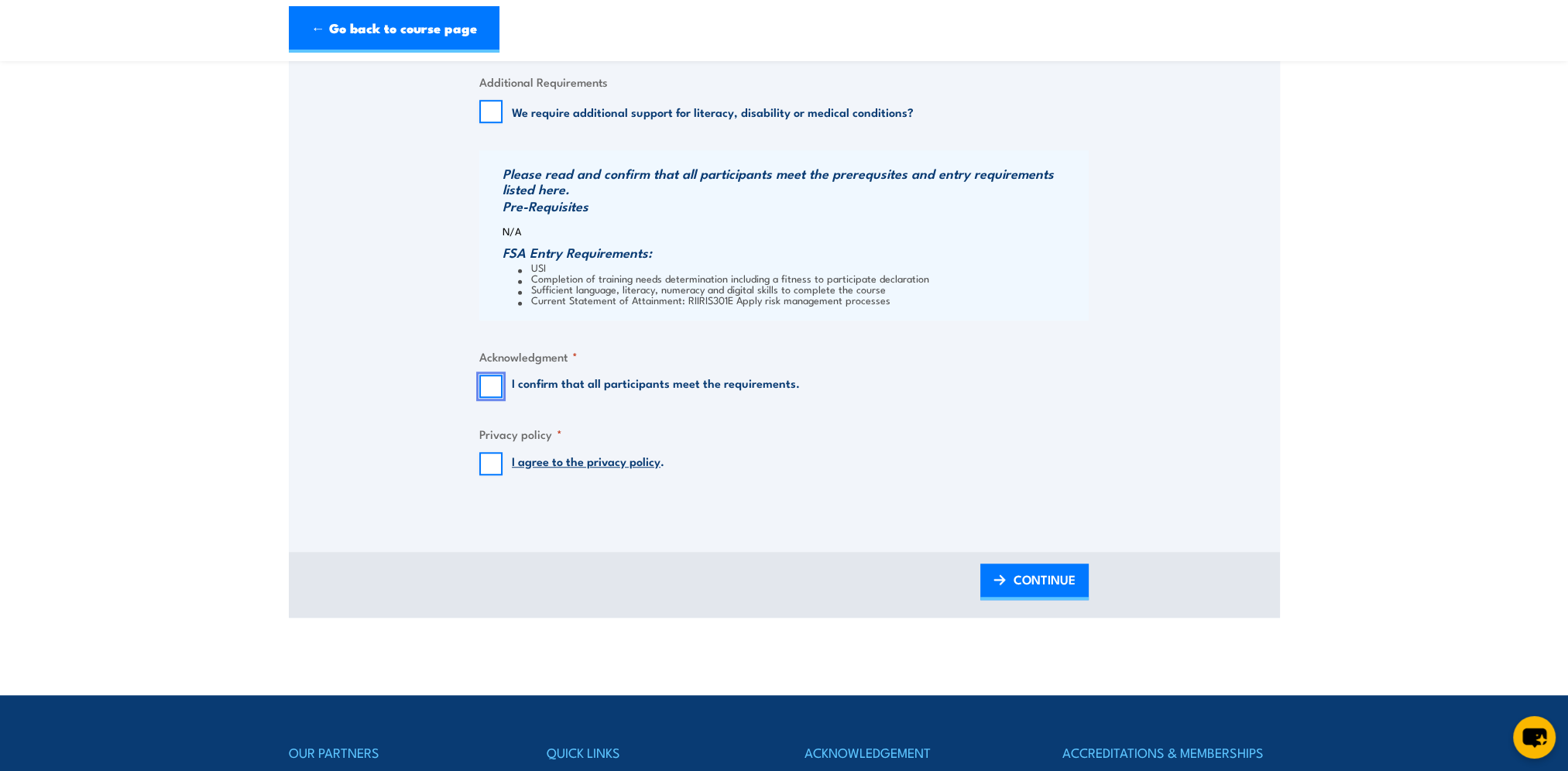
click at [491, 383] on input "I confirm that all participants meet the requirements." at bounding box center [491, 386] width 24 height 24
checkbox input "true"
click at [488, 456] on input "I agree to the privacy policy ." at bounding box center [491, 464] width 24 height 24
checkbox input "true"
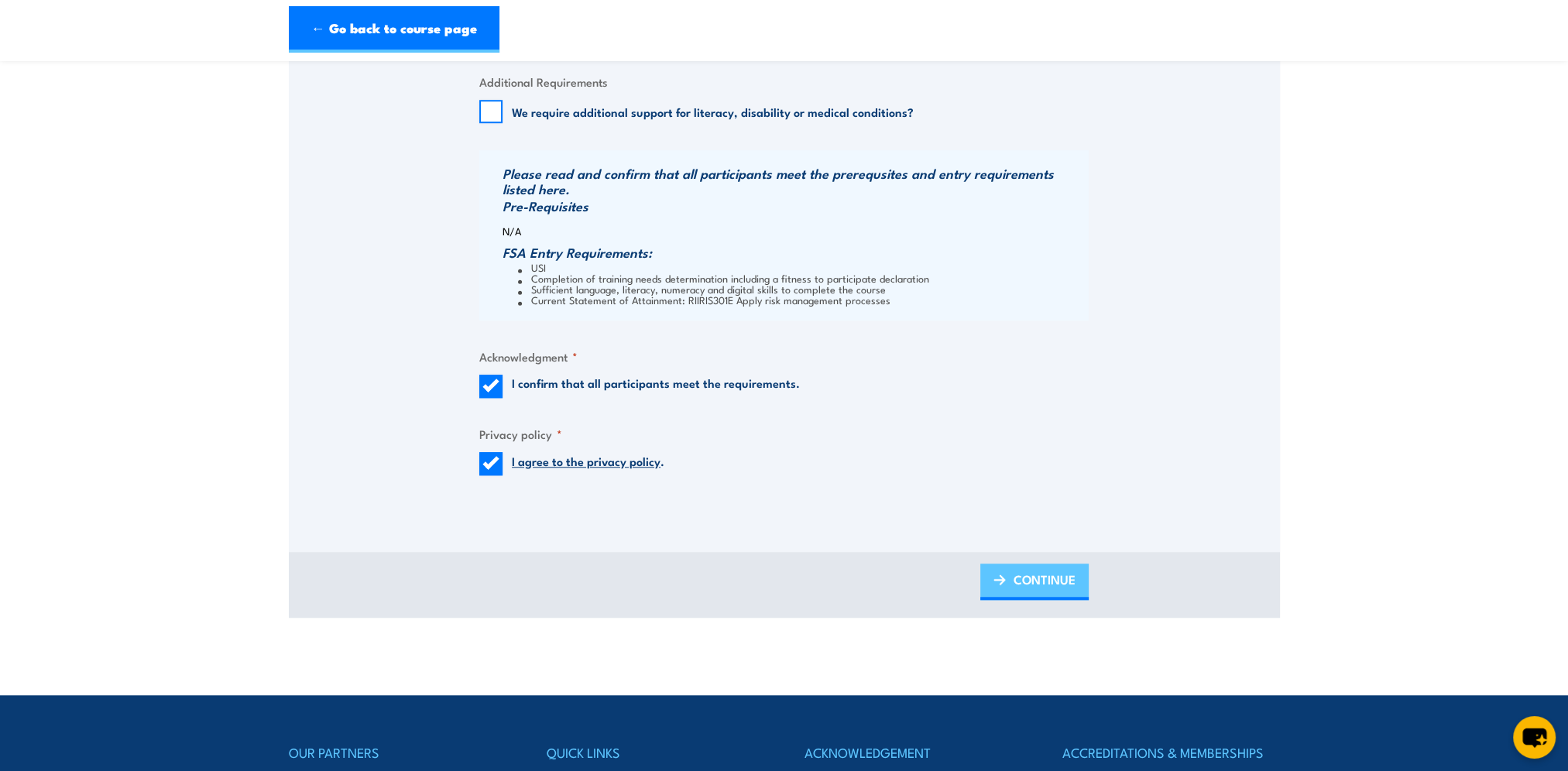
click at [1037, 576] on span "CONTINUE" at bounding box center [1045, 579] width 62 height 41
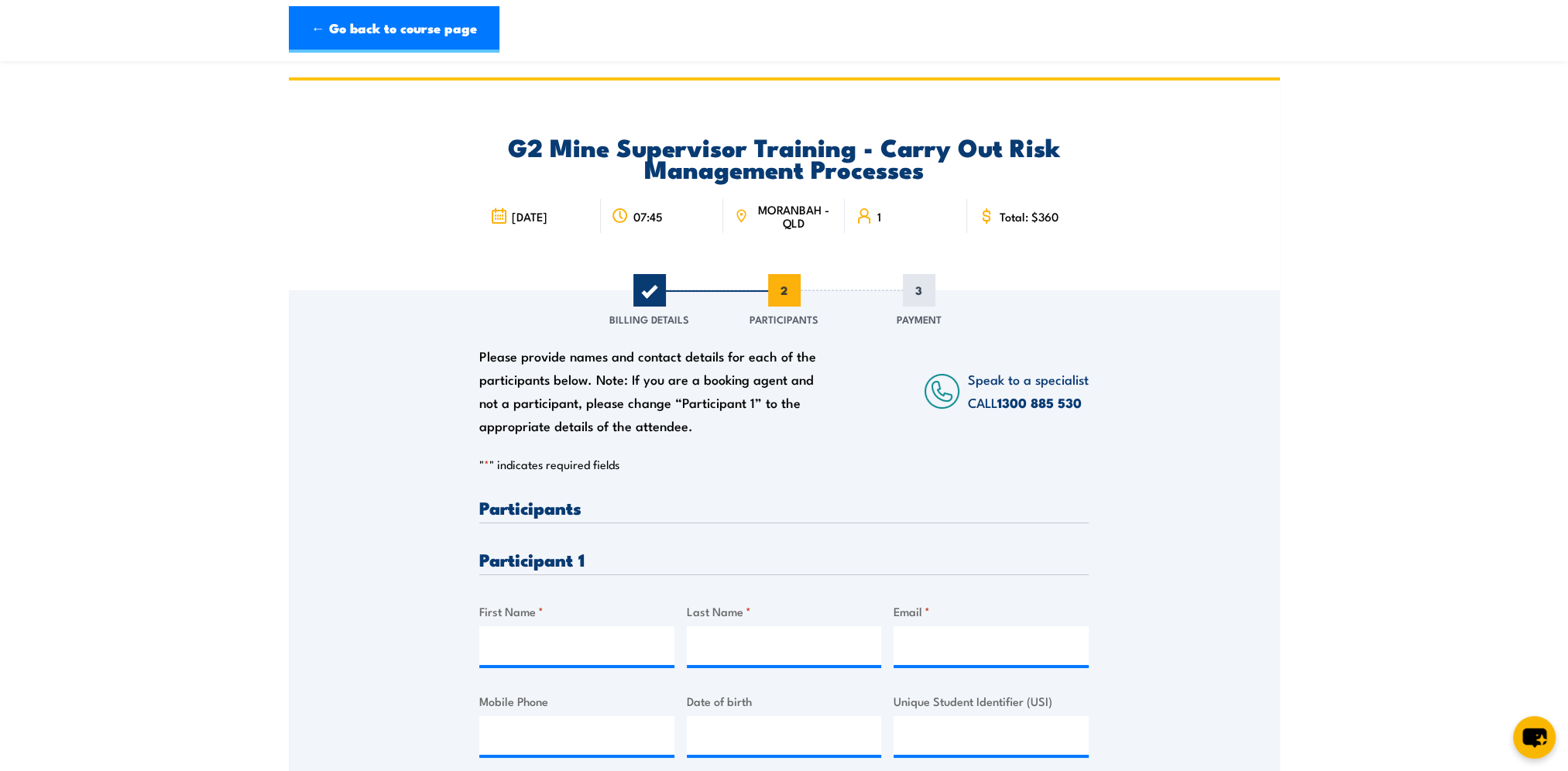
scroll to position [232, 0]
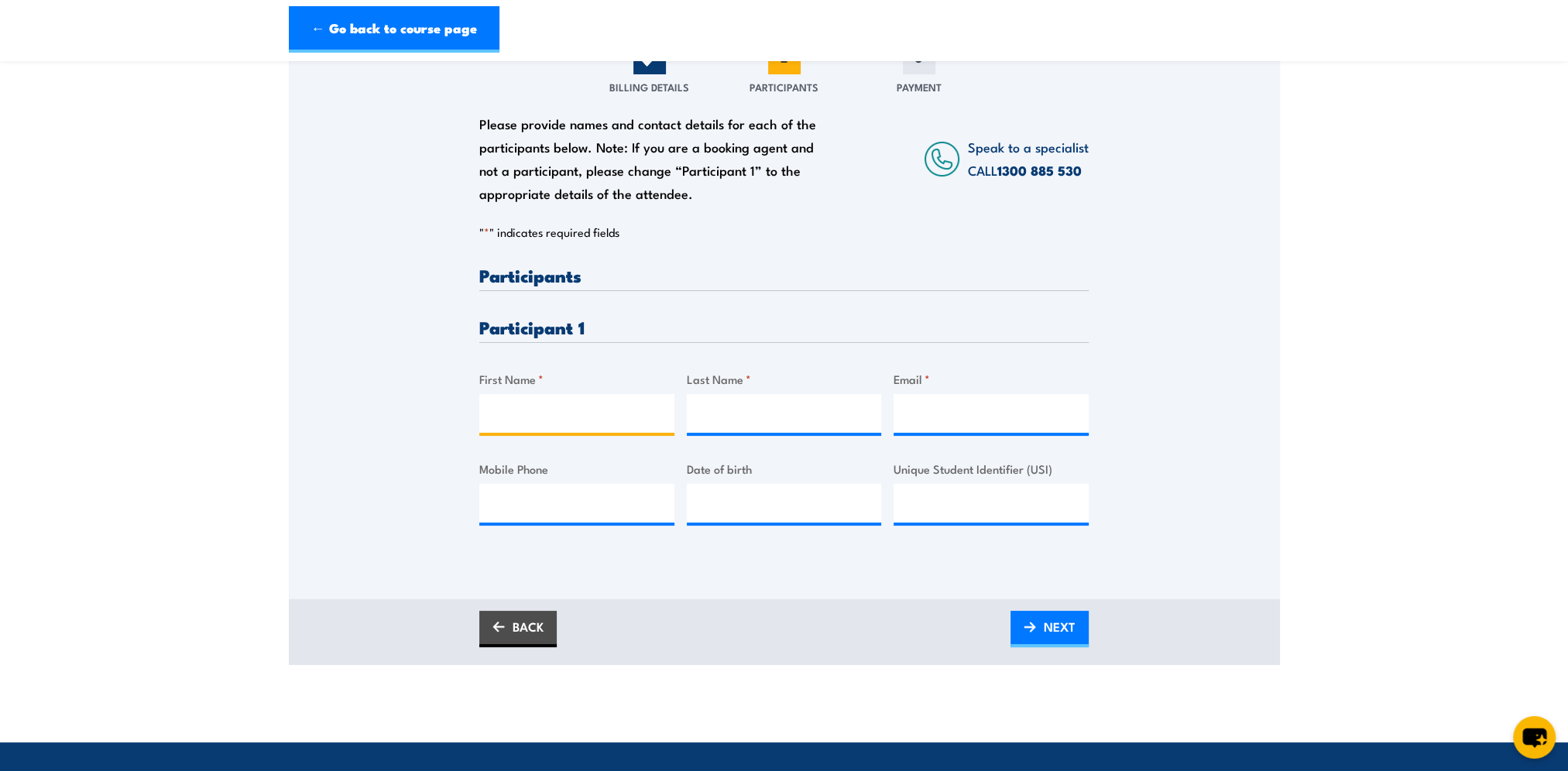
click at [585, 416] on input "First Name *" at bounding box center [577, 413] width 196 height 39
type input "Carly"
type input "Augustine"
click at [974, 416] on input "Email *" at bounding box center [991, 413] width 196 height 39
paste input "carly.augustine@bhp.com"
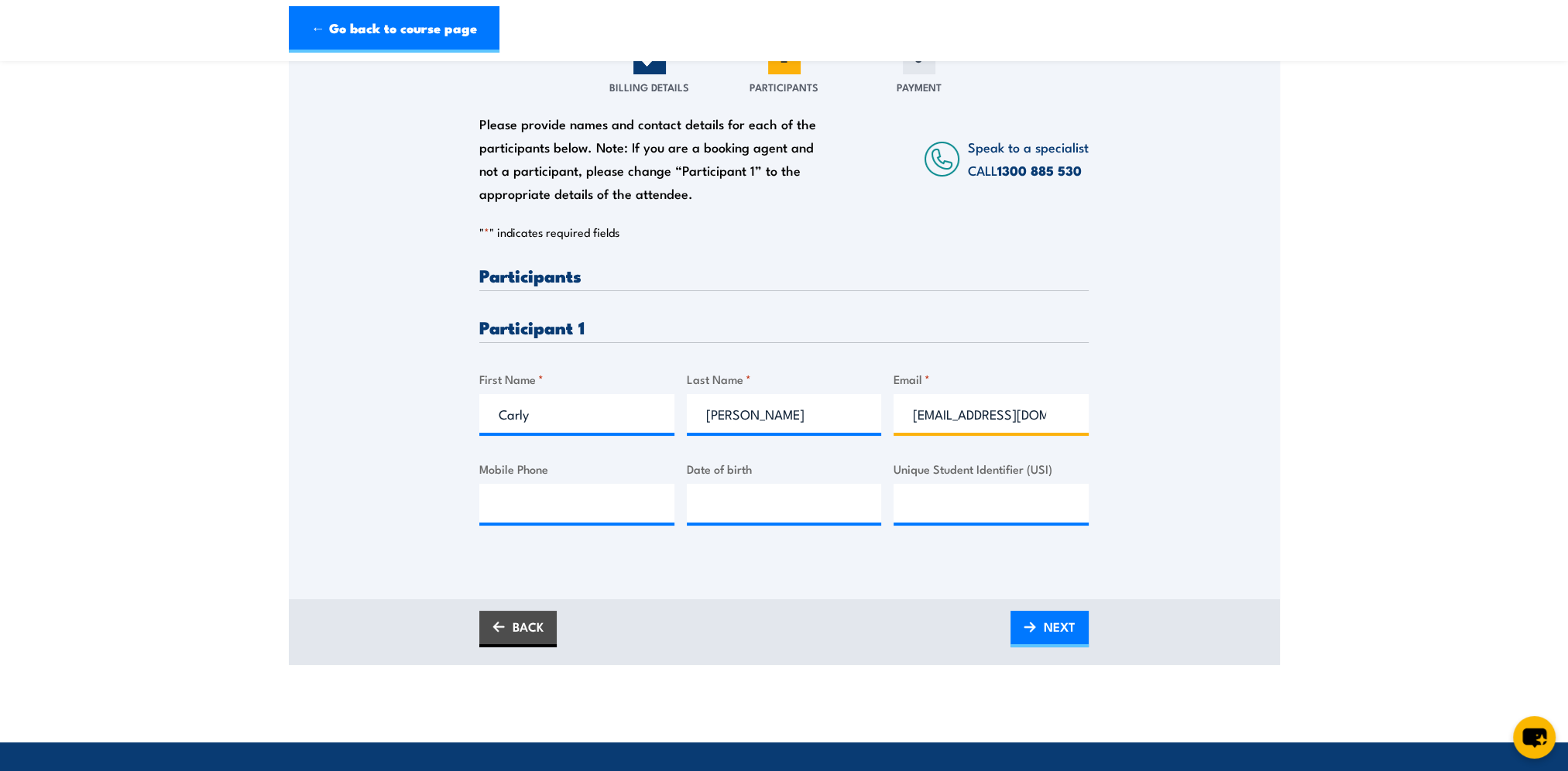
scroll to position [0, 15]
type input "carly.augustine@bhp.com"
click at [532, 498] on input "Mobile Phone" at bounding box center [577, 503] width 196 height 39
paste input "0488554383"
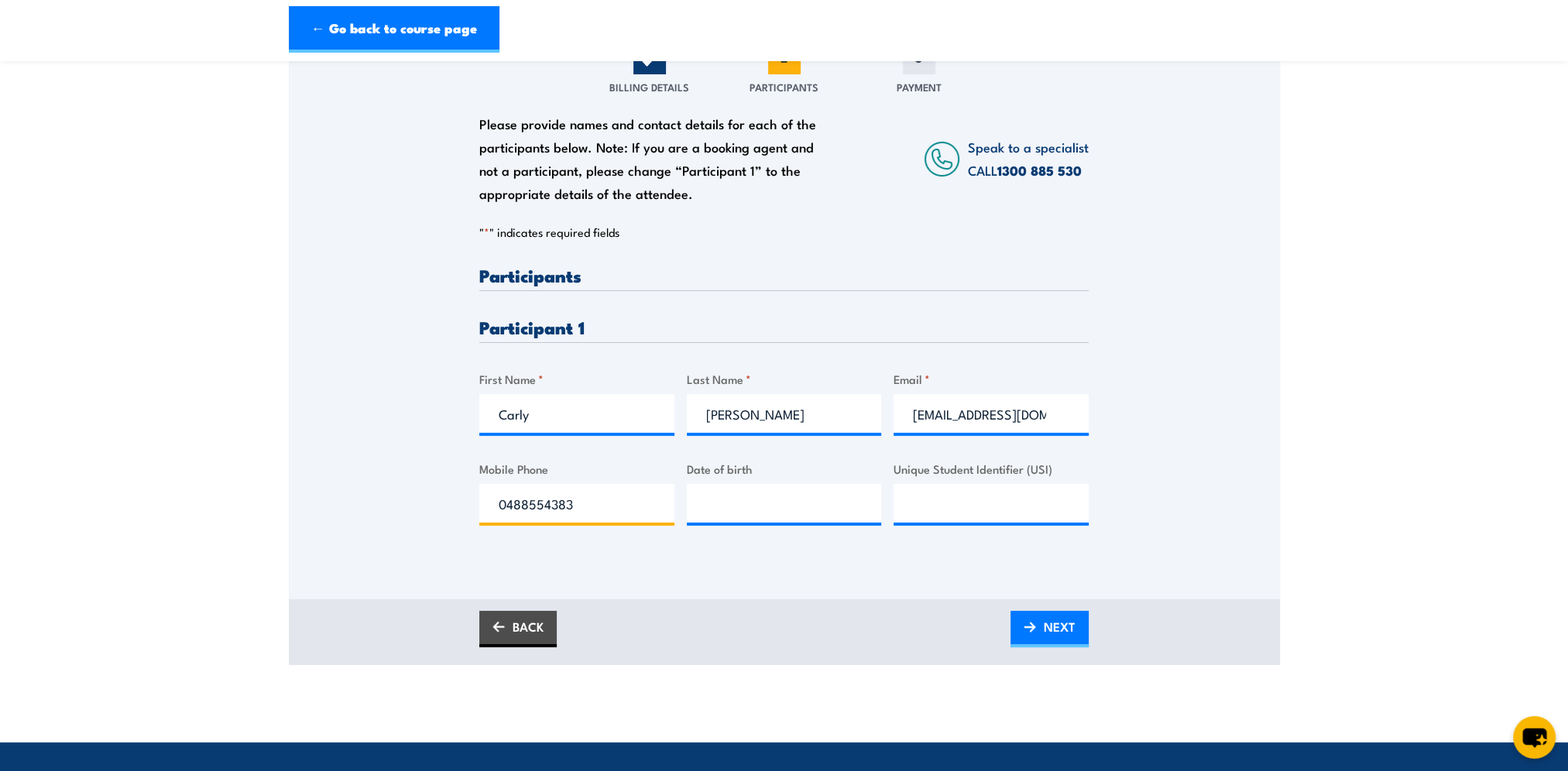
type input "0488554383"
click at [795, 501] on input "__/__/____" at bounding box center [784, 503] width 196 height 39
type input "28/08/1995"
click at [1050, 625] on span "NEXT" at bounding box center [1060, 626] width 32 height 41
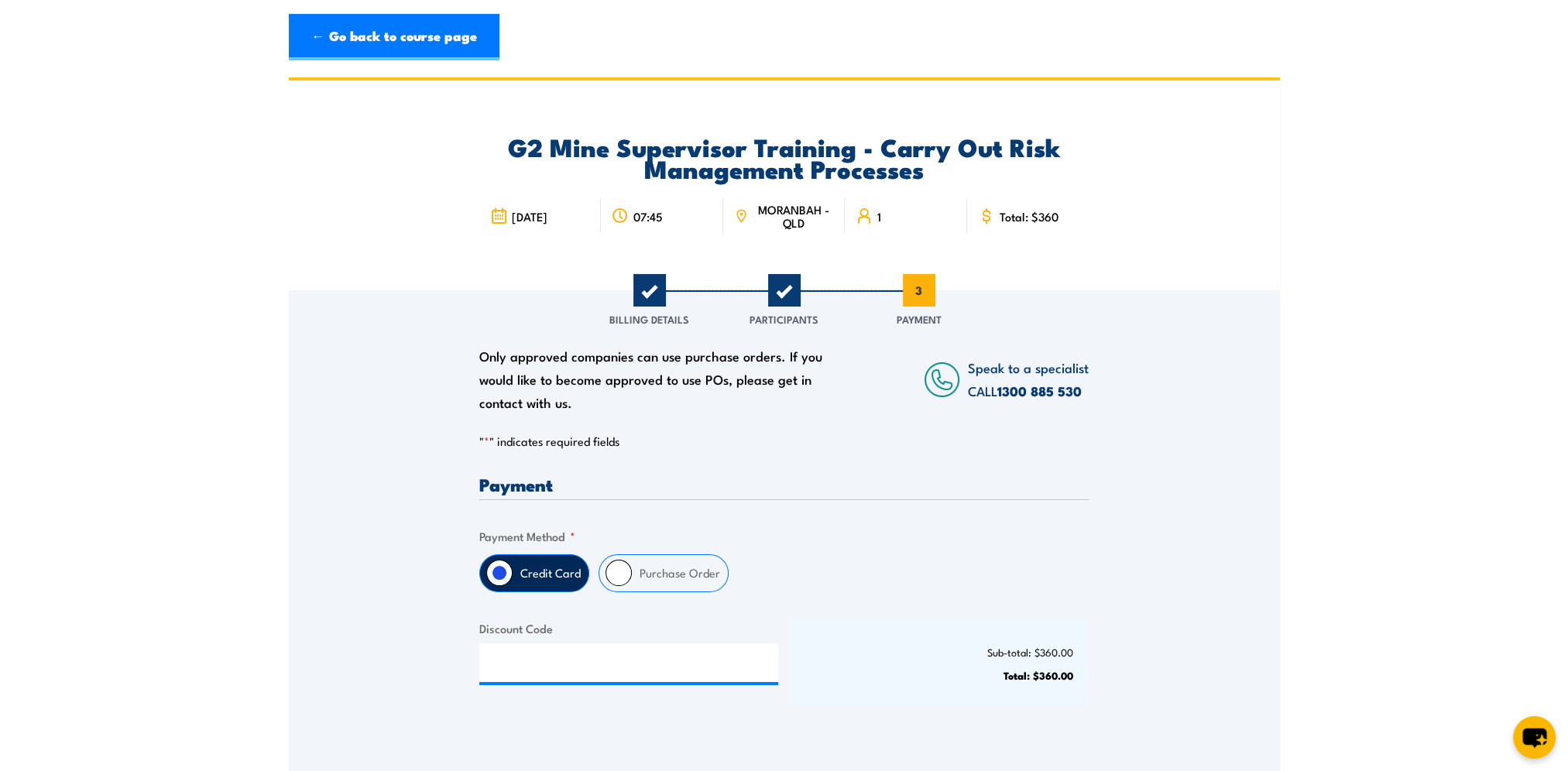
scroll to position [310, 0]
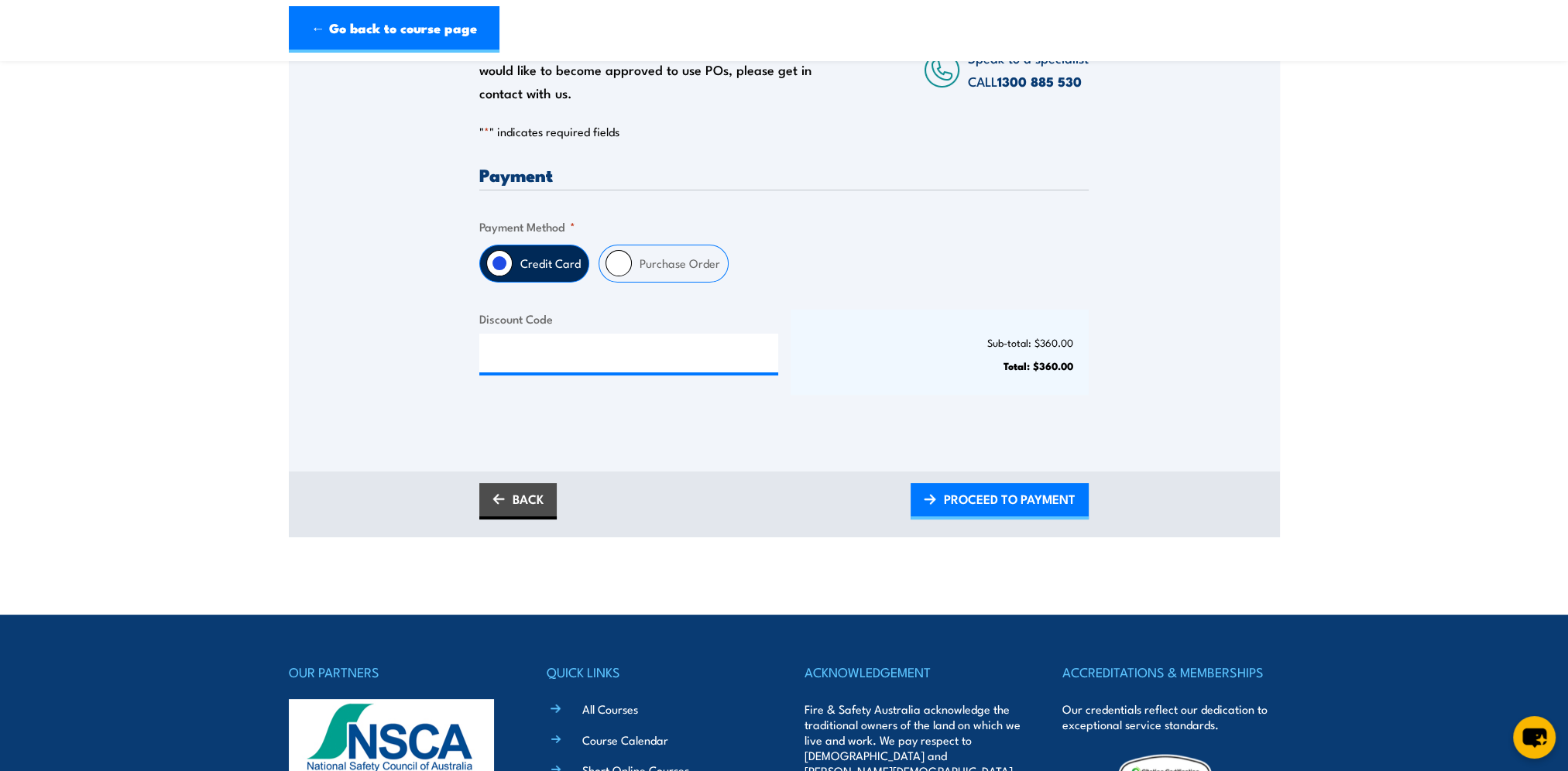
click at [618, 258] on input "Purchase Order" at bounding box center [618, 263] width 26 height 26
radio input "true"
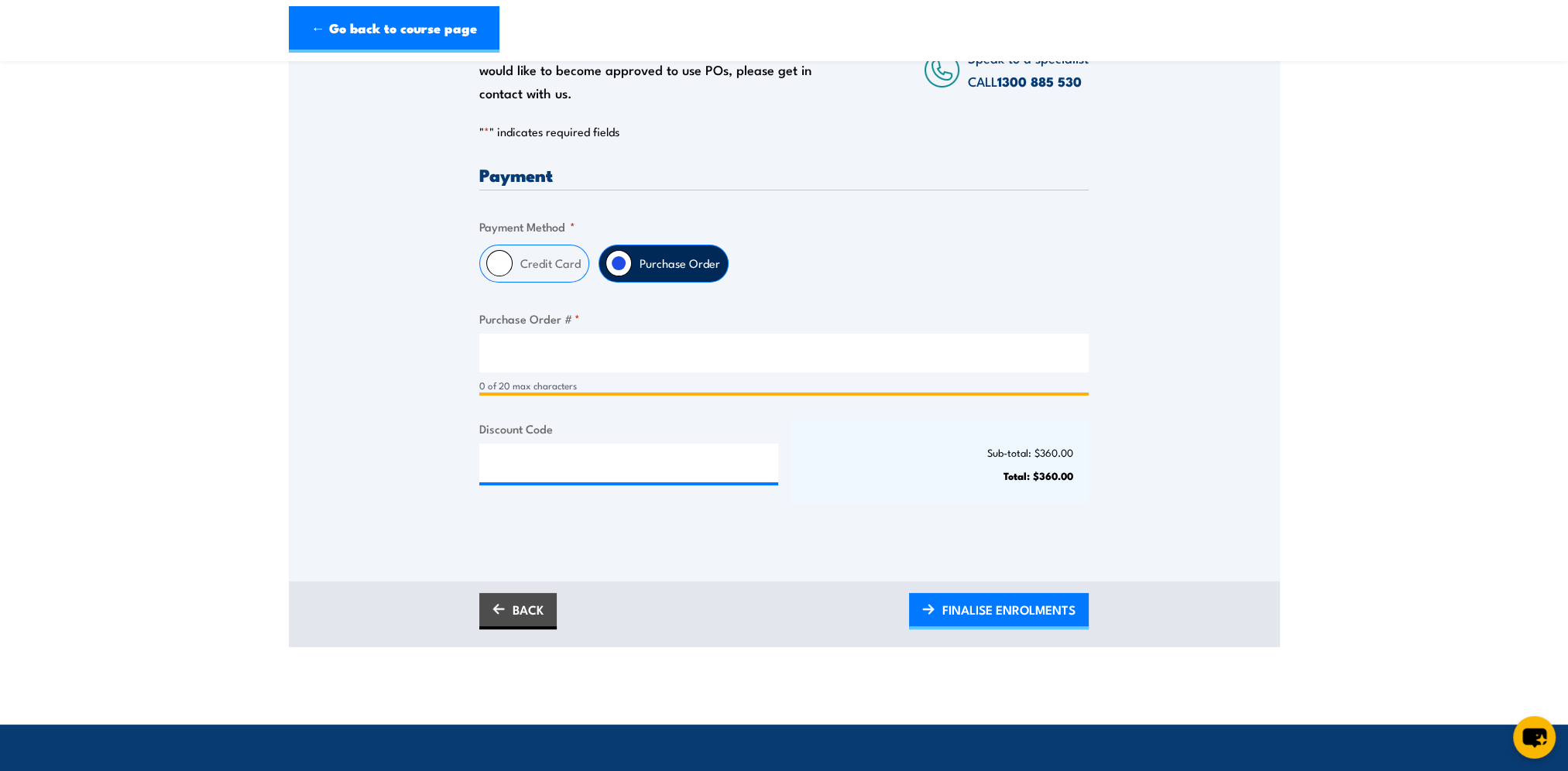
click at [560, 353] on input "Purchase Order # *" at bounding box center [784, 353] width 609 height 39
paste input "4518265506"
type input "4518265506"
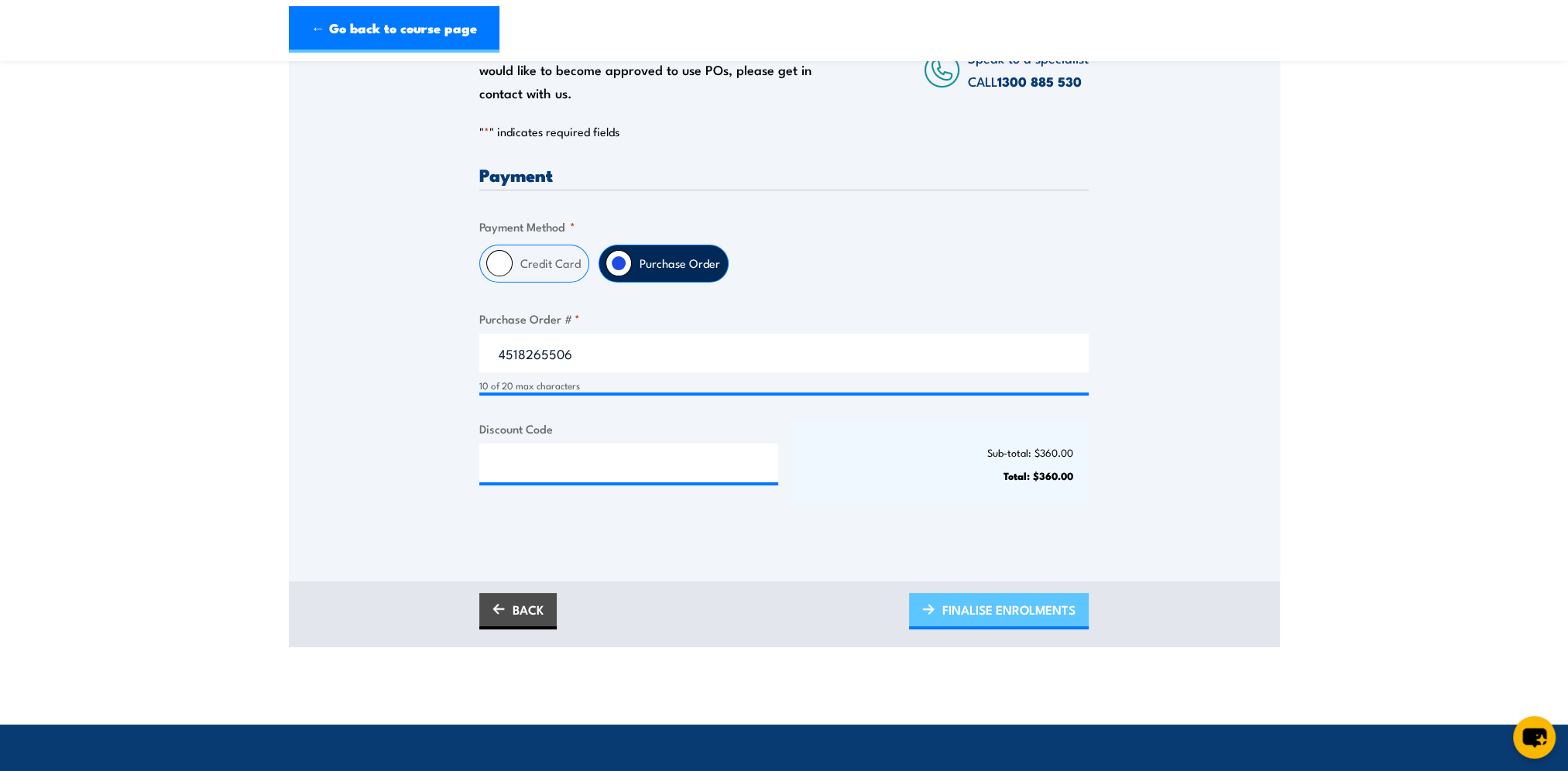
click at [1020, 615] on span "FINALISE ENROLMENTS" at bounding box center [1009, 609] width 133 height 41
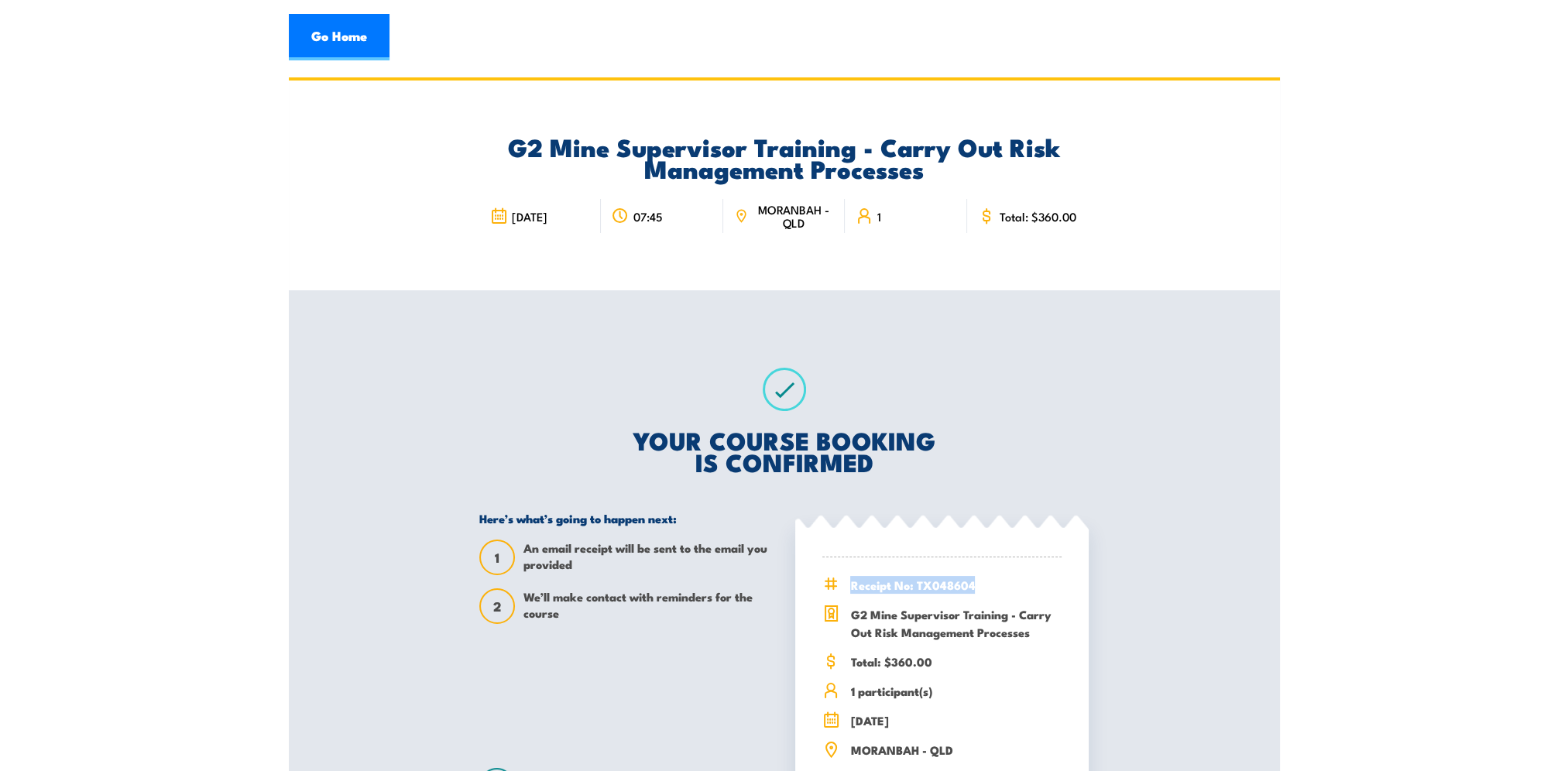
drag, startPoint x: 989, startPoint y: 582, endPoint x: 850, endPoint y: 585, distance: 139.0
click at [850, 585] on span "Receipt No: TX048604" at bounding box center [956, 586] width 211 height 18
copy span "Receipt No: TX048604"
